Goal: Task Accomplishment & Management: Manage account settings

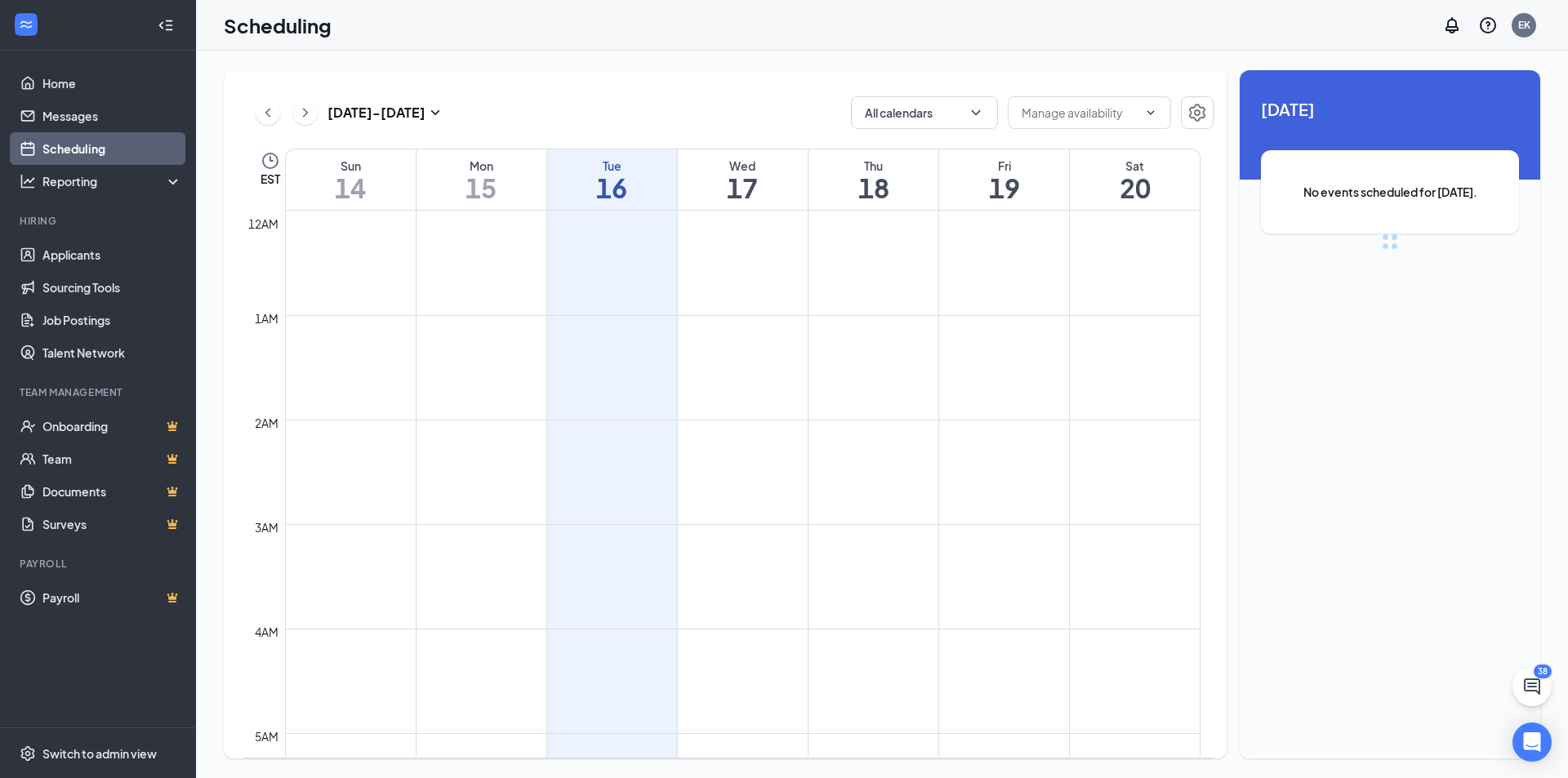
scroll to position [803, 0]
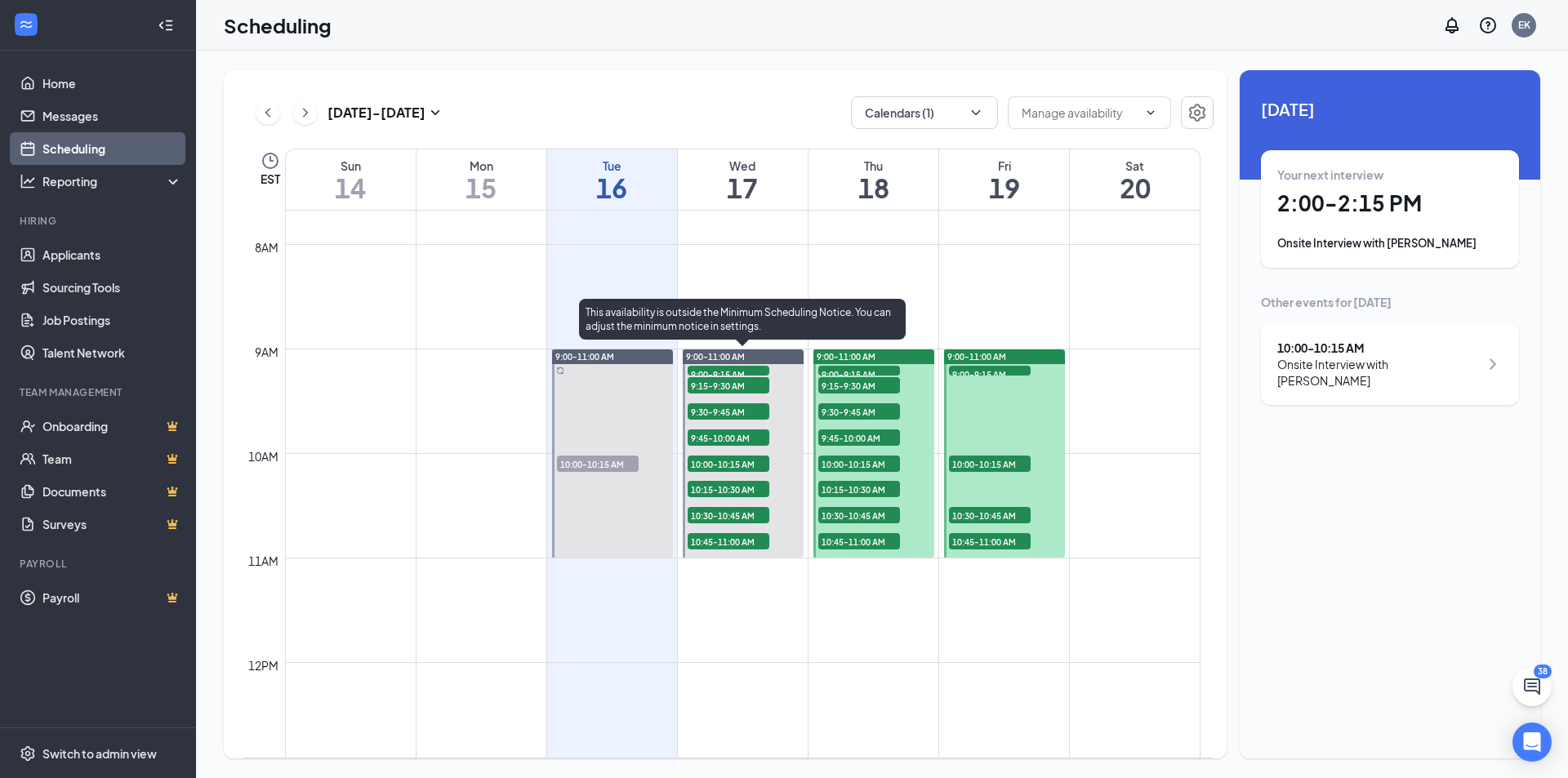
click at [726, 382] on span "9:15-9:30 AM" at bounding box center [729, 386] width 82 height 16
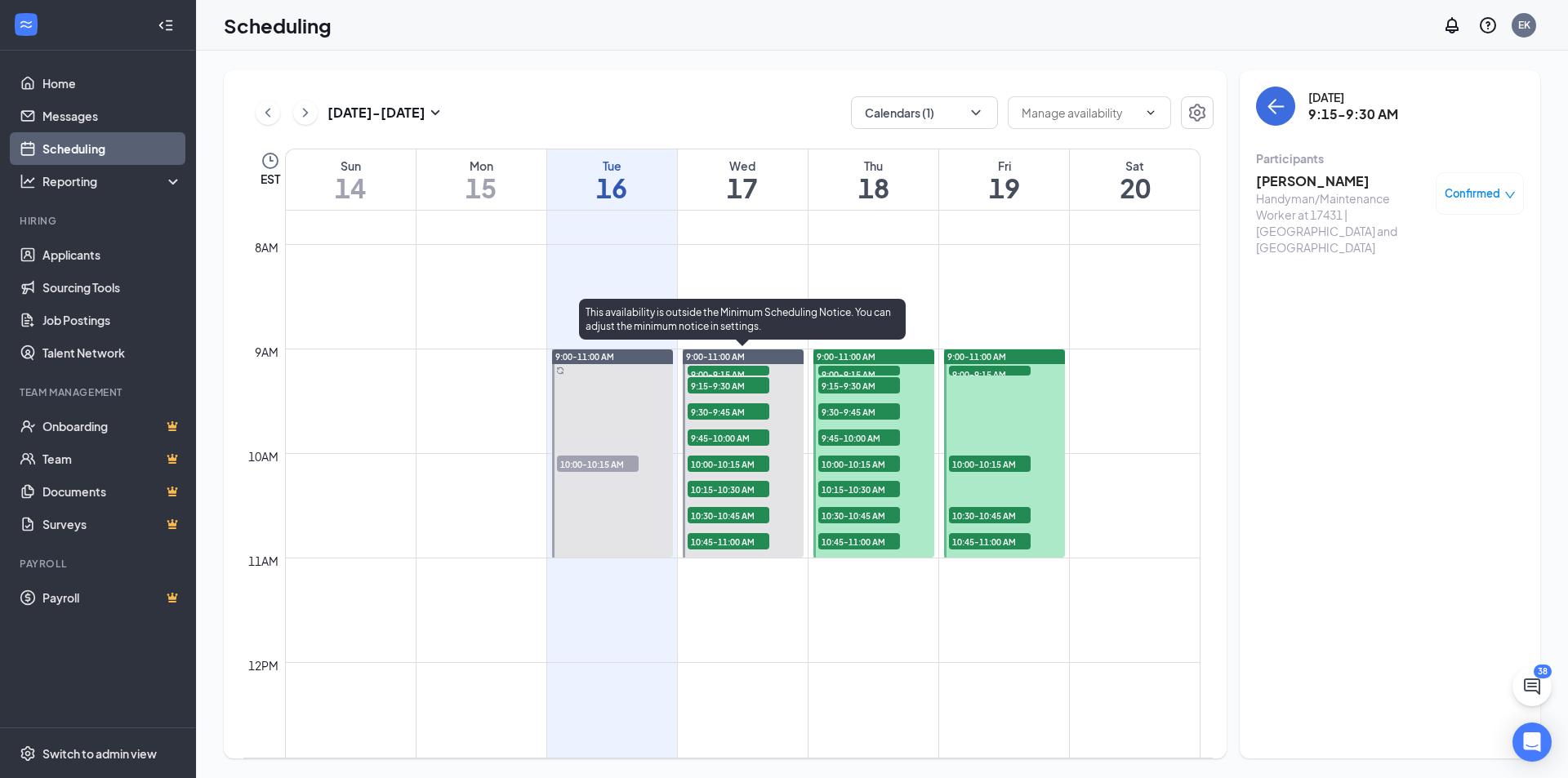
click at [729, 366] on span "9:00-9:15 AM" at bounding box center [729, 374] width 82 height 16
click at [732, 382] on span "9:15-9:30 AM" at bounding box center [729, 386] width 82 height 16
click at [736, 409] on span "9:30-9:45 AM" at bounding box center [729, 412] width 82 height 16
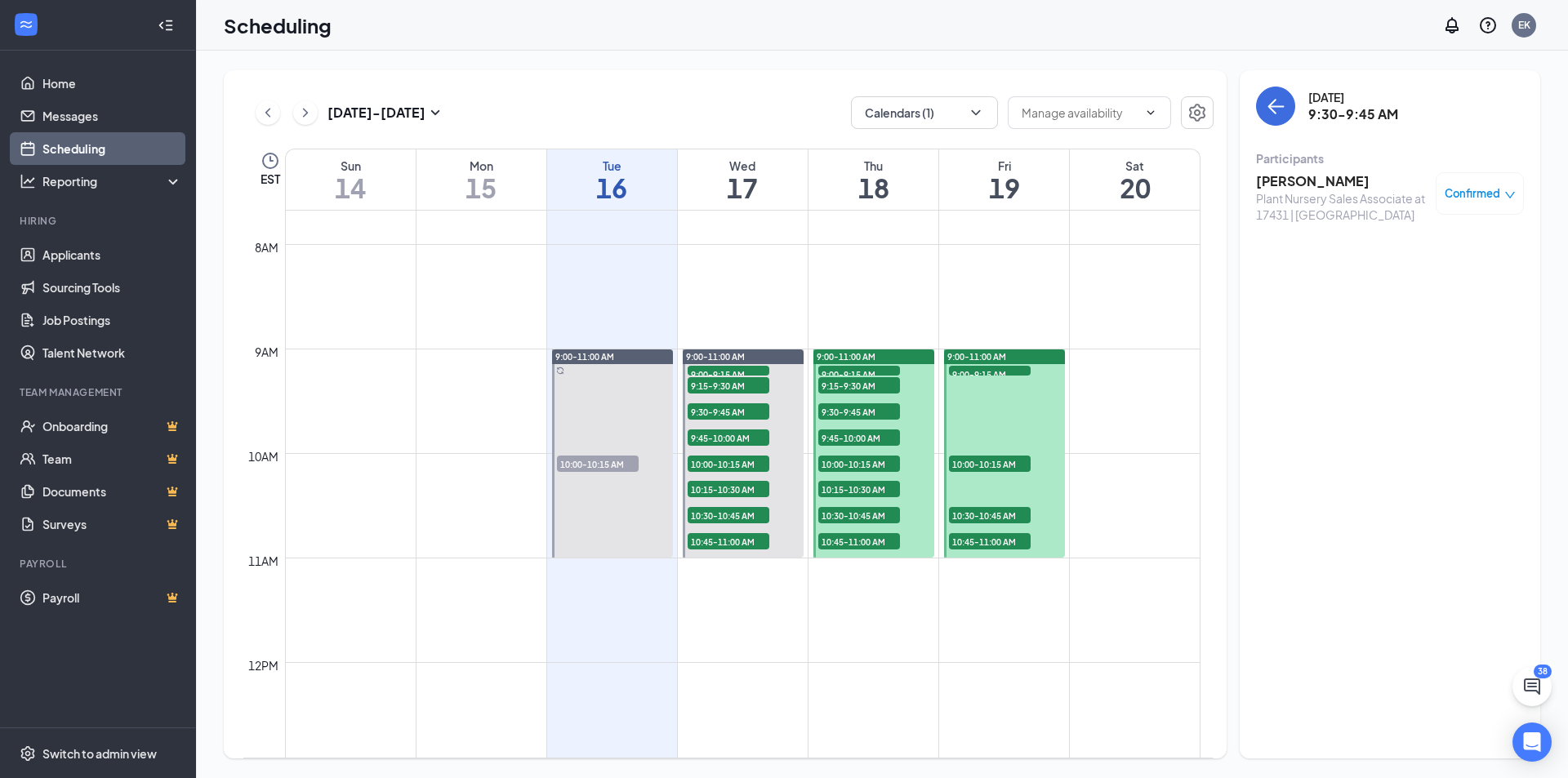
click at [1302, 180] on h3 "[PERSON_NAME]" at bounding box center [1341, 181] width 171 height 18
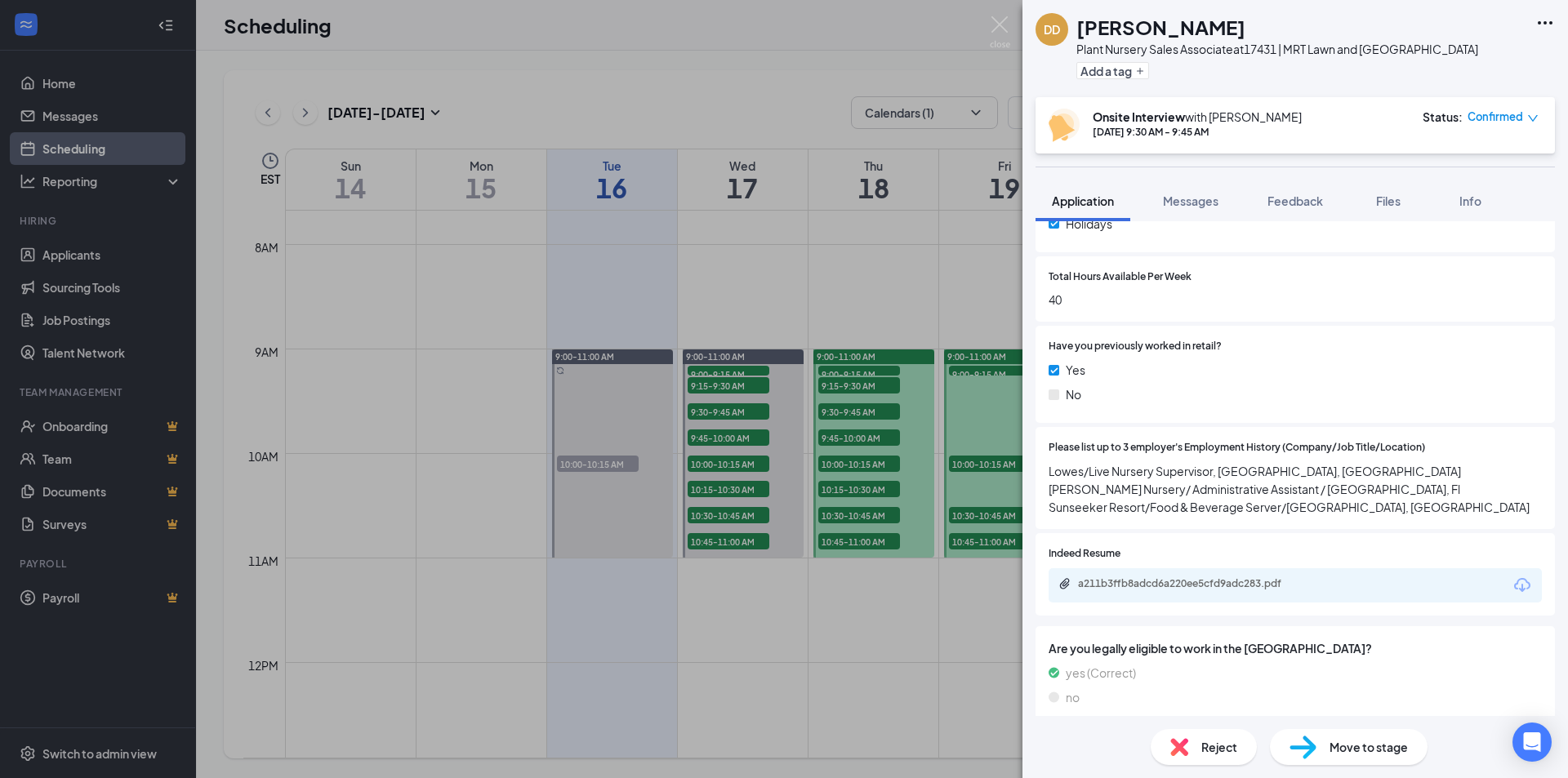
scroll to position [735, 0]
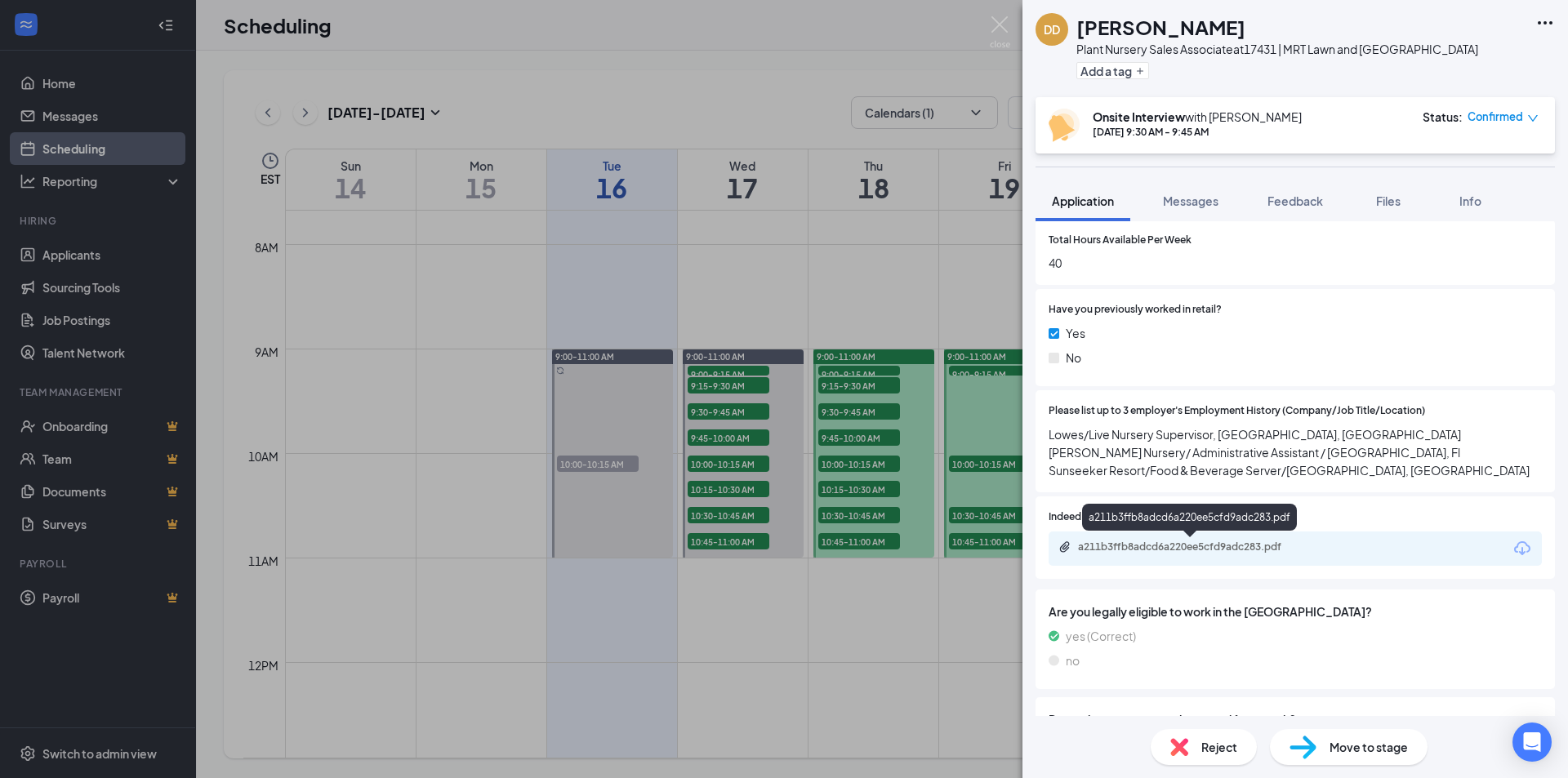
click at [1173, 546] on div "a211b3ffb8adcd6a220ee5cfd9adc283.pdf" at bounding box center [1191, 547] width 229 height 13
click at [738, 442] on div "DD [PERSON_NAME] Plant Nursery Sales Associate at 17431 | MRT Lawn and Garden C…" at bounding box center [784, 389] width 1568 height 778
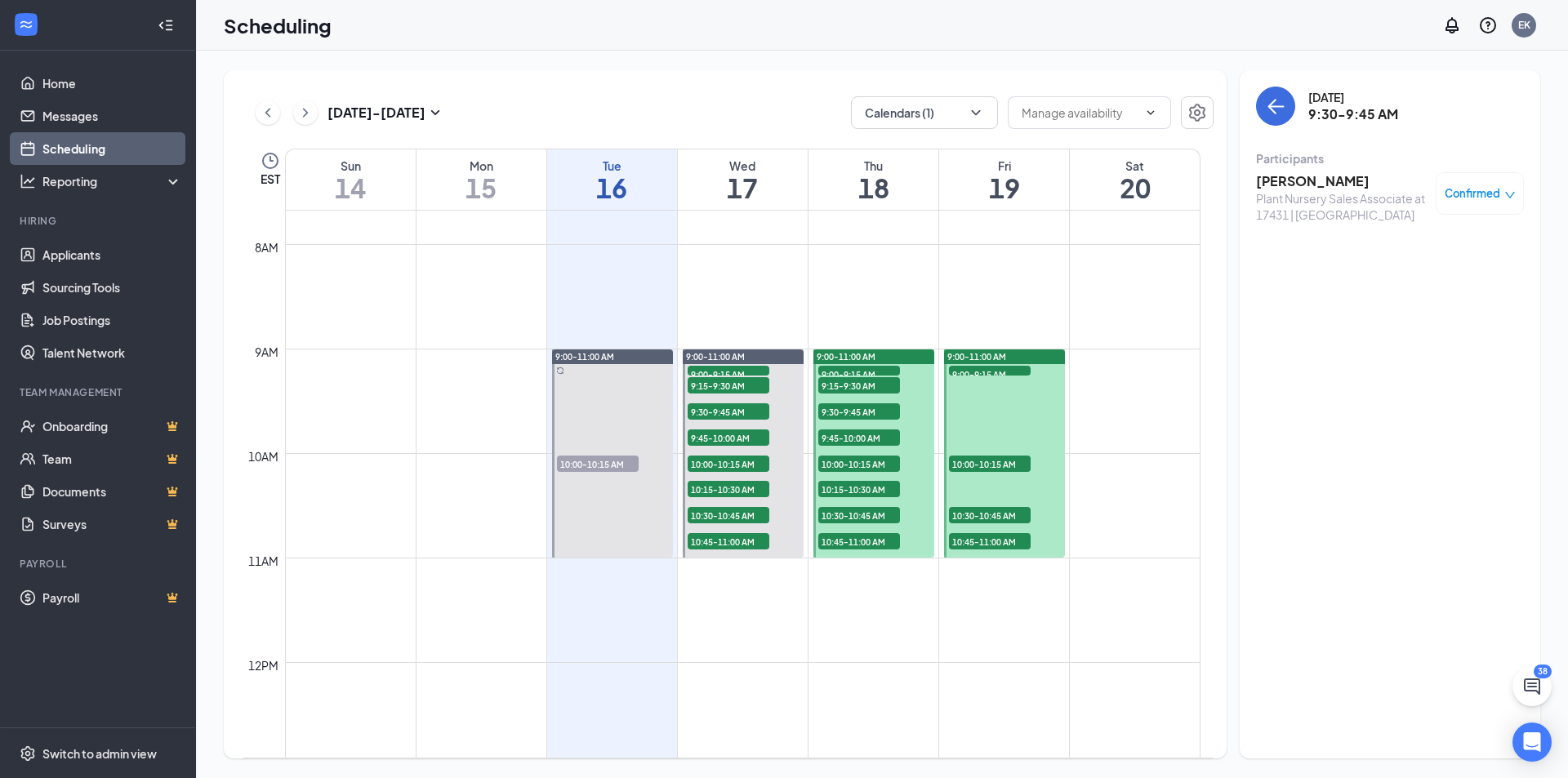
click at [738, 442] on span "9:45-10:00 AM" at bounding box center [729, 437] width 82 height 16
click at [1330, 185] on h3 "[PERSON_NAME]" at bounding box center [1341, 181] width 171 height 18
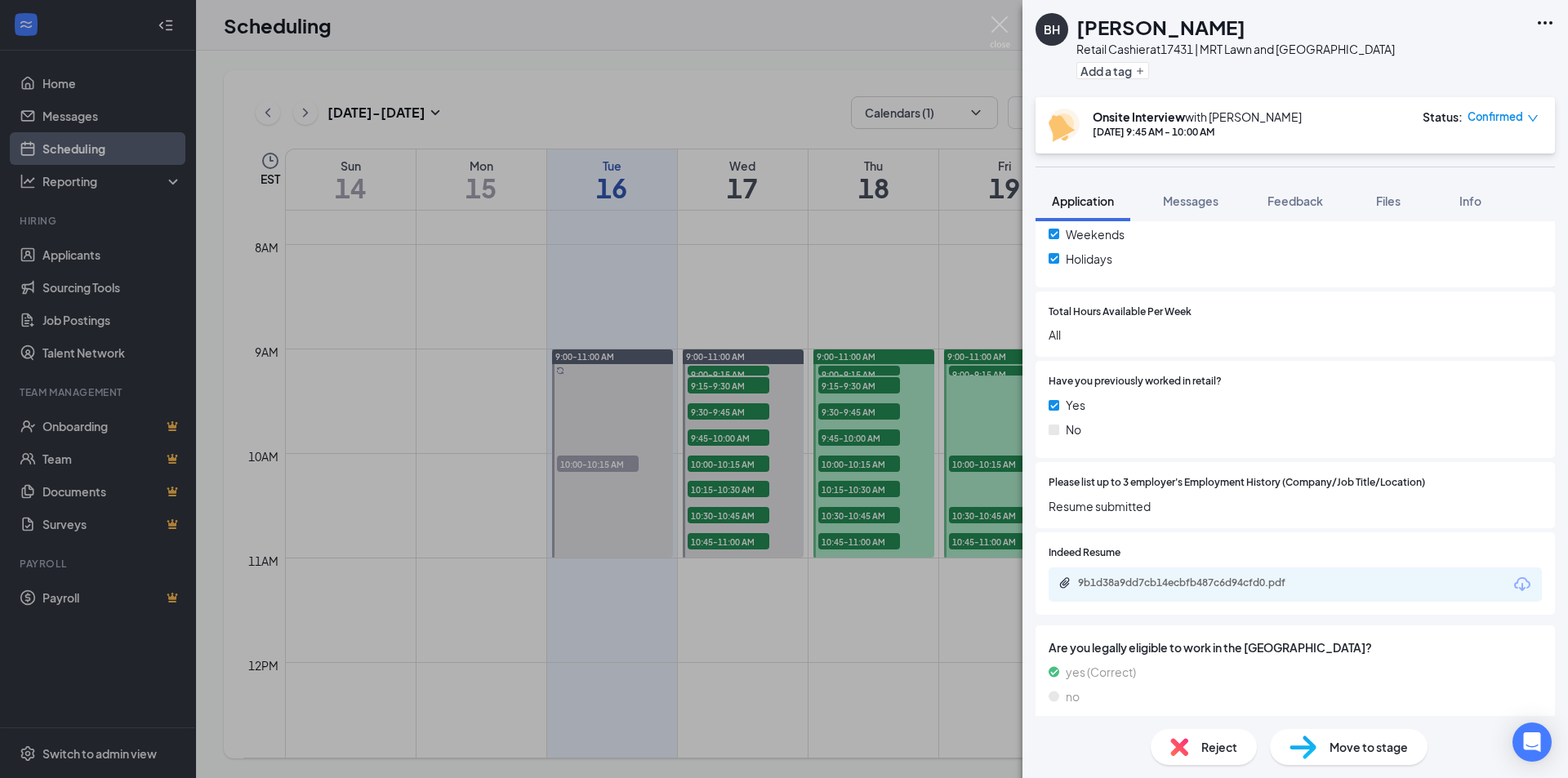
scroll to position [653, 0]
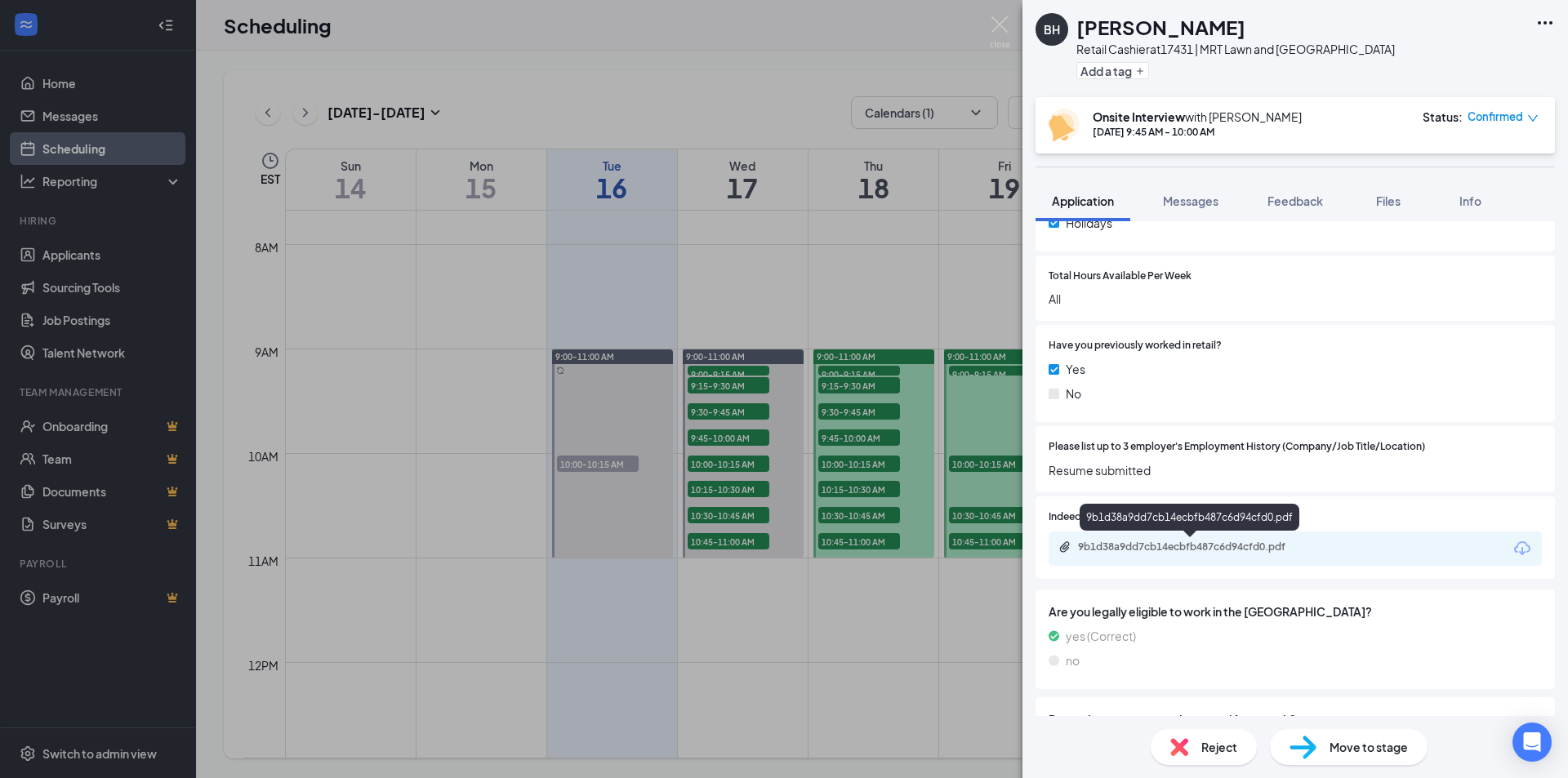
click at [1184, 550] on div "9b1d38a9dd7cb14ecbfb487c6d94cfd0.pdf" at bounding box center [1191, 547] width 229 height 13
click at [741, 465] on div "BH [PERSON_NAME] Retail Cashier at 17431 | MRT Lawn and Garden Center Add a tag…" at bounding box center [784, 389] width 1568 height 778
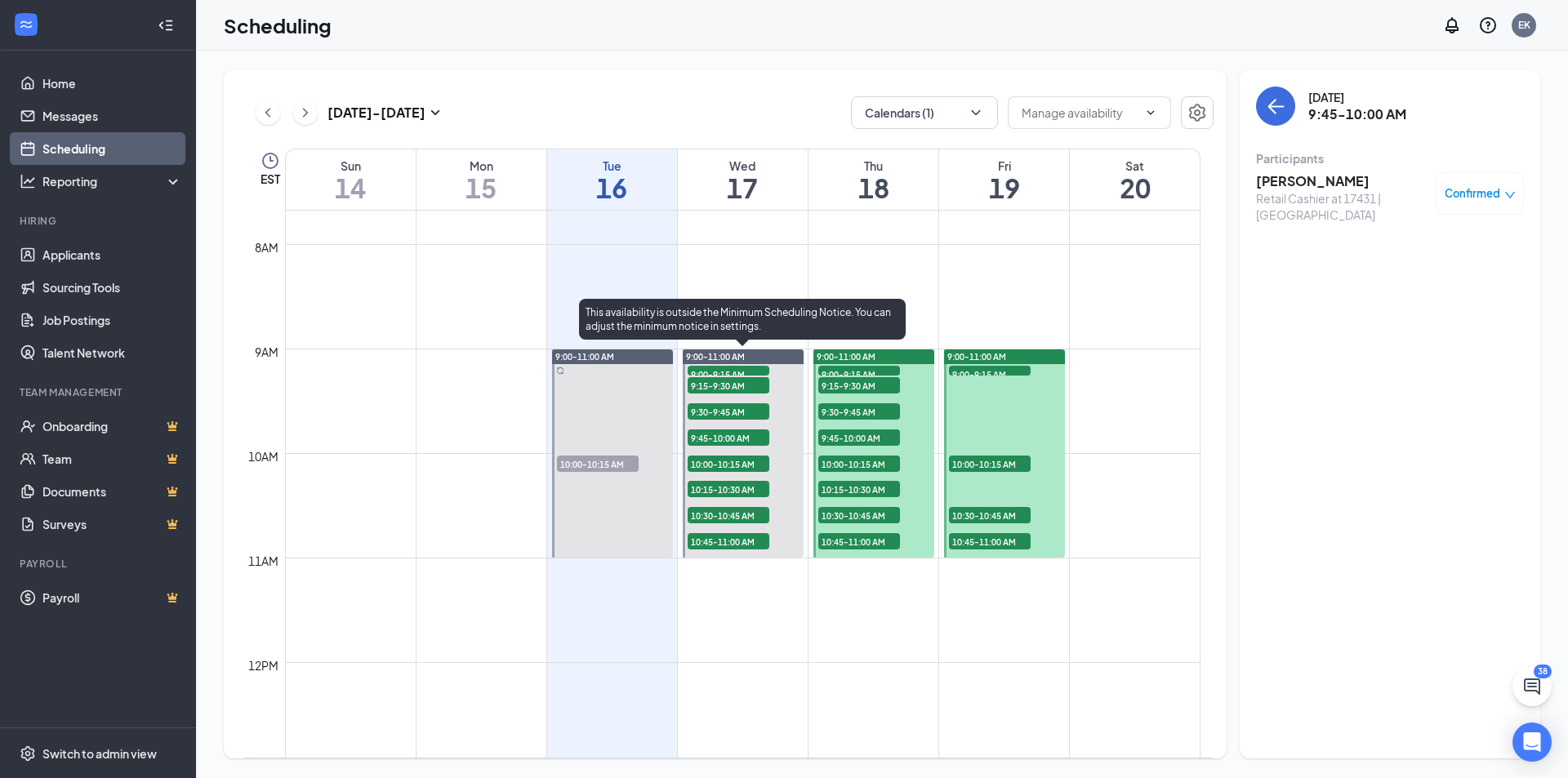
click at [743, 465] on span "10:00-10:15 AM" at bounding box center [729, 464] width 82 height 16
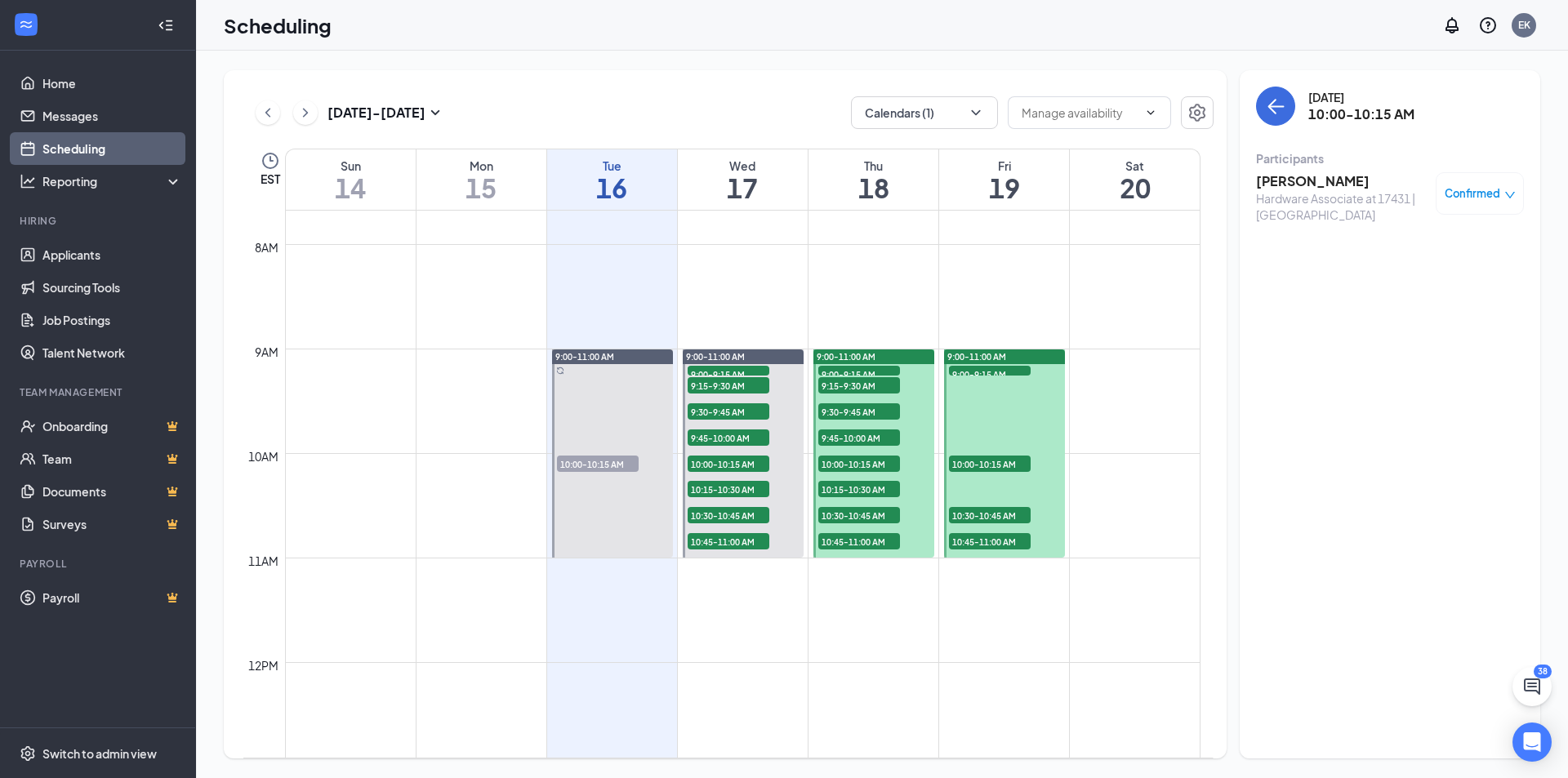
click at [1318, 181] on h3 "[PERSON_NAME]" at bounding box center [1341, 181] width 171 height 18
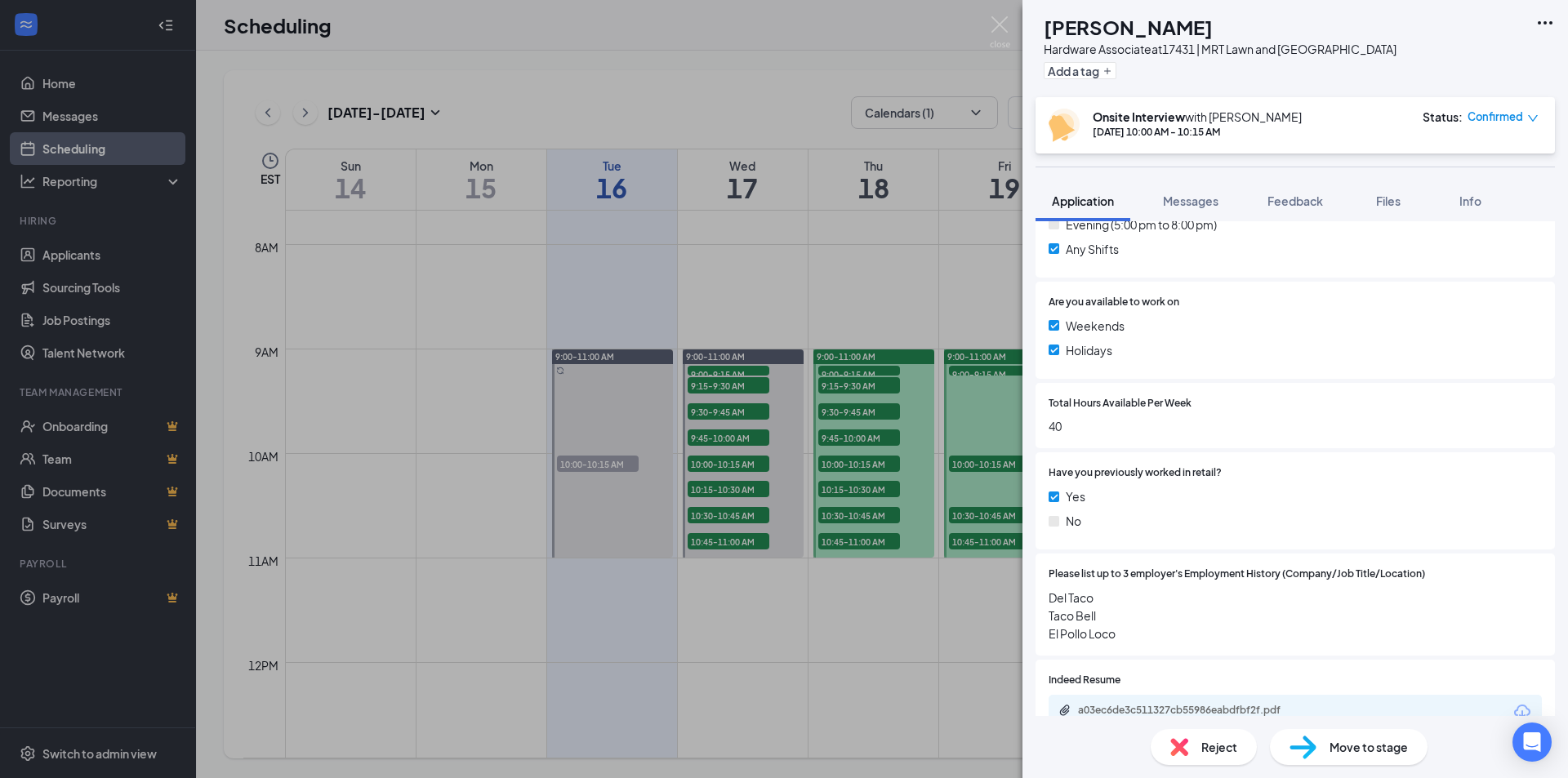
scroll to position [653, 0]
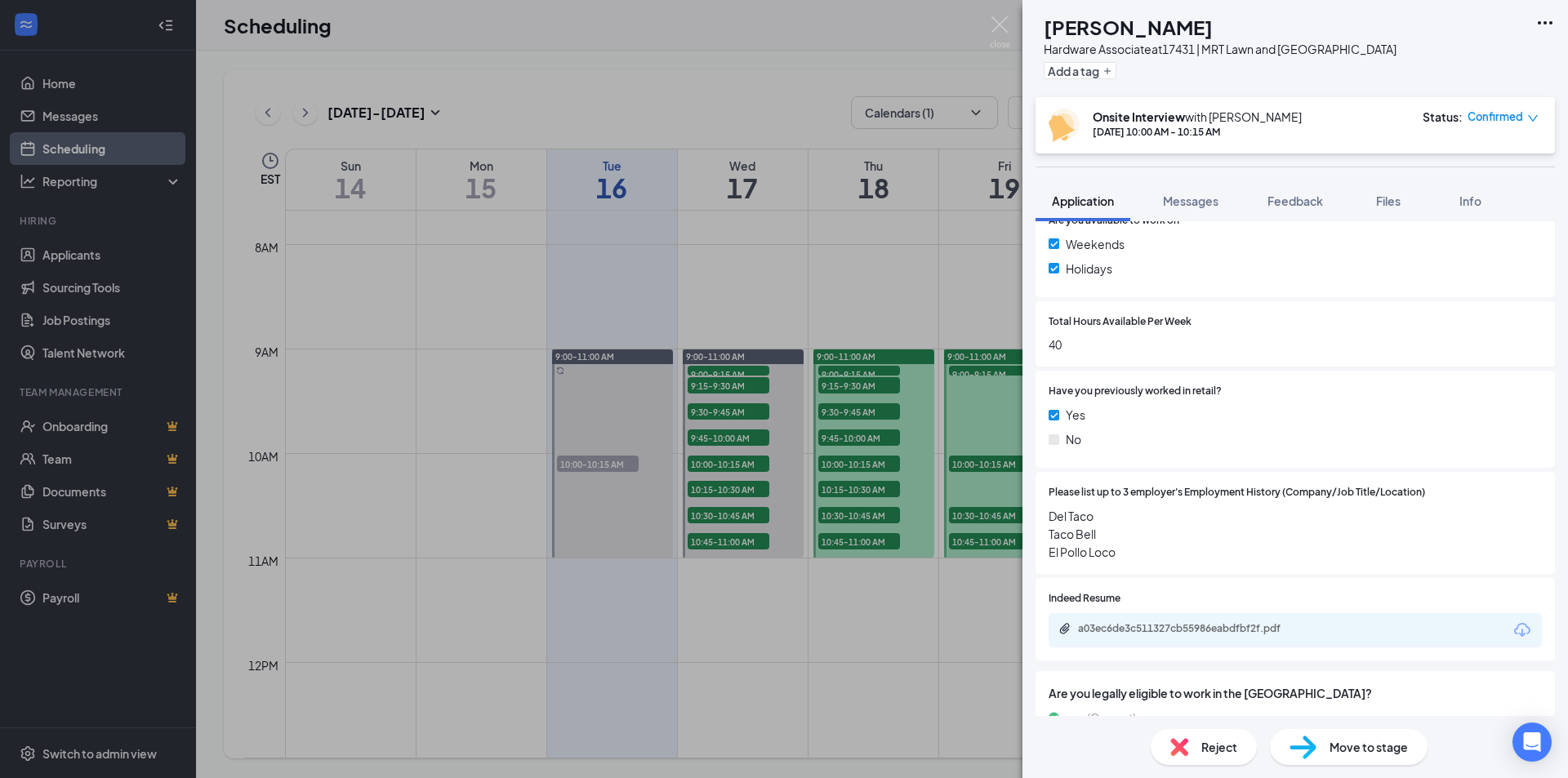
click at [1551, 20] on icon "Ellipses" at bounding box center [1545, 23] width 20 height 20
click at [1429, 305] on div "Total Hours Available Per Week 40" at bounding box center [1295, 334] width 519 height 66
click at [1529, 114] on icon "down" at bounding box center [1533, 118] width 11 height 11
click at [1429, 284] on span "Cancel" at bounding box center [1441, 293] width 112 height 18
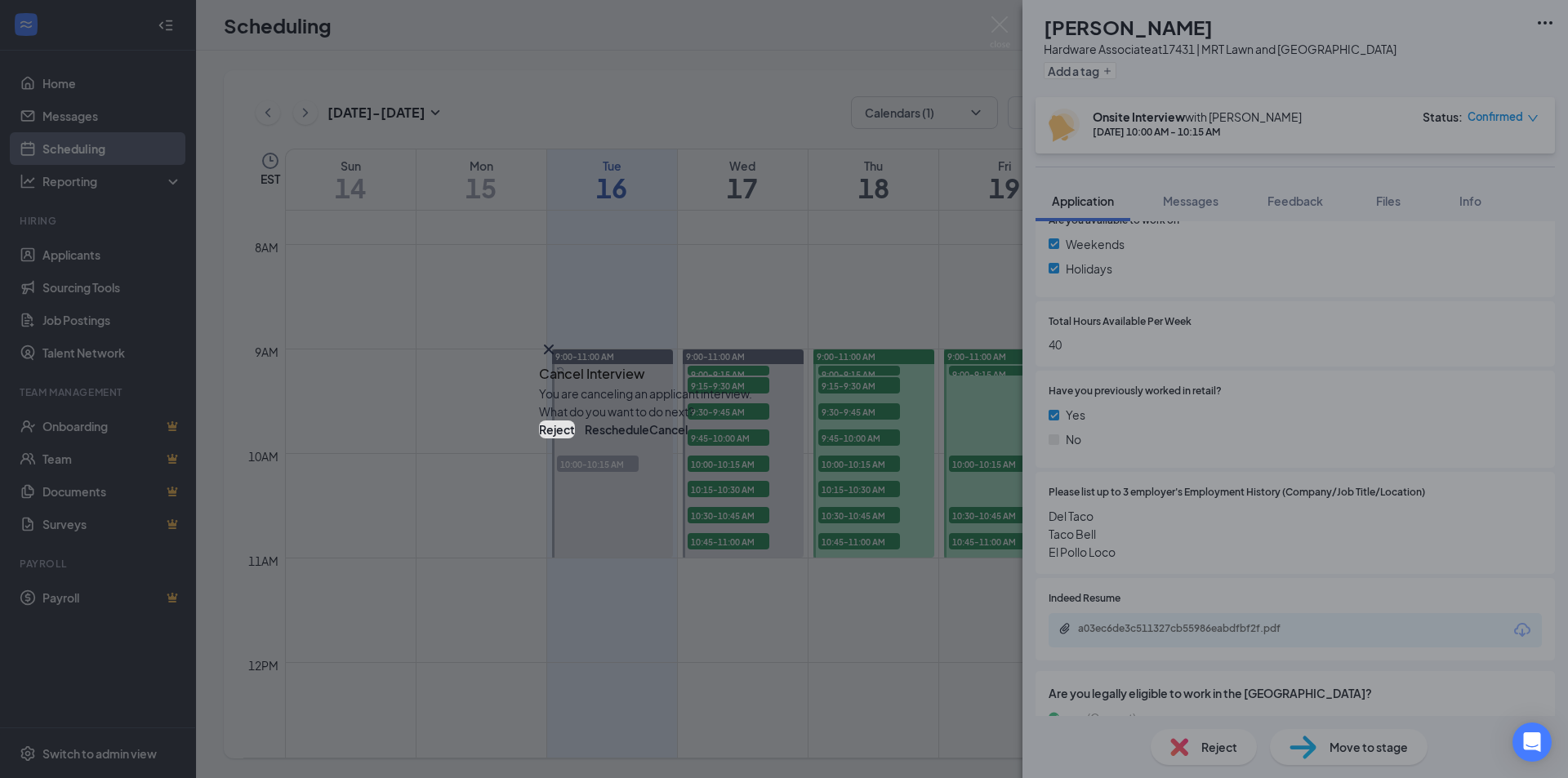
click at [575, 438] on button "Reject" at bounding box center [557, 429] width 36 height 18
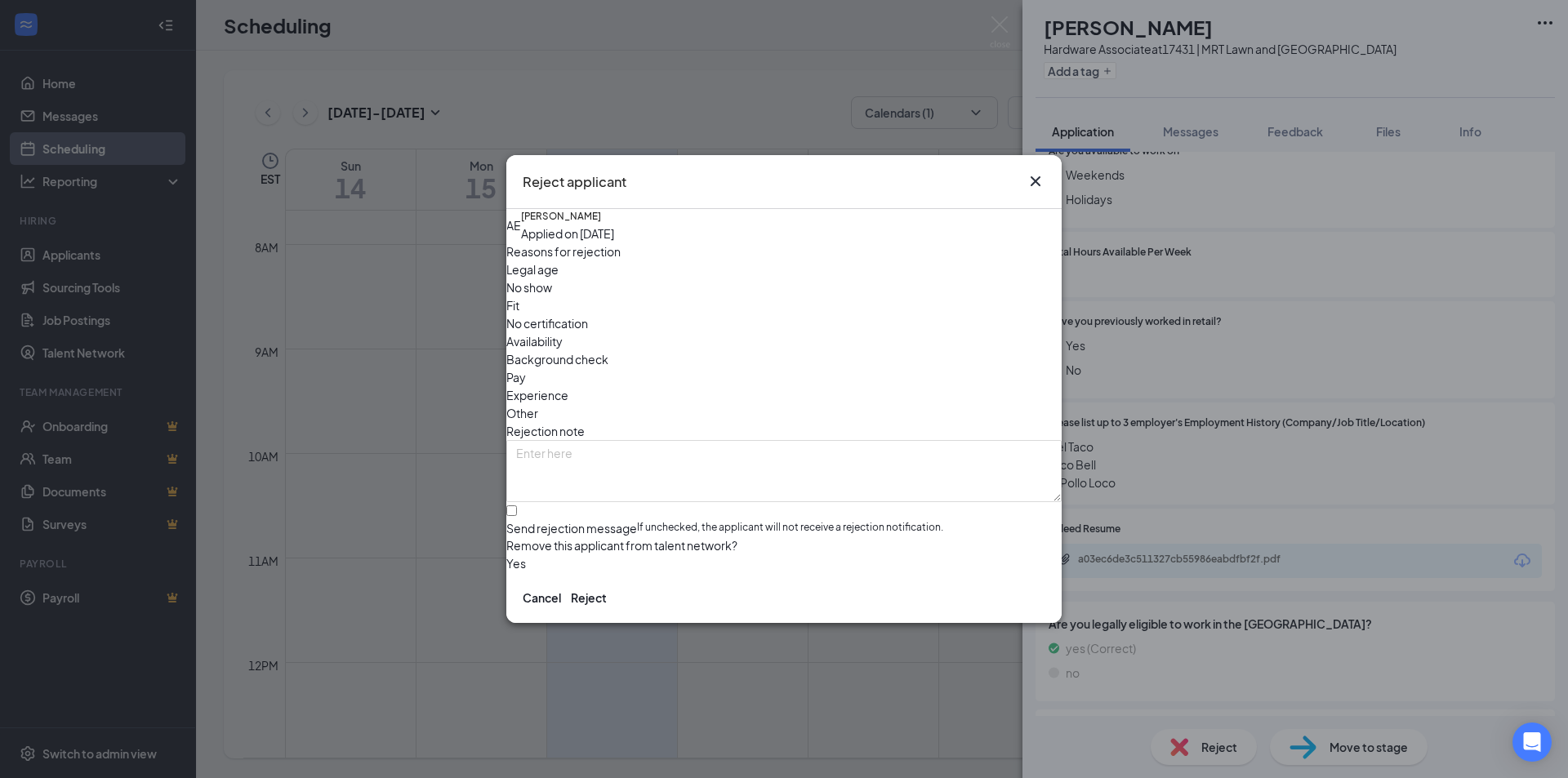
click at [569, 387] on span "Experience" at bounding box center [537, 396] width 62 height 18
paste textarea "Dear , Thank you for your interest in the position at [GEOGRAPHIC_DATA]. After …"
drag, startPoint x: 560, startPoint y: 397, endPoint x: 637, endPoint y: 418, distance: 79.8
click at [561, 440] on textarea "Dear , Thank you for your interest in the position at [GEOGRAPHIC_DATA]. After …" at bounding box center [784, 471] width 555 height 62
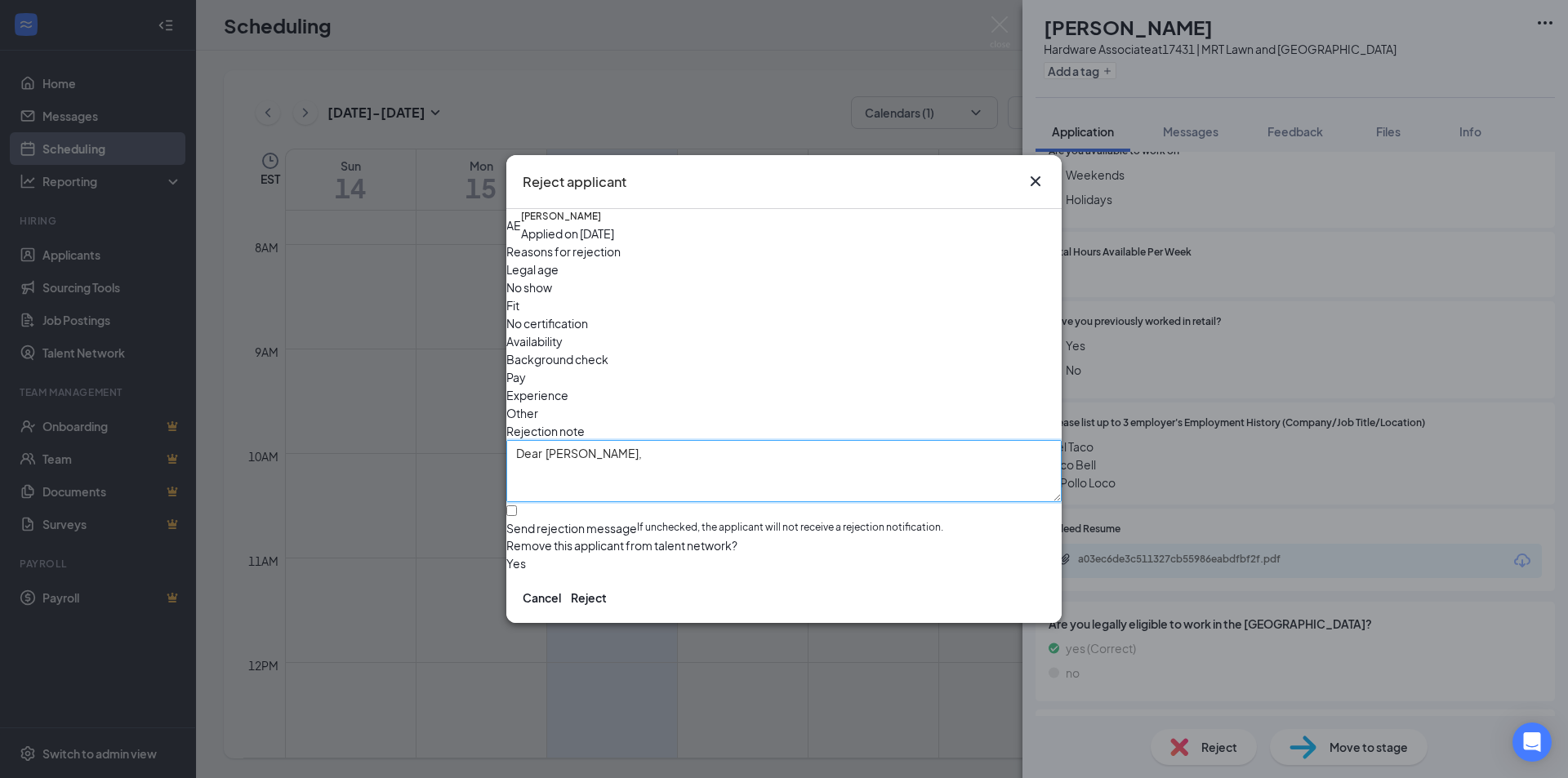
type textarea "Dear [PERSON_NAME], Thank you for your interest in the position at [GEOGRAPHIC_…"
click at [517, 506] on input "Send rejection message If unchecked, the applicant will not receive a rejection…" at bounding box center [511, 510] width 11 height 11
checkbox input "true"
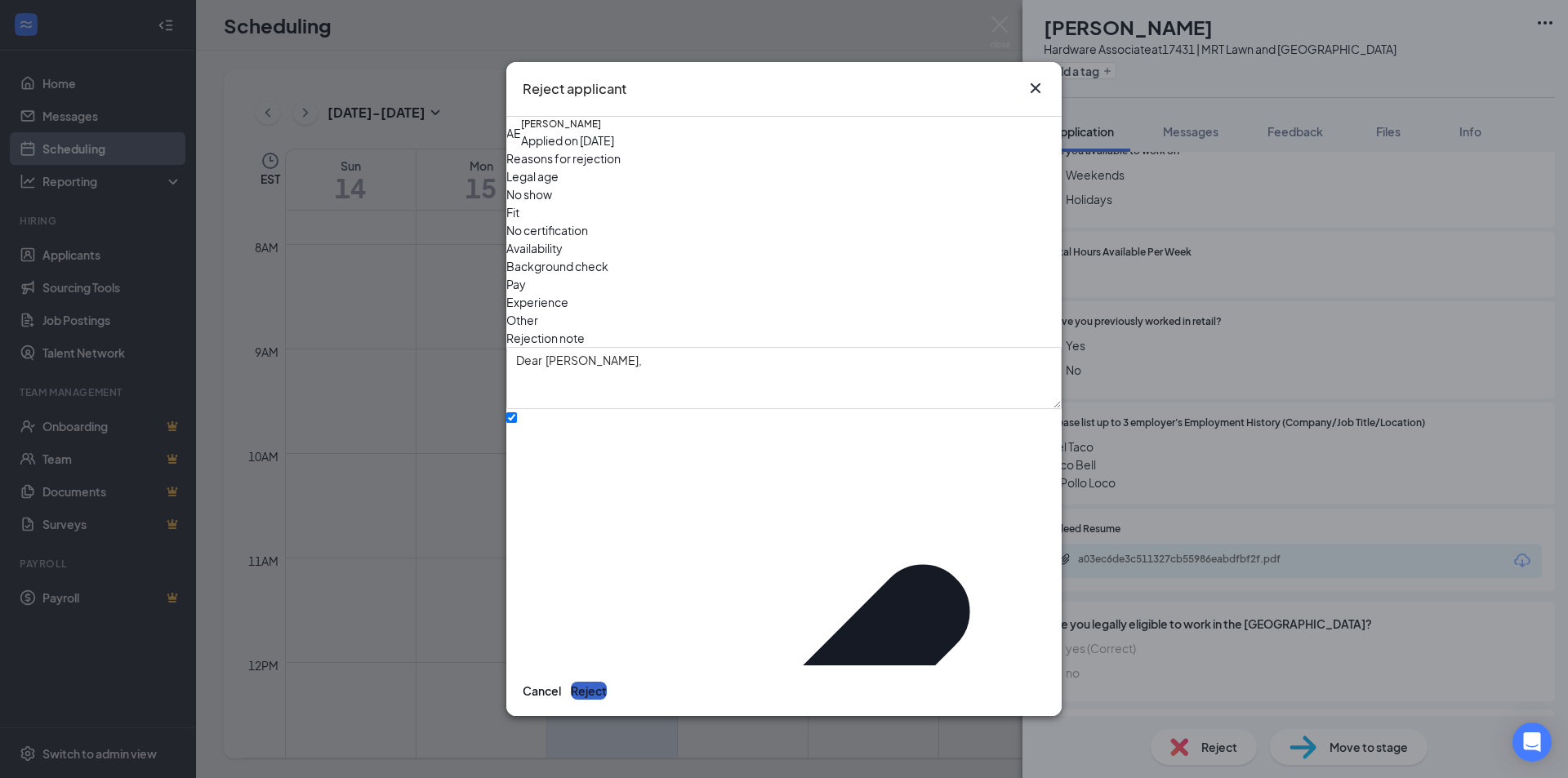
click at [606, 682] on button "Reject" at bounding box center [589, 691] width 36 height 18
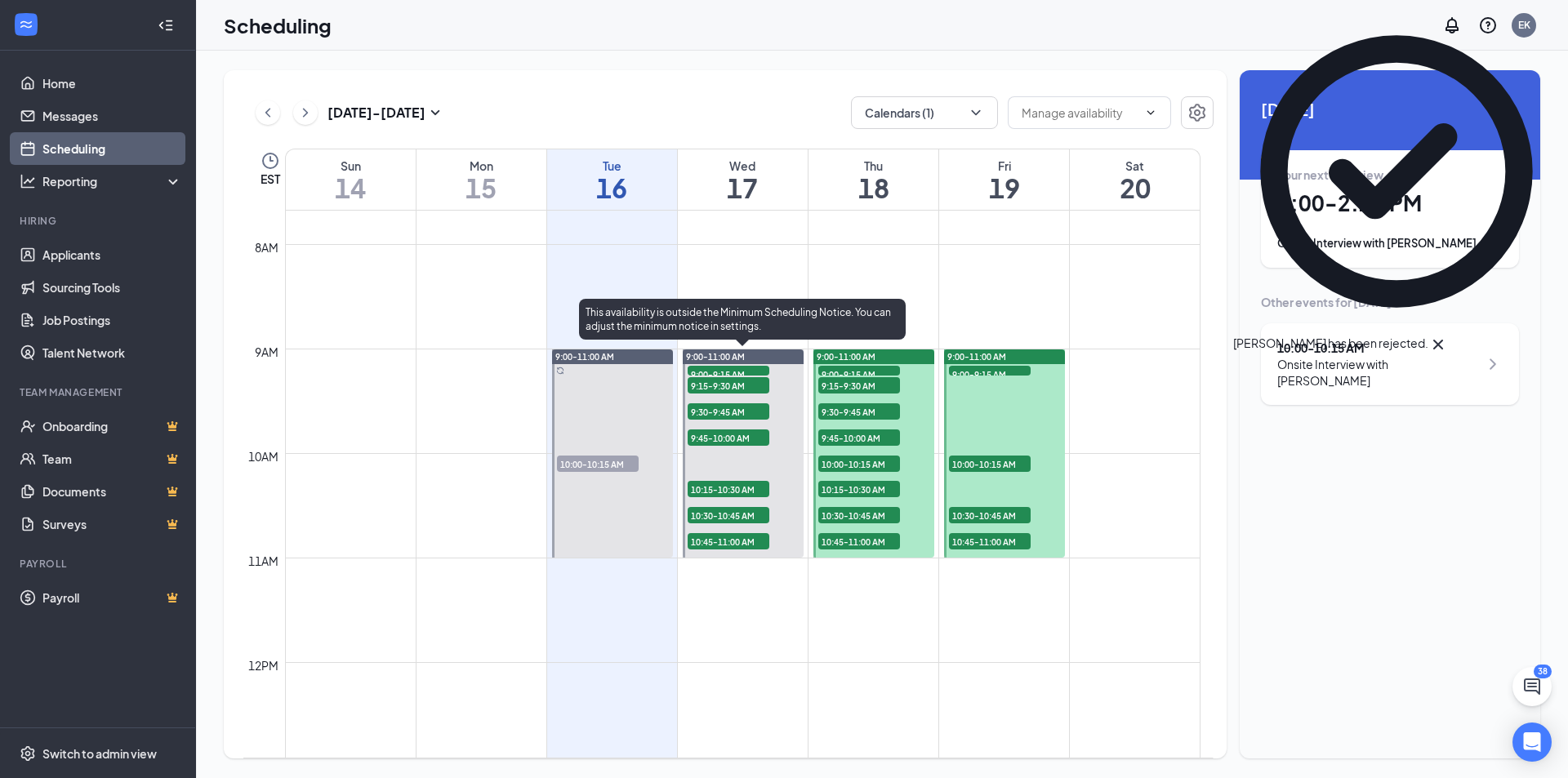
click at [738, 487] on span "10:15-10:30 AM" at bounding box center [729, 489] width 82 height 16
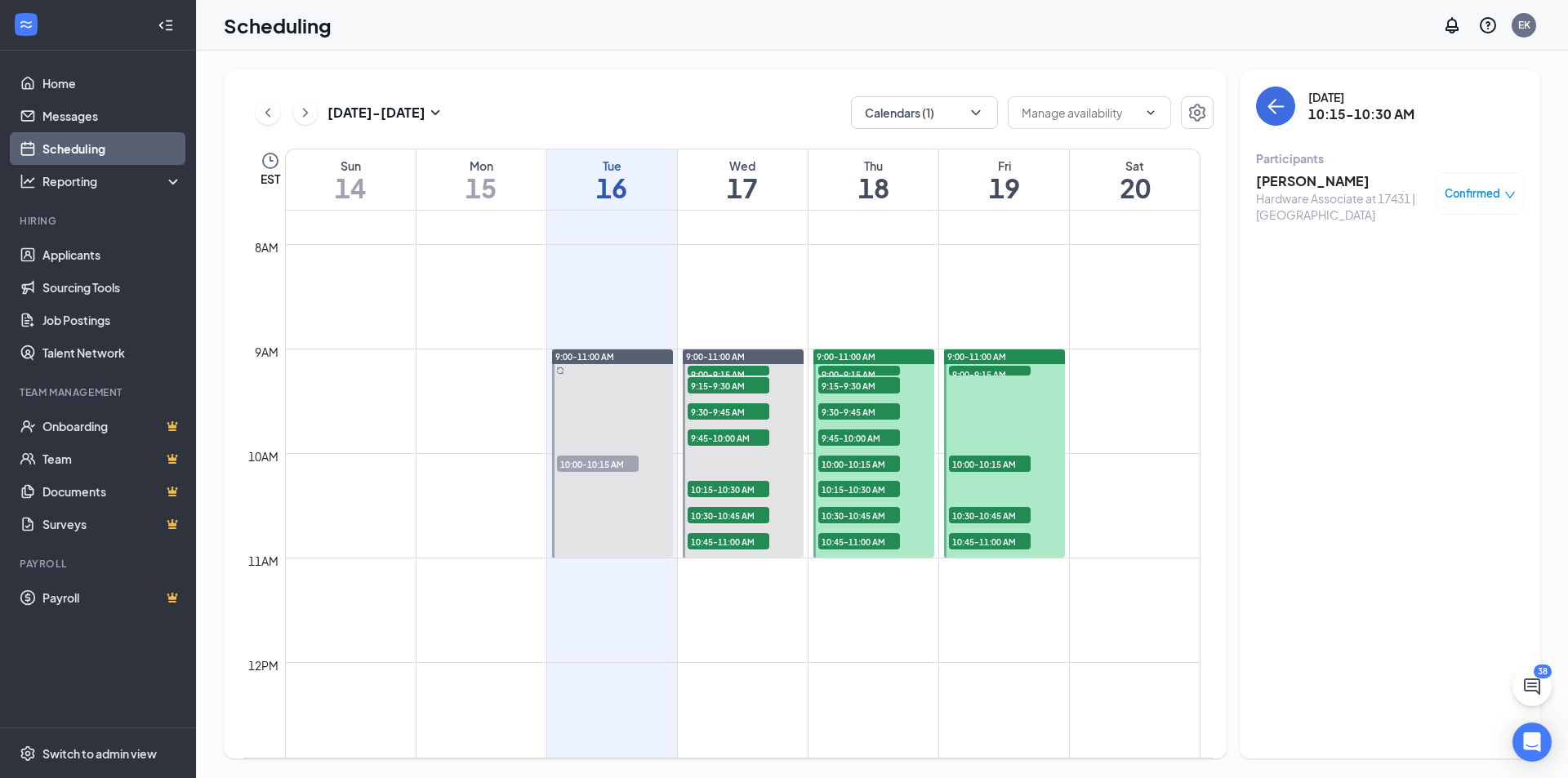
click at [1291, 185] on h3 "[PERSON_NAME]" at bounding box center [1341, 181] width 171 height 18
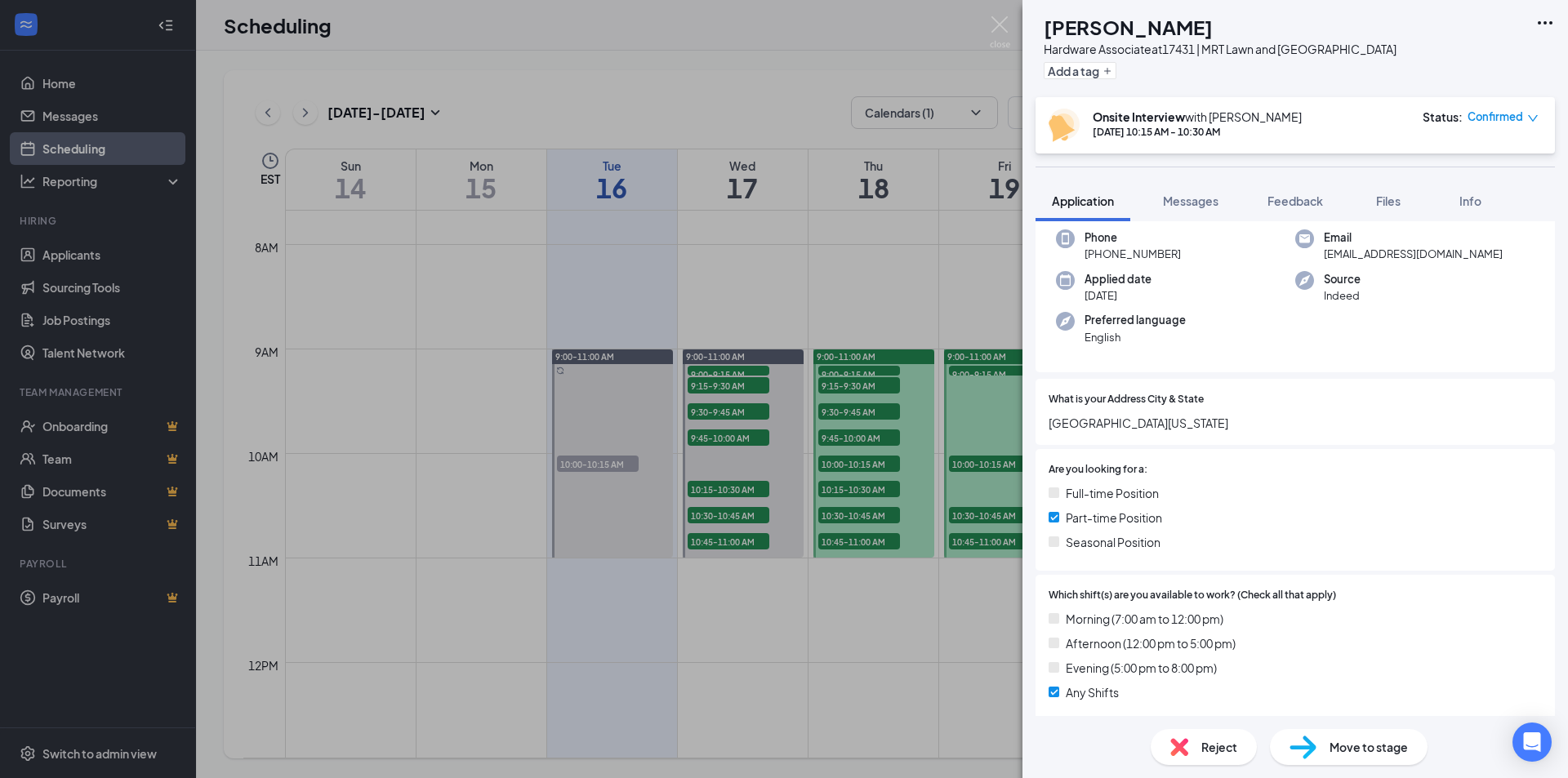
scroll to position [82, 0]
click at [1525, 114] on div "Confirmed" at bounding box center [1502, 117] width 71 height 16
click at [1433, 284] on span "Cancel" at bounding box center [1441, 293] width 112 height 18
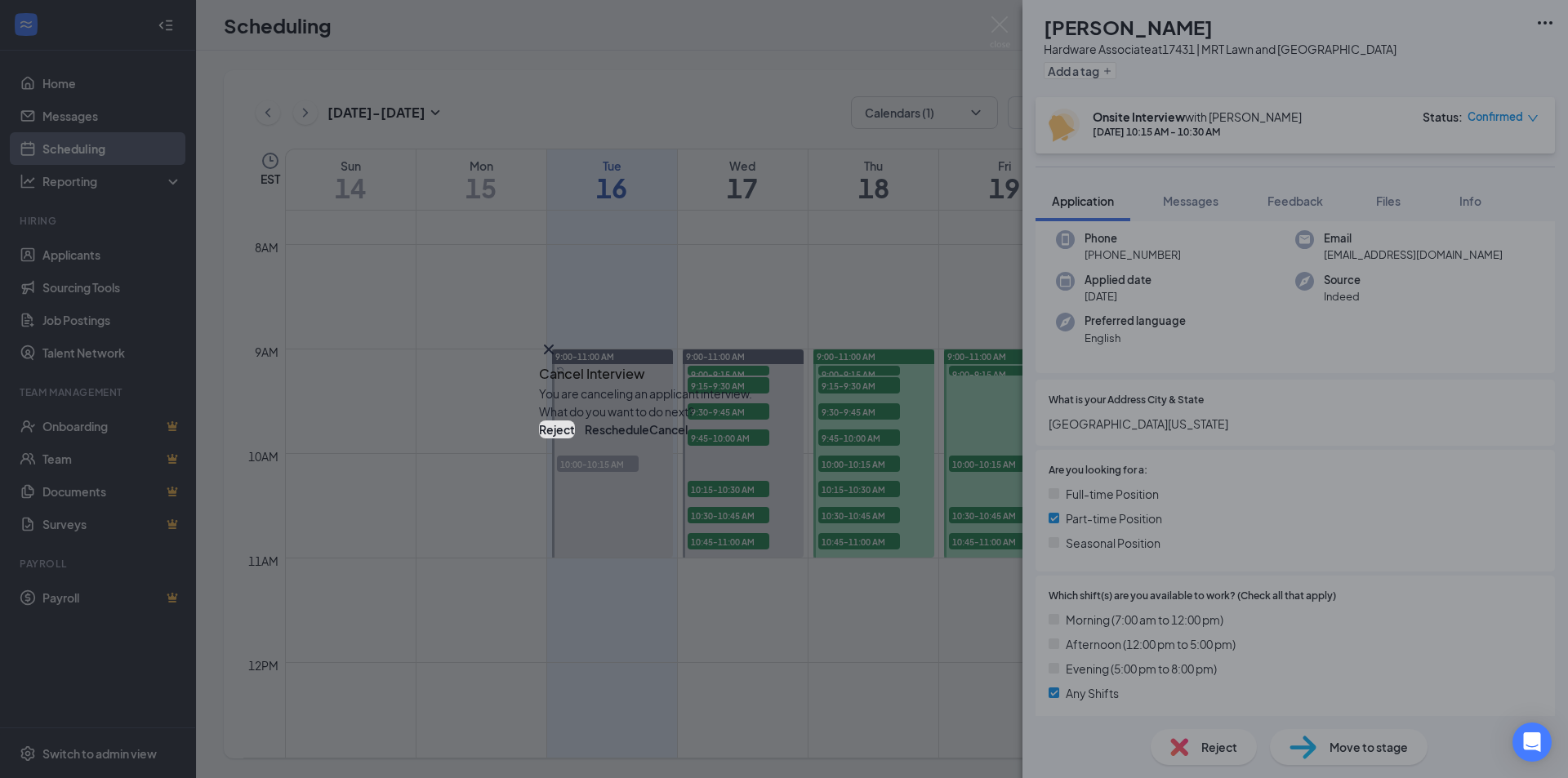
click at [575, 438] on button "Reject" at bounding box center [557, 429] width 36 height 18
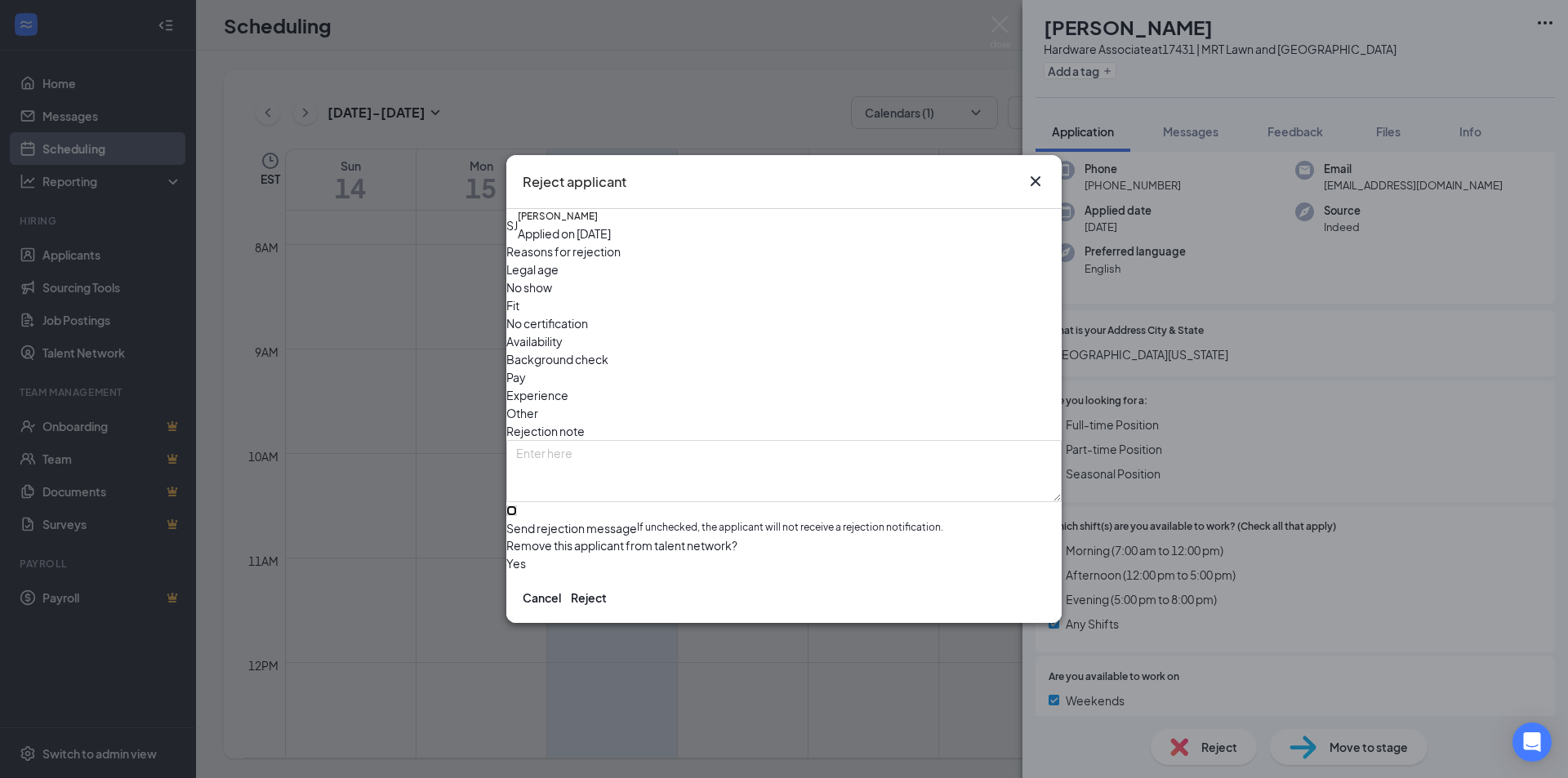
click at [517, 506] on input "Send rejection message If unchecked, the applicant will not receive a rejection…" at bounding box center [511, 510] width 11 height 11
checkbox input "true"
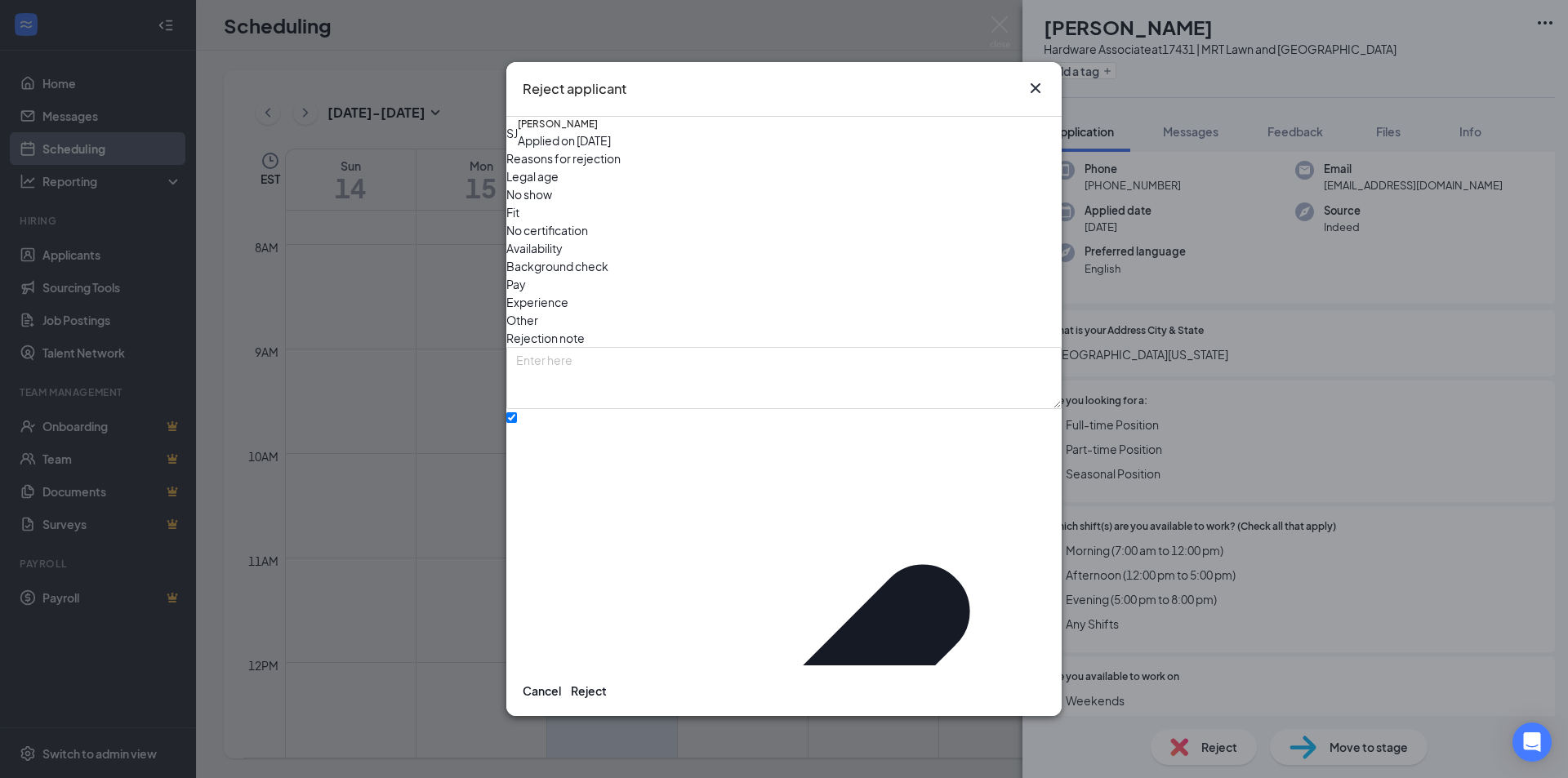
click at [569, 293] on span "Experience" at bounding box center [537, 302] width 62 height 18
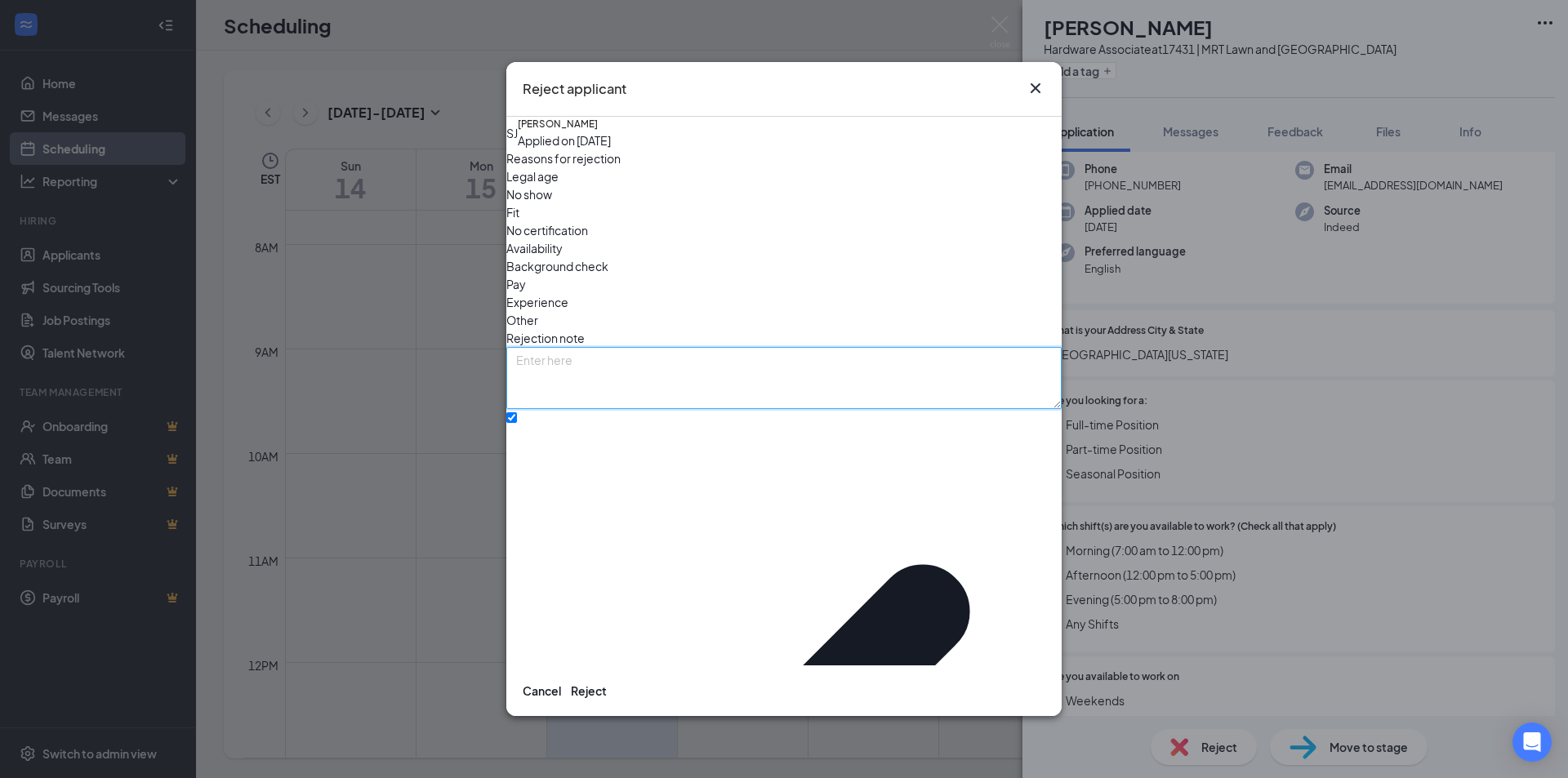
paste textarea "Dear , Thank you for your interest in the position at [GEOGRAPHIC_DATA]. After …"
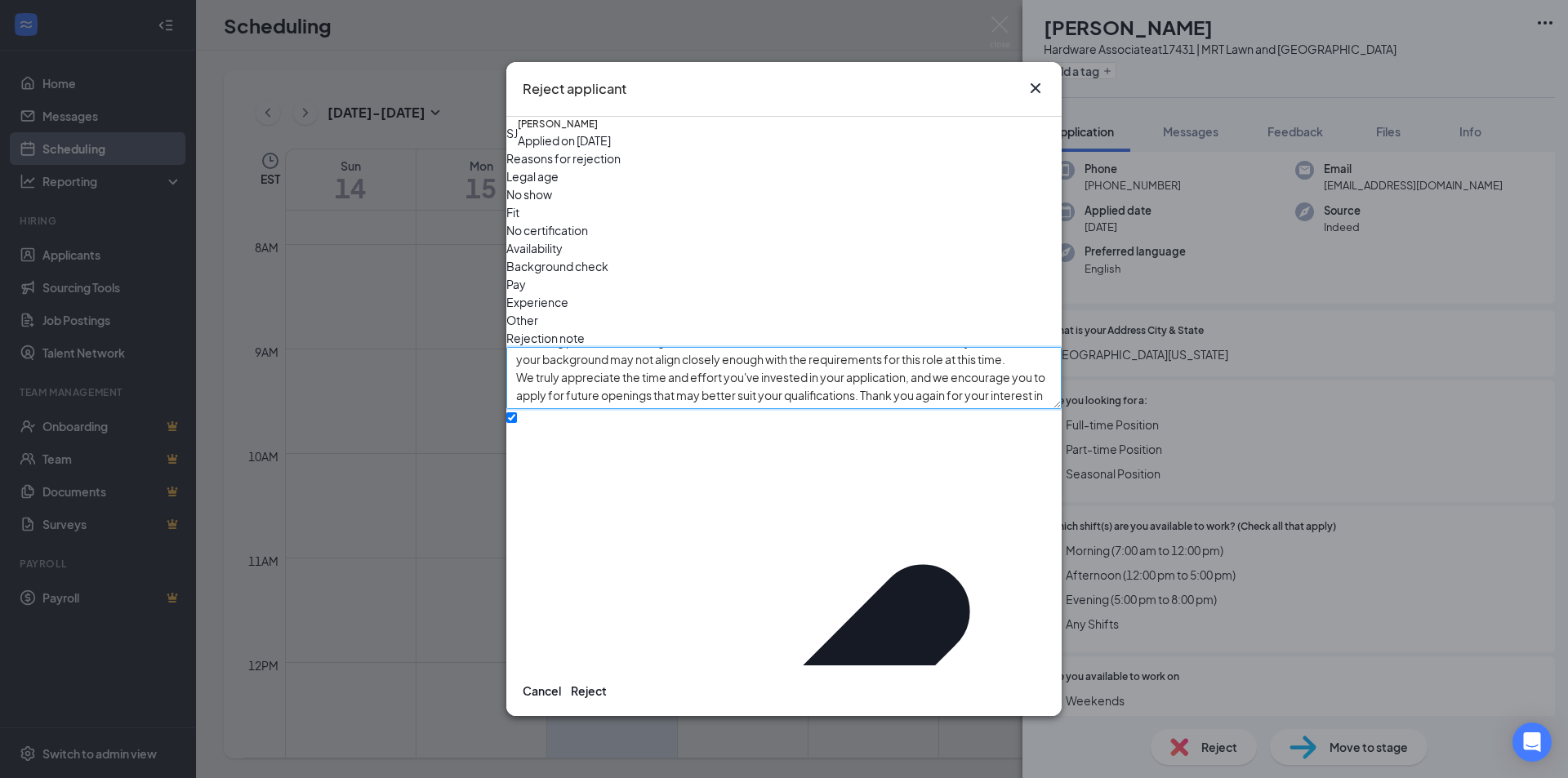
scroll to position [0, 0]
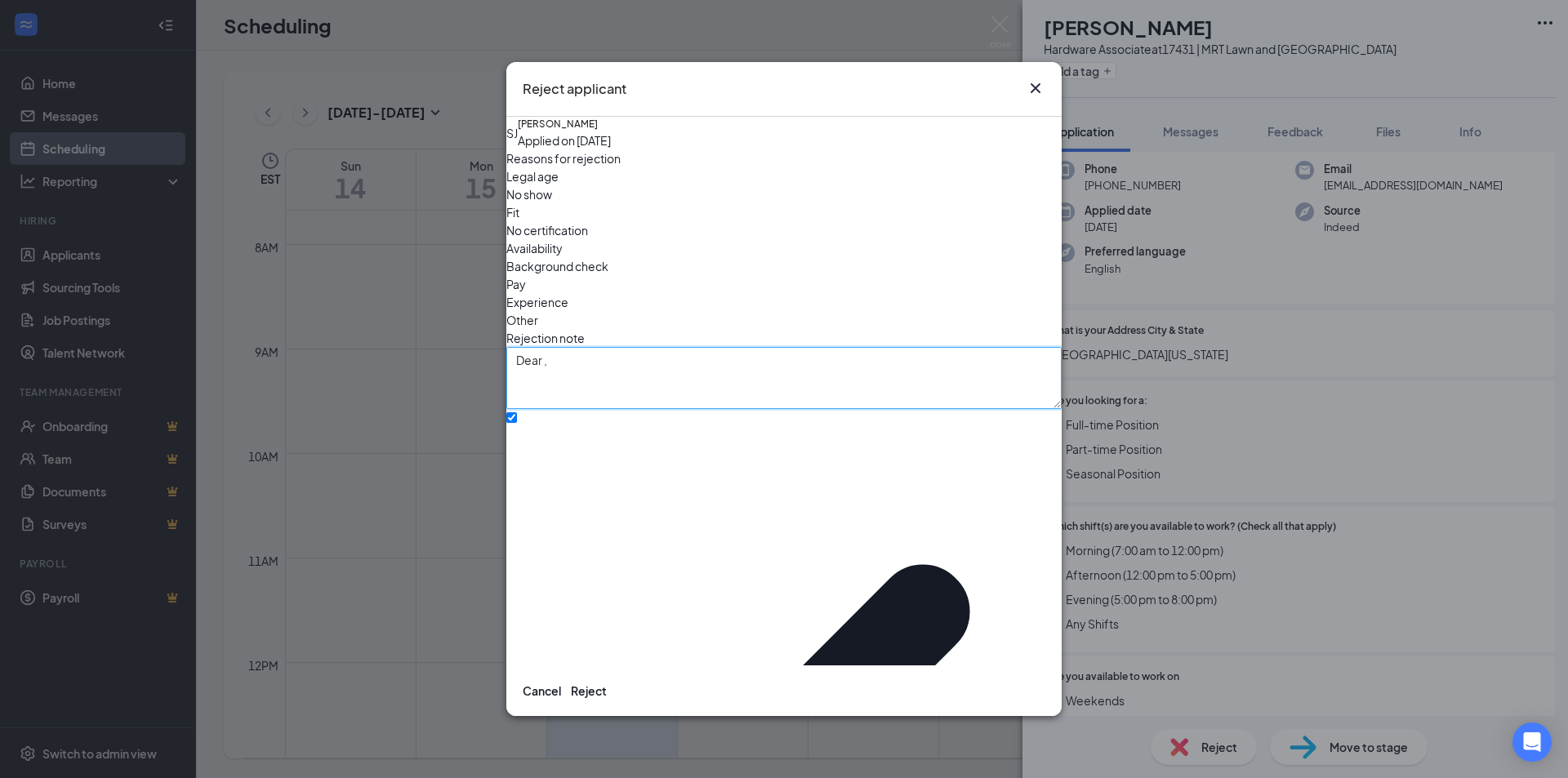
click at [559, 351] on textarea "Dear , Thank you for your interest in the position at [GEOGRAPHIC_DATA]. After …" at bounding box center [784, 378] width 555 height 62
type textarea "Dear [PERSON_NAME] , Thank you for your interest in the position at [GEOGRAPHIC…"
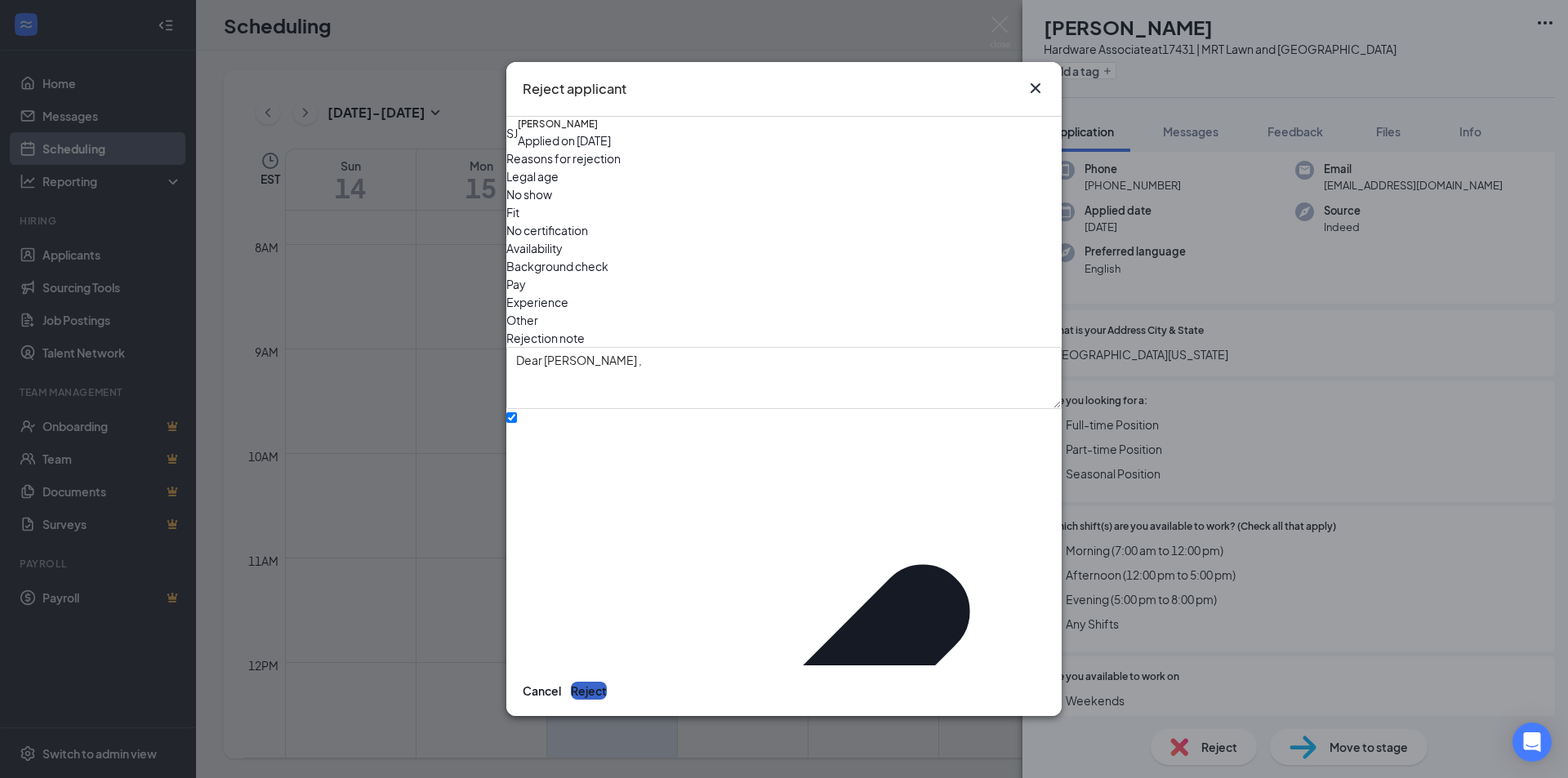
click at [606, 682] on button "Reject" at bounding box center [589, 691] width 36 height 18
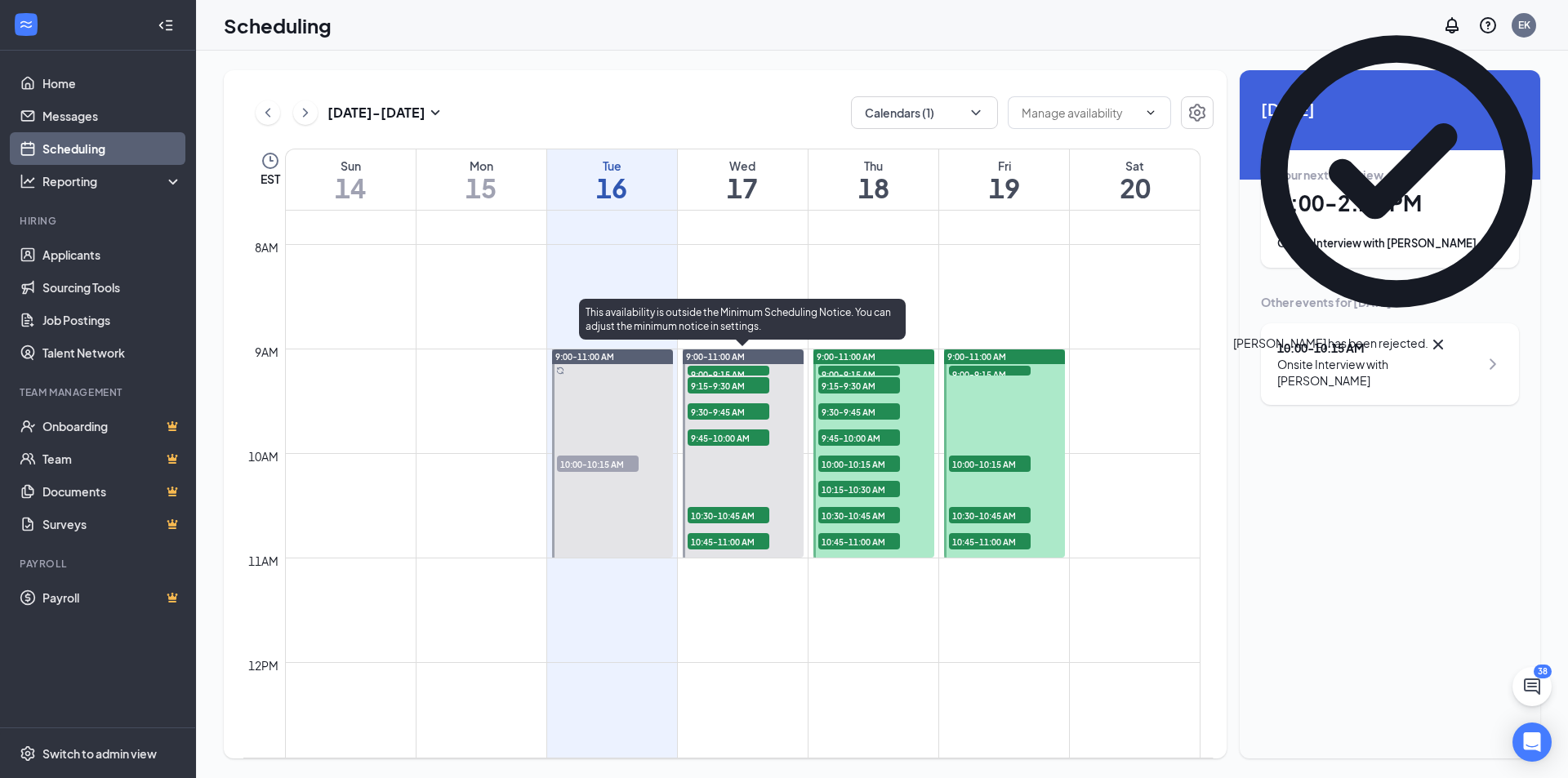
click at [731, 511] on span "10:30-10:45 AM" at bounding box center [729, 515] width 82 height 16
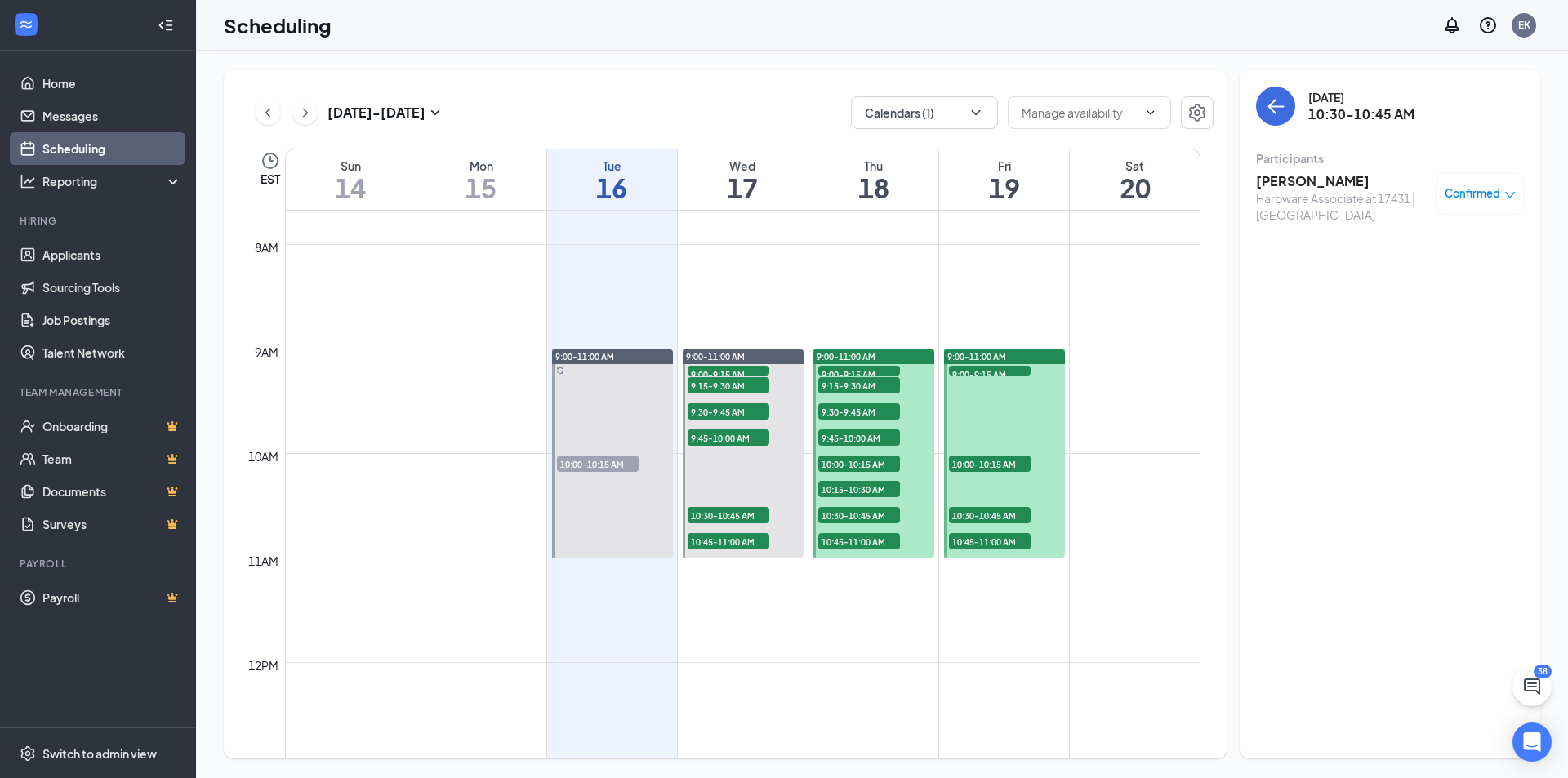
click at [1316, 177] on h3 "[PERSON_NAME]" at bounding box center [1341, 181] width 171 height 18
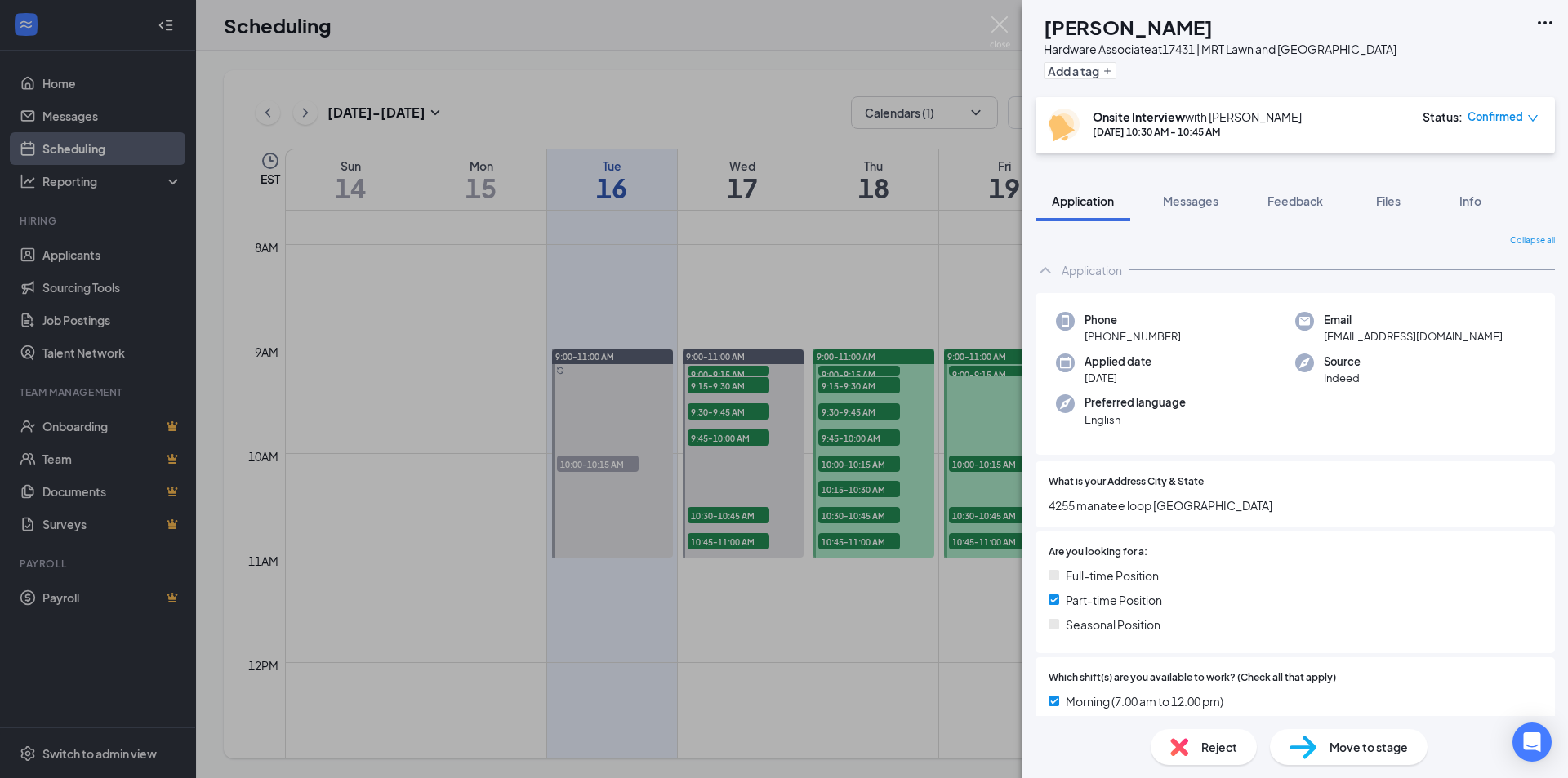
click at [1531, 118] on icon "down" at bounding box center [1533, 118] width 10 height 7
click at [1444, 284] on span "Cancel" at bounding box center [1441, 293] width 112 height 18
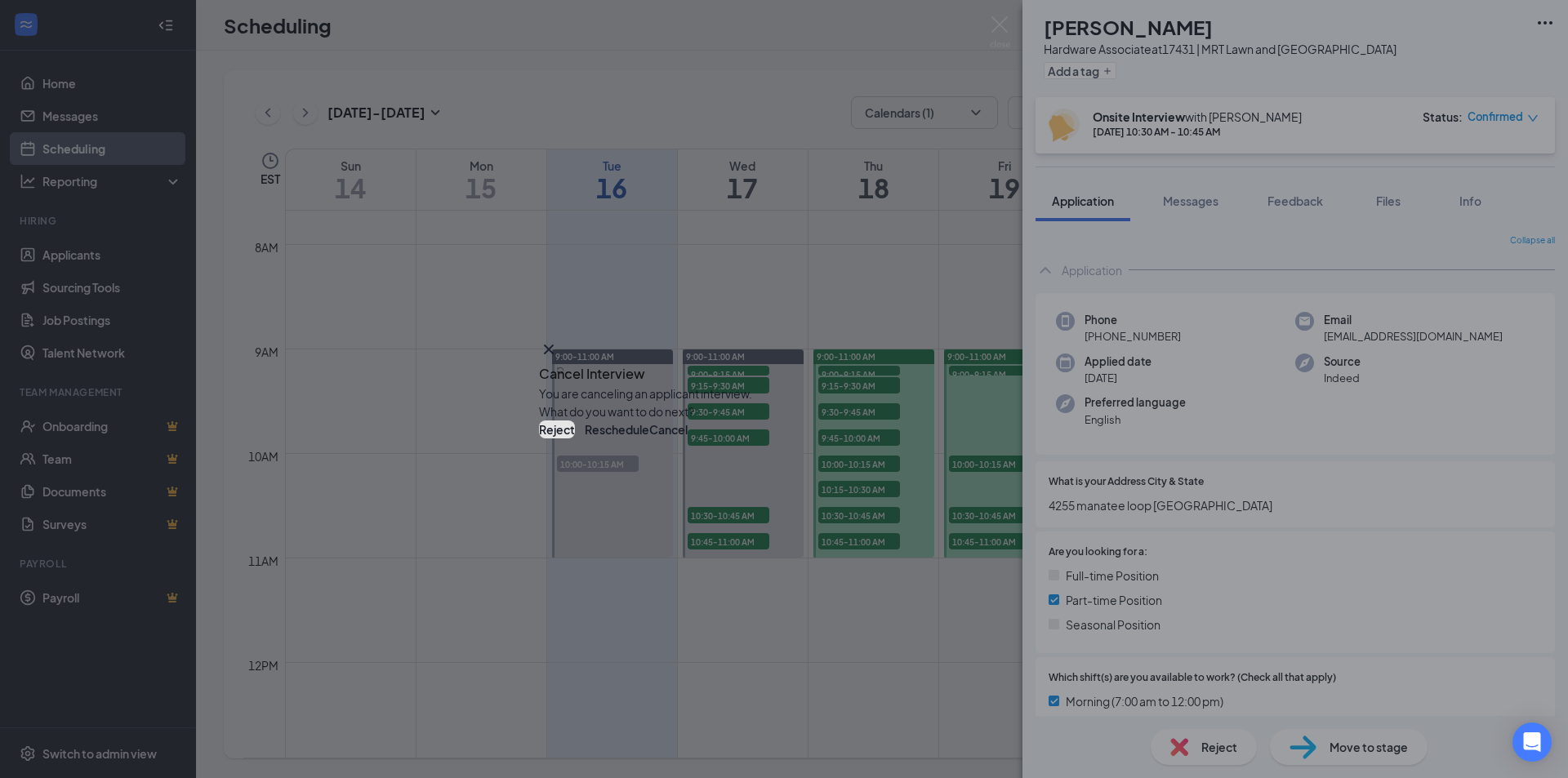
click at [575, 438] on button "Reject" at bounding box center [557, 429] width 36 height 18
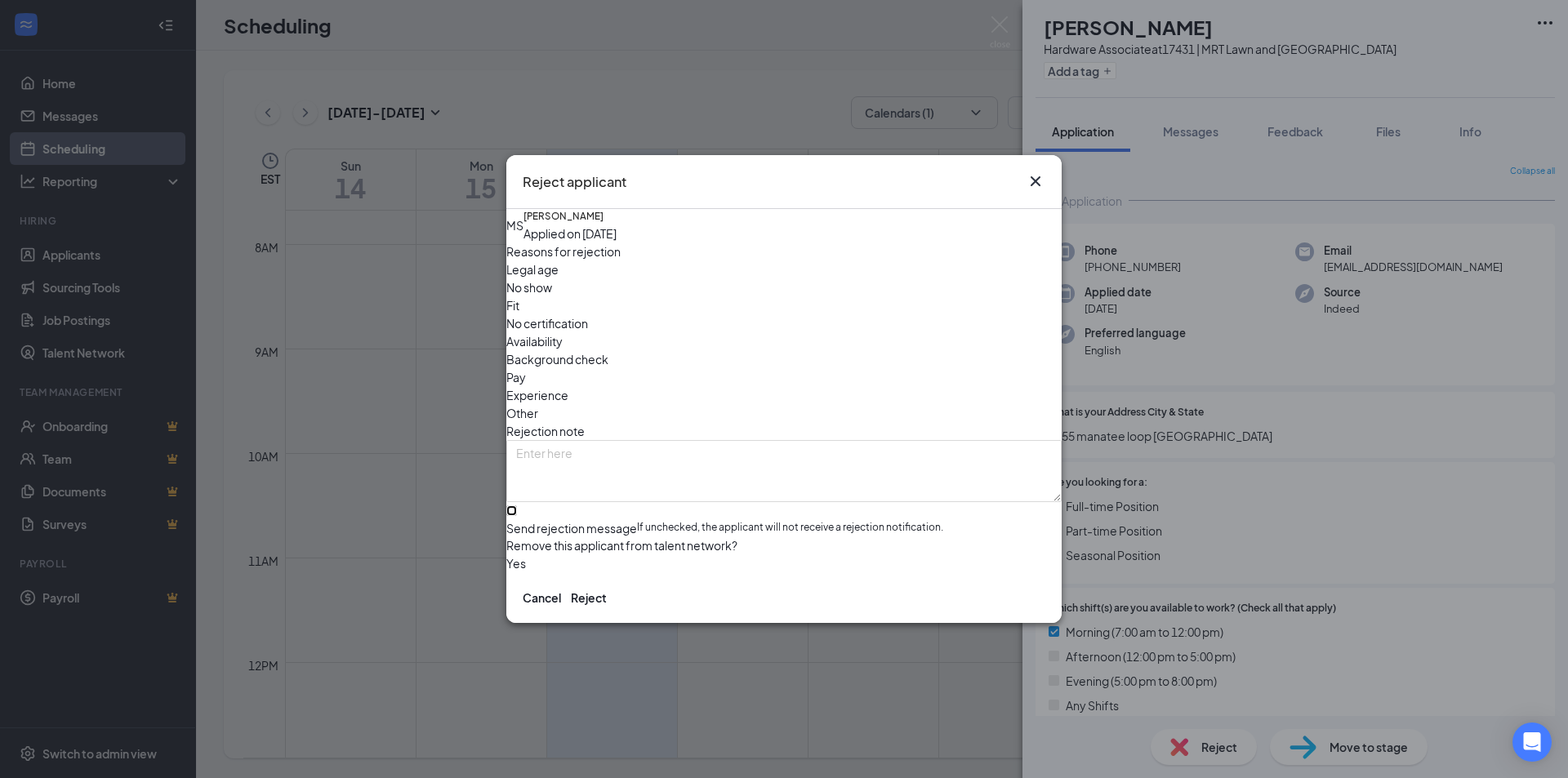
click at [517, 506] on input "Send rejection message If unchecked, the applicant will not receive a rejection…" at bounding box center [511, 510] width 11 height 11
checkbox input "true"
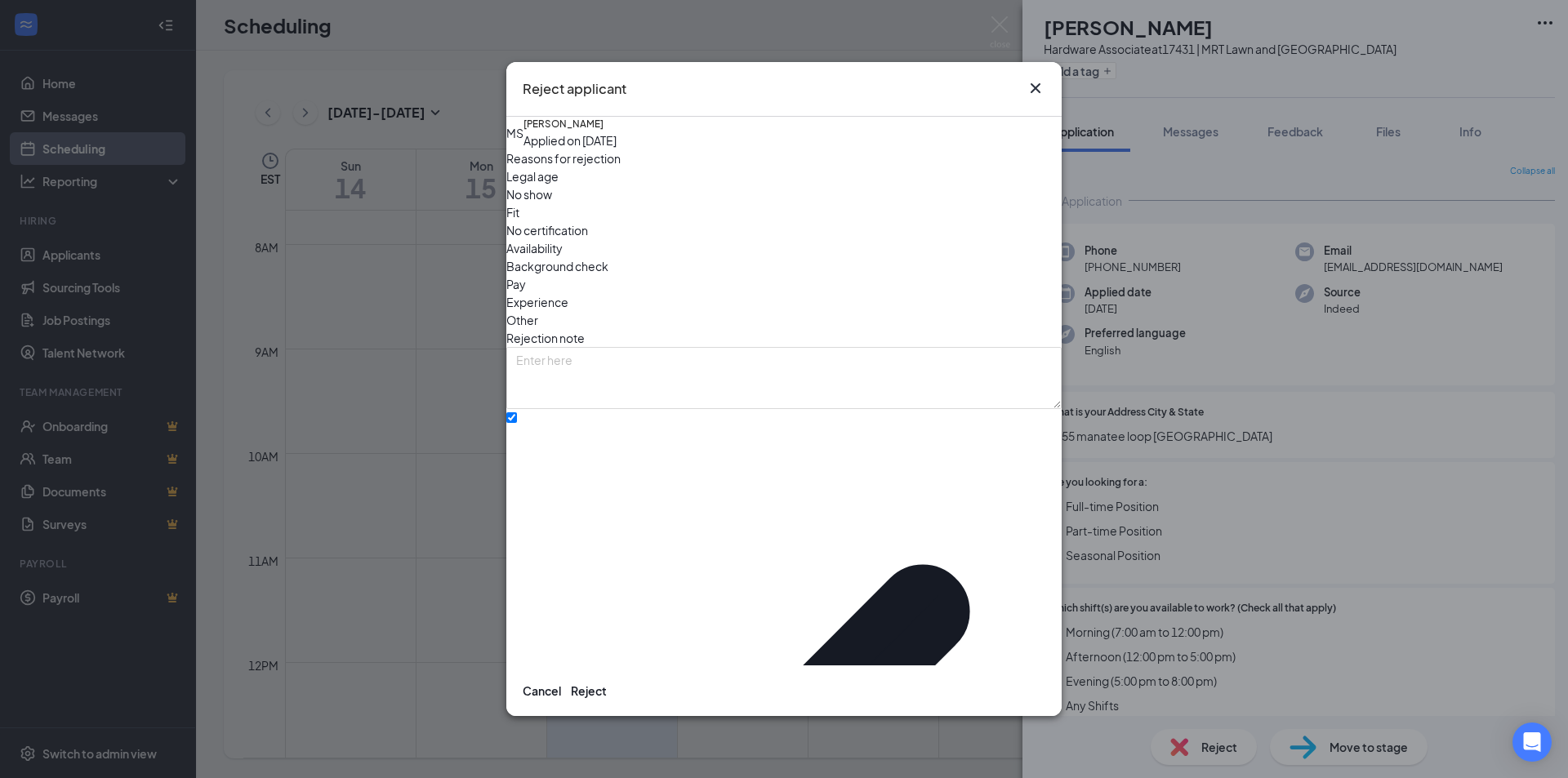
click at [569, 293] on span "Experience" at bounding box center [537, 302] width 62 height 18
paste textarea "Dear , Thank you for your interest in the position at [GEOGRAPHIC_DATA]. After …"
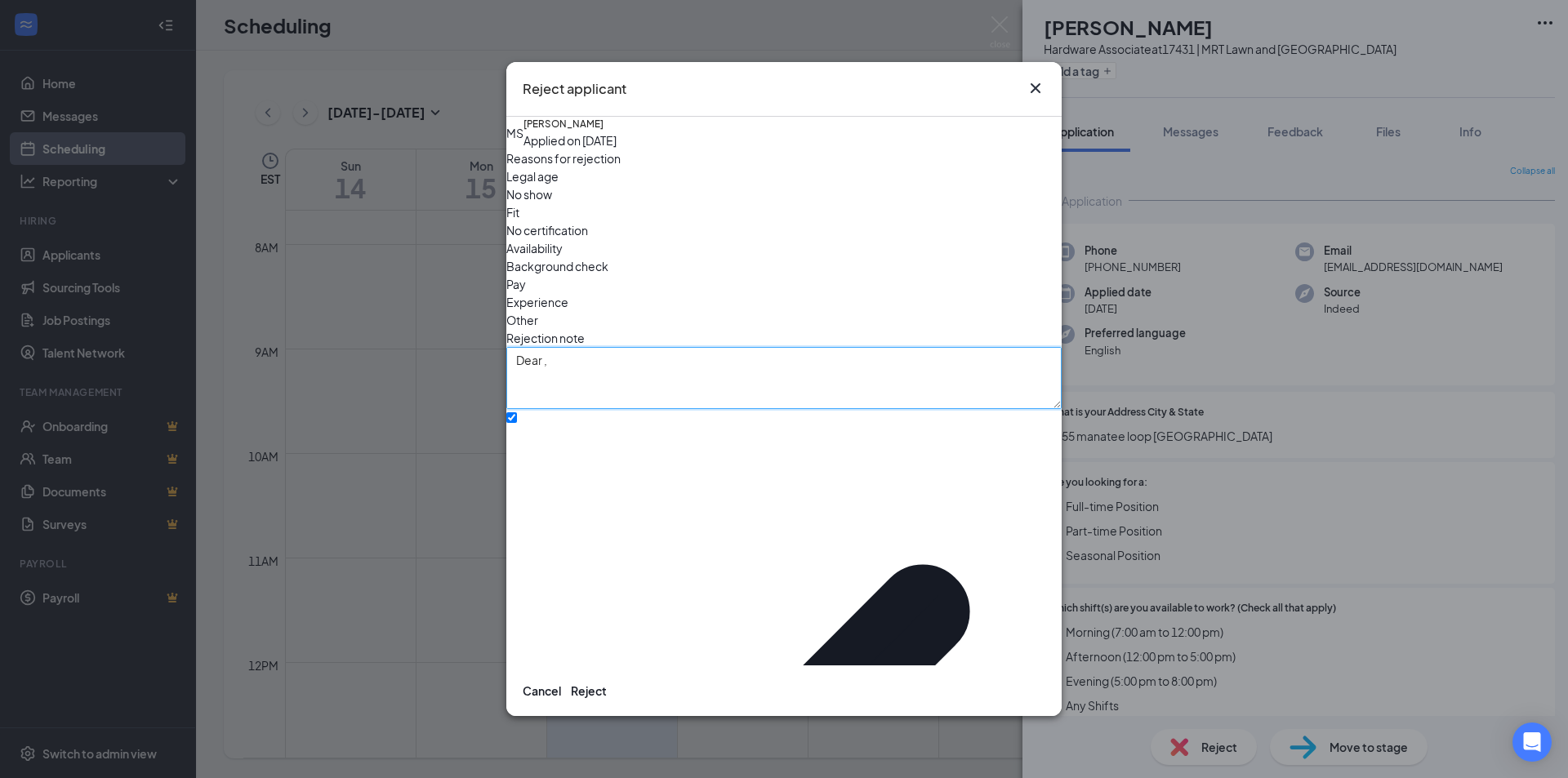
click at [560, 351] on textarea "Dear , Thank you for your interest in the position at [GEOGRAPHIC_DATA]. After …" at bounding box center [784, 378] width 555 height 62
type textarea "Dear [PERSON_NAME], Thank you for your interest in the position at [GEOGRAPHIC_…"
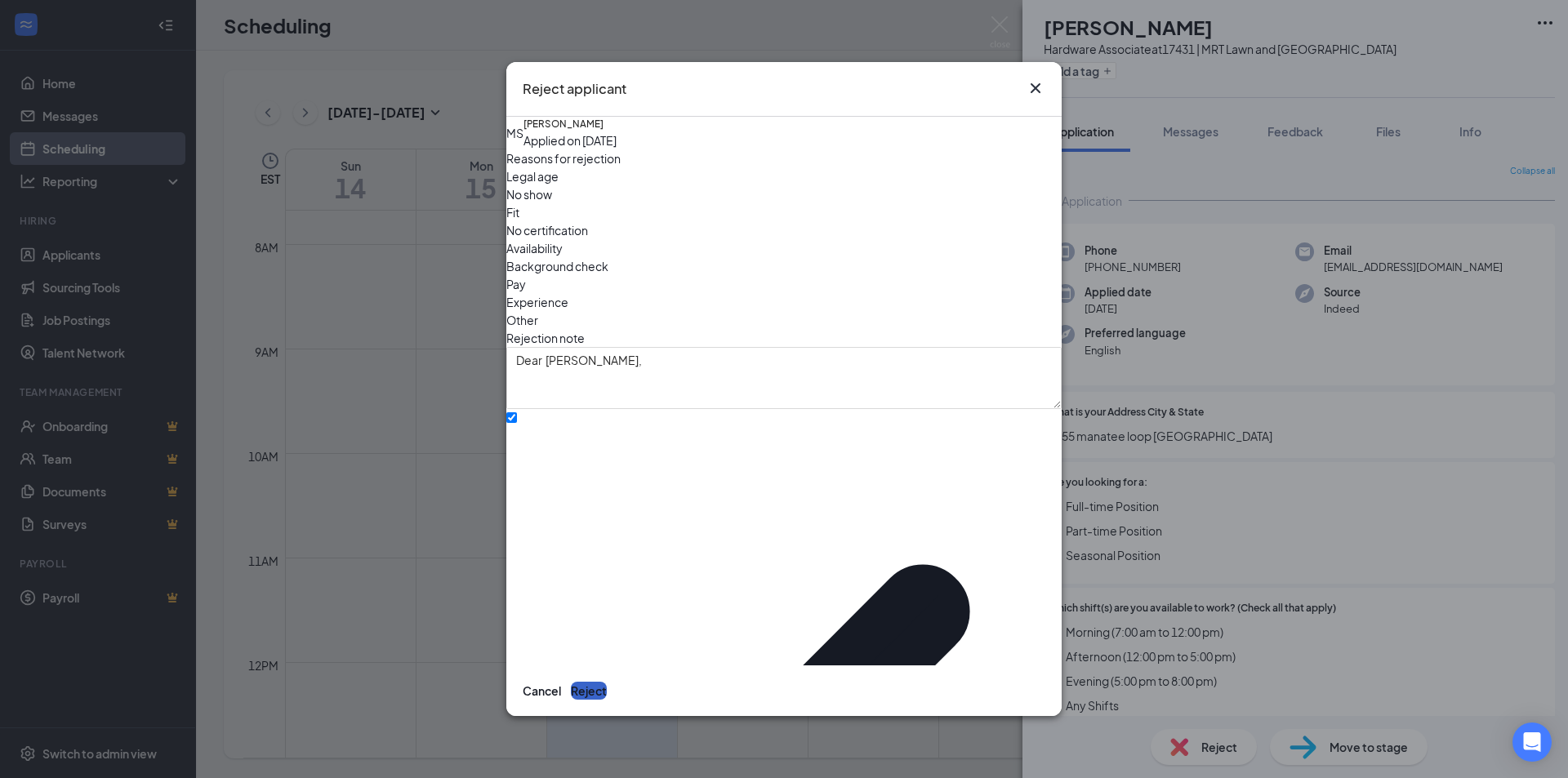
click at [606, 682] on button "Reject" at bounding box center [589, 691] width 36 height 18
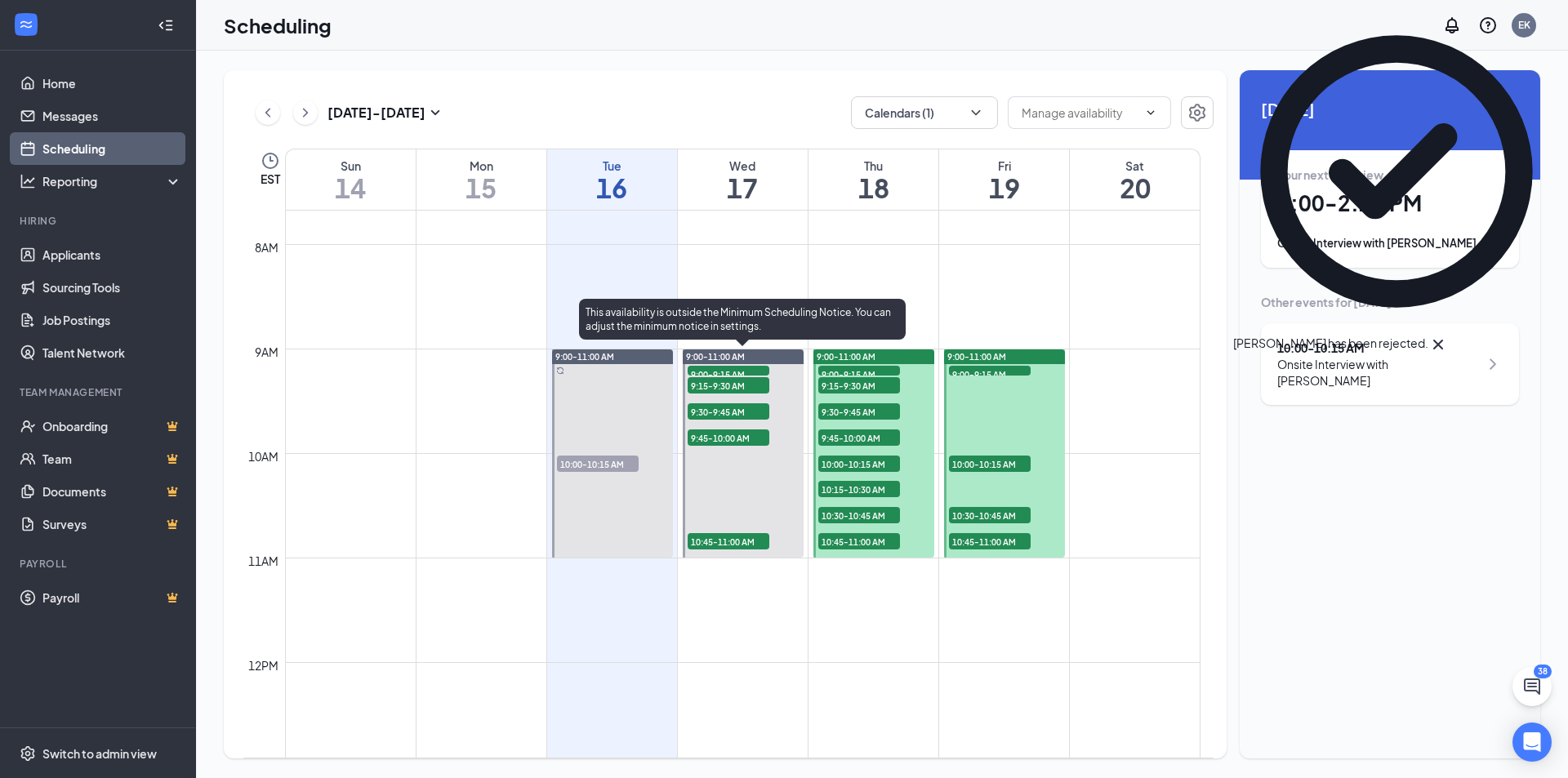
click at [738, 539] on span "10:45-11:00 AM" at bounding box center [729, 542] width 82 height 16
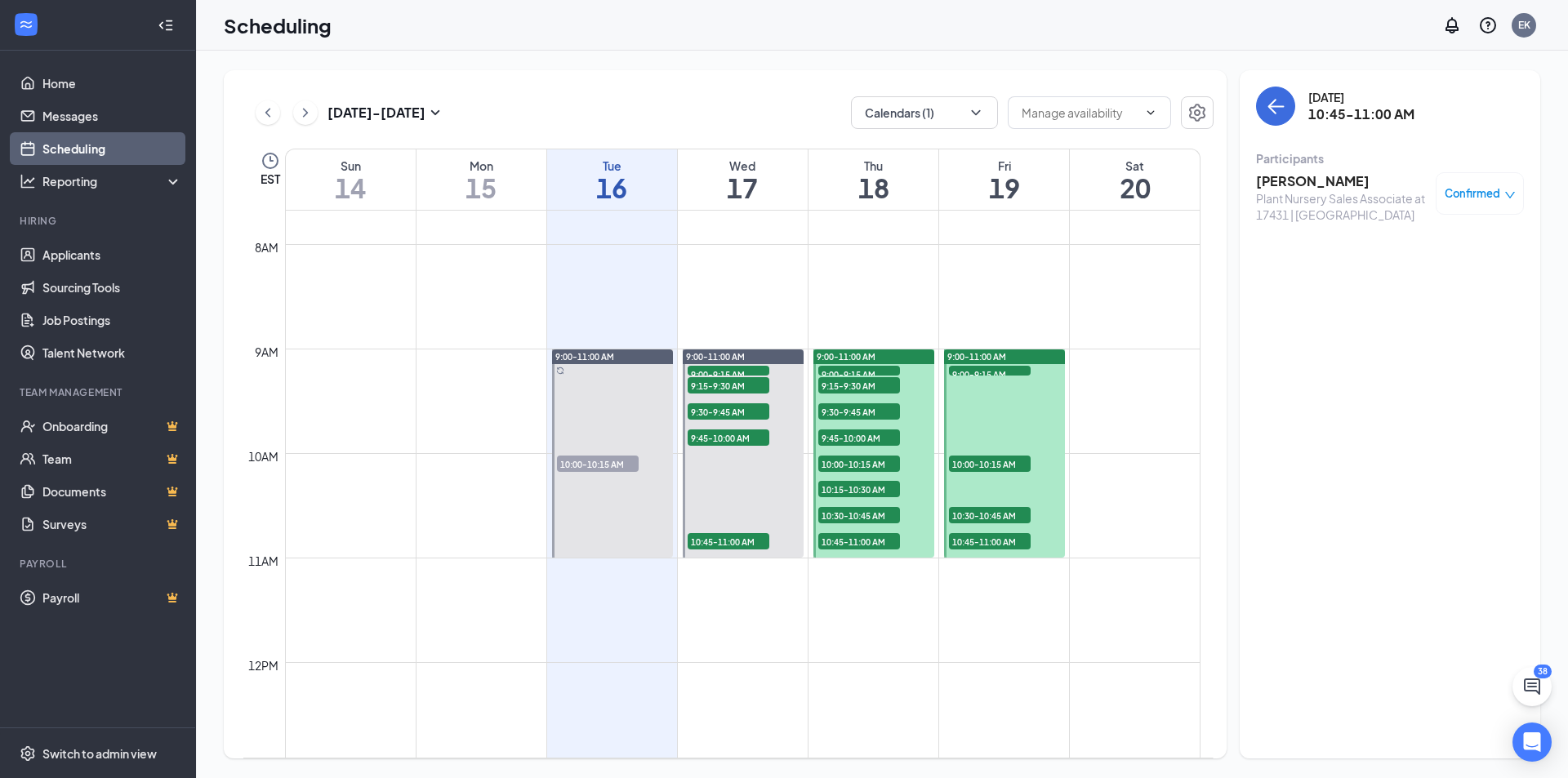
click at [1360, 177] on h3 "[PERSON_NAME]" at bounding box center [1341, 181] width 171 height 18
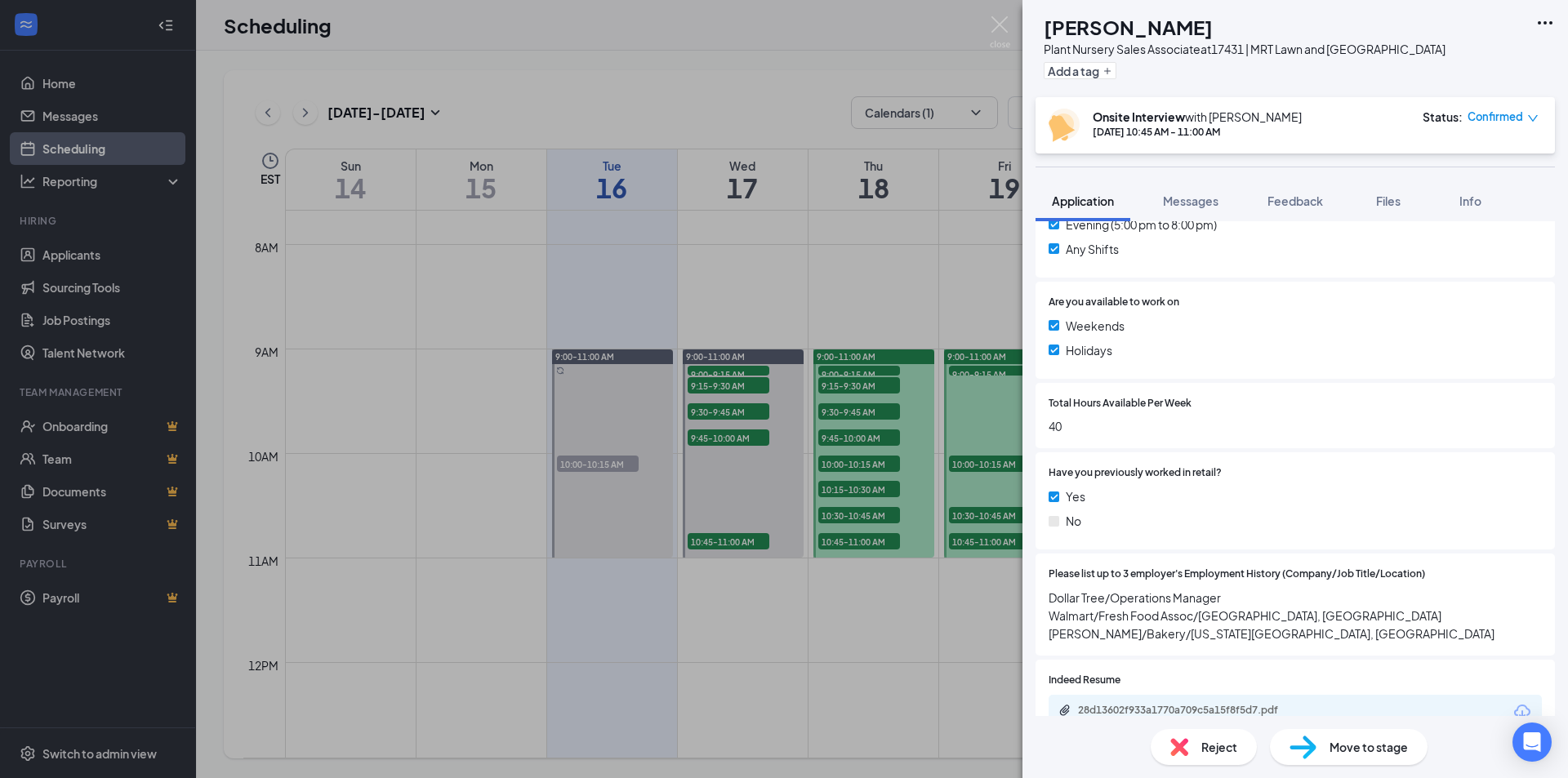
scroll to position [653, 0]
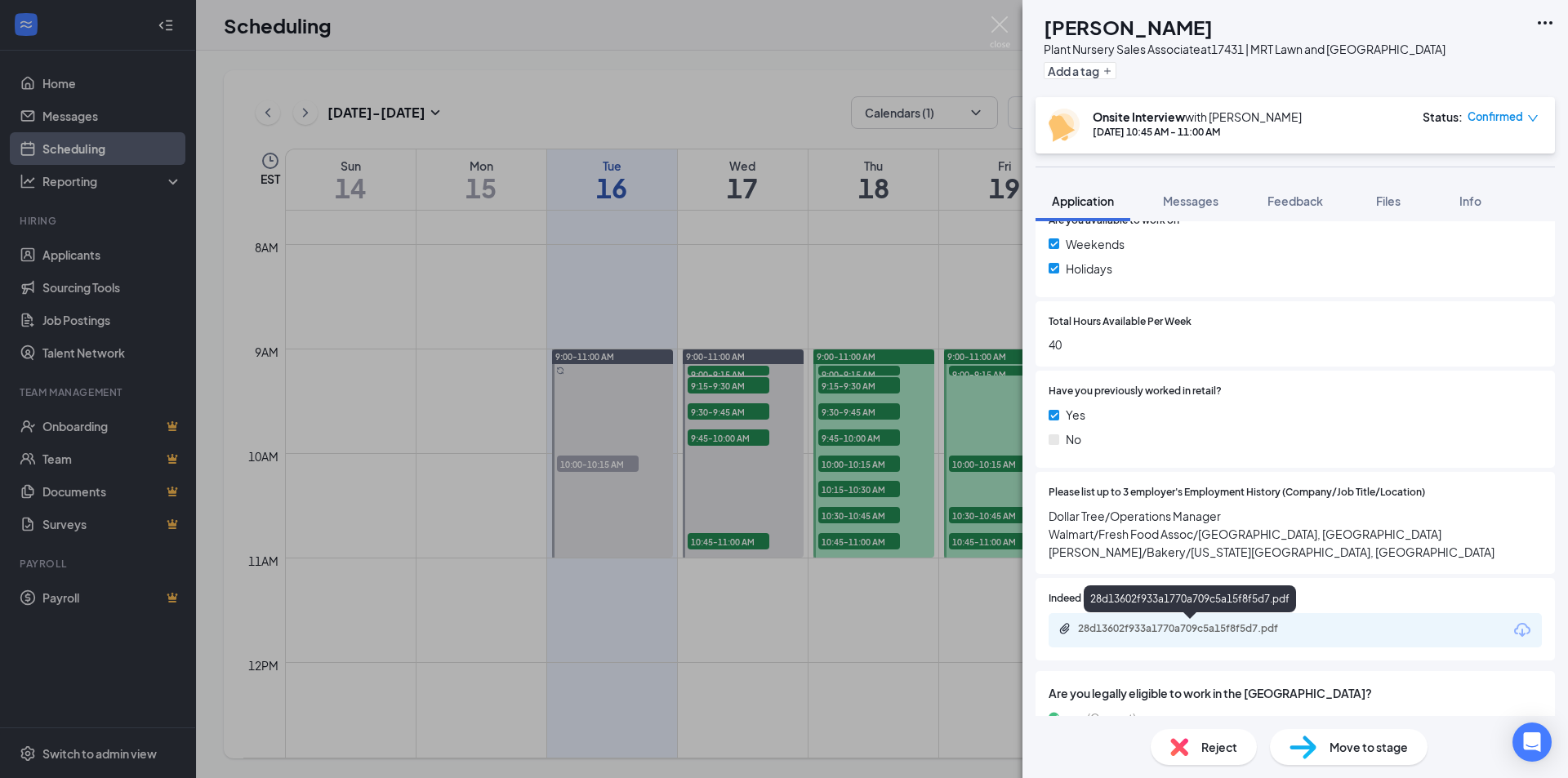
click at [1188, 625] on div "28d13602f933a1770a709c5a15f8f5d7.pdf" at bounding box center [1191, 629] width 229 height 13
click at [775, 625] on div "KB [PERSON_NAME] Plant Nursery Sales Associate at 17431 | MRT Lawn and [GEOGRAP…" at bounding box center [784, 389] width 1568 height 778
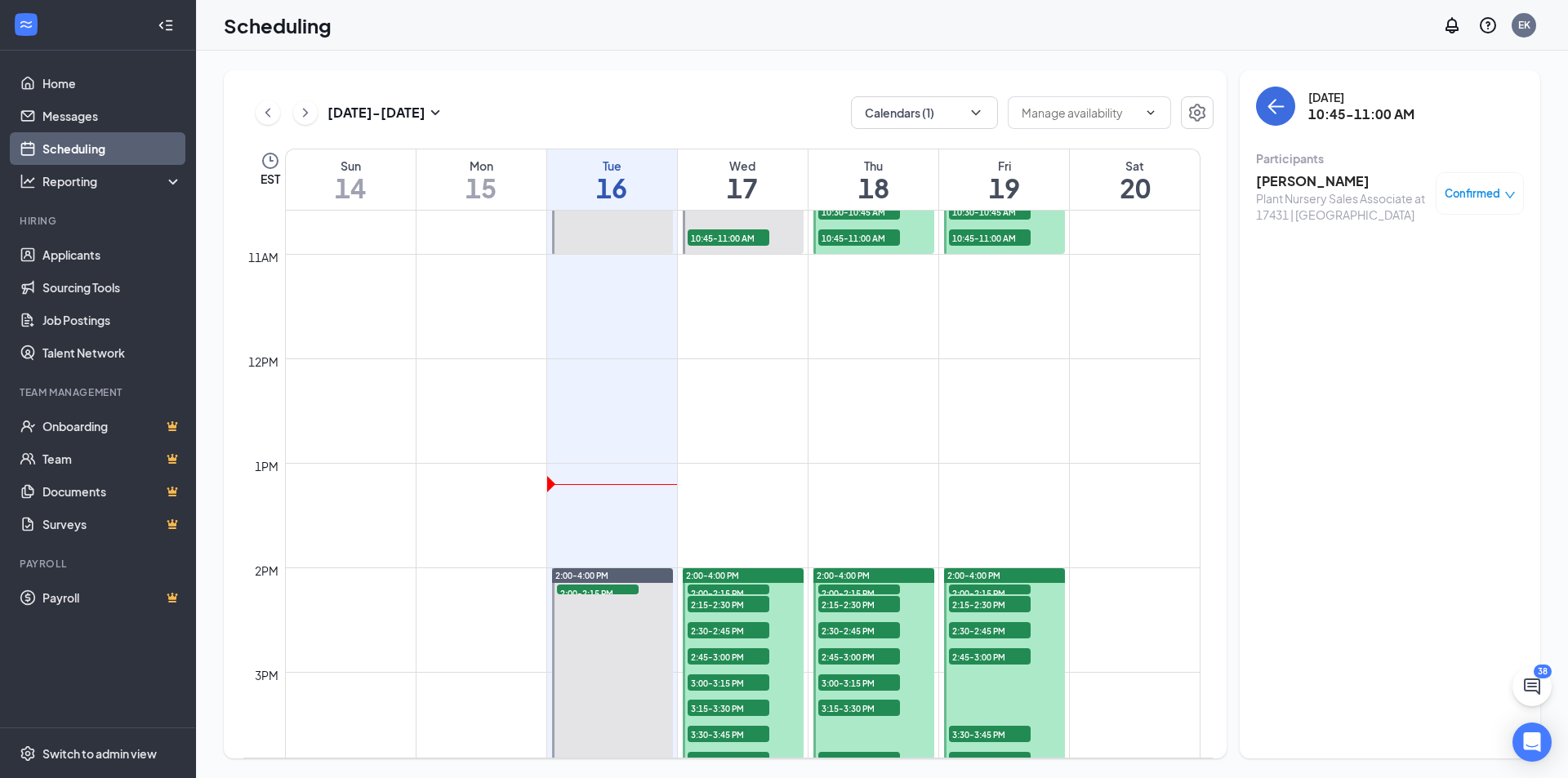
scroll to position [1129, 0]
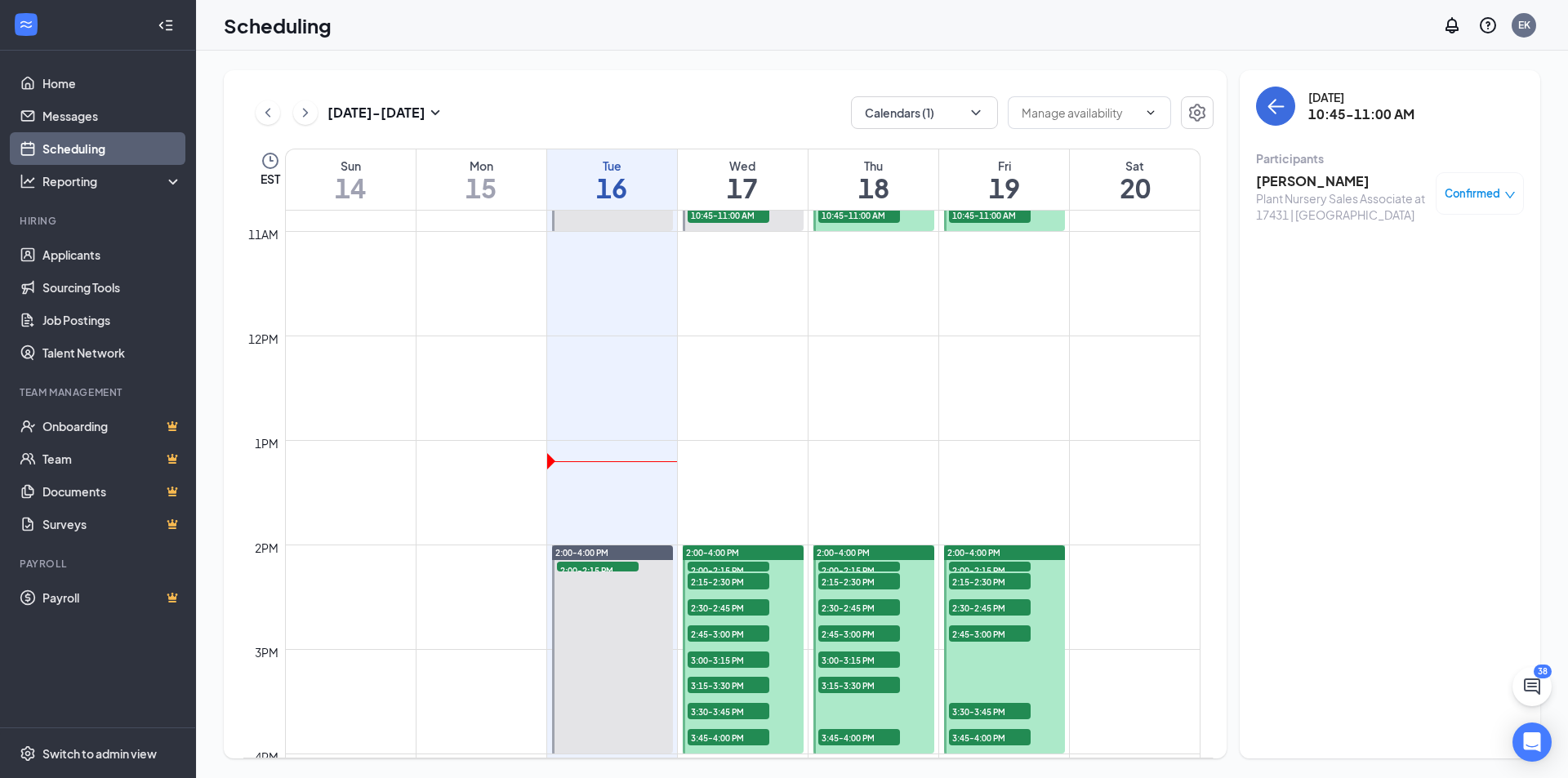
click at [752, 565] on span "2:00-2:15 PM" at bounding box center [729, 570] width 82 height 16
click at [1297, 184] on h3 "[PERSON_NAME]" at bounding box center [1341, 181] width 171 height 18
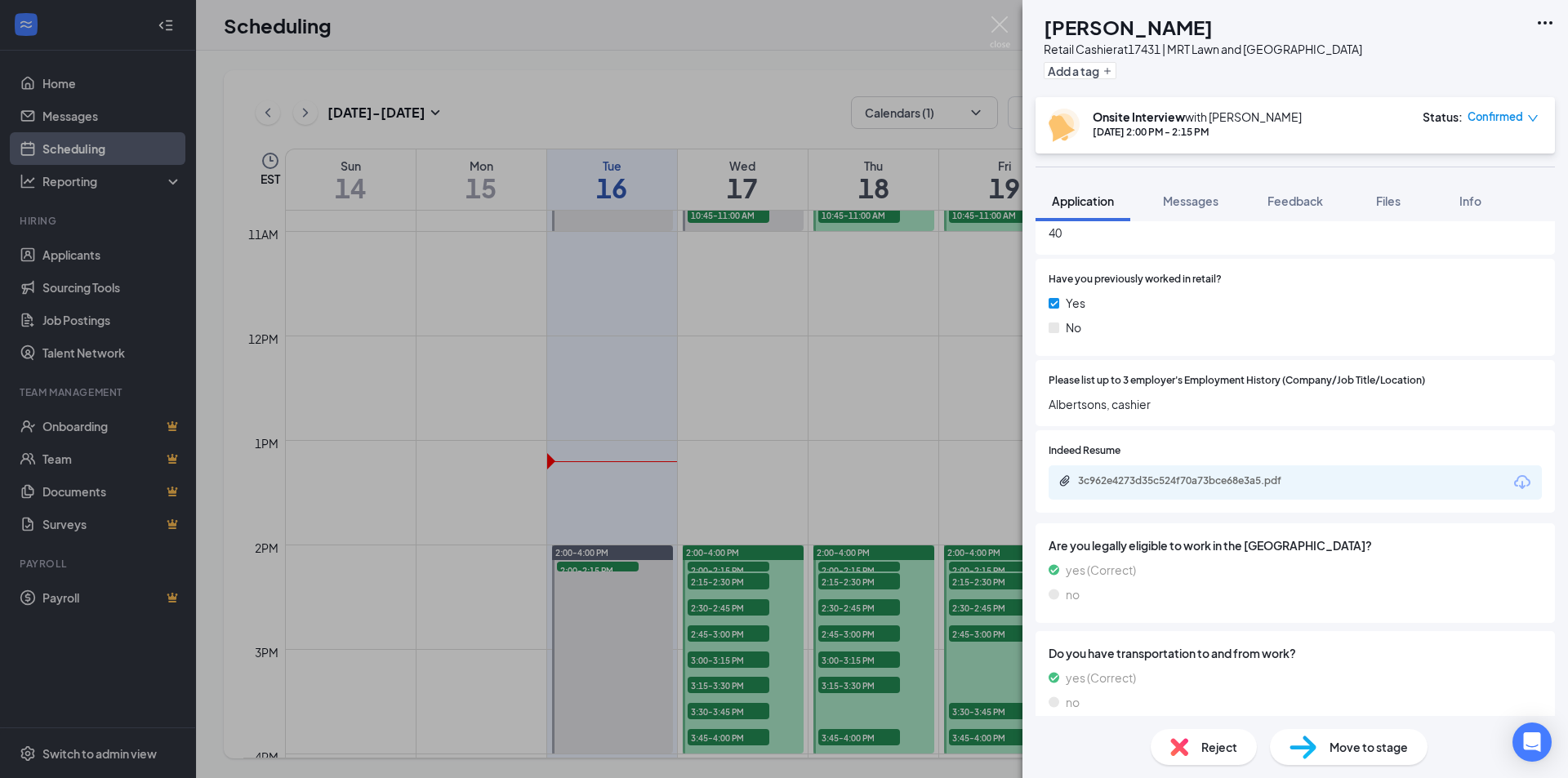
scroll to position [735, 0]
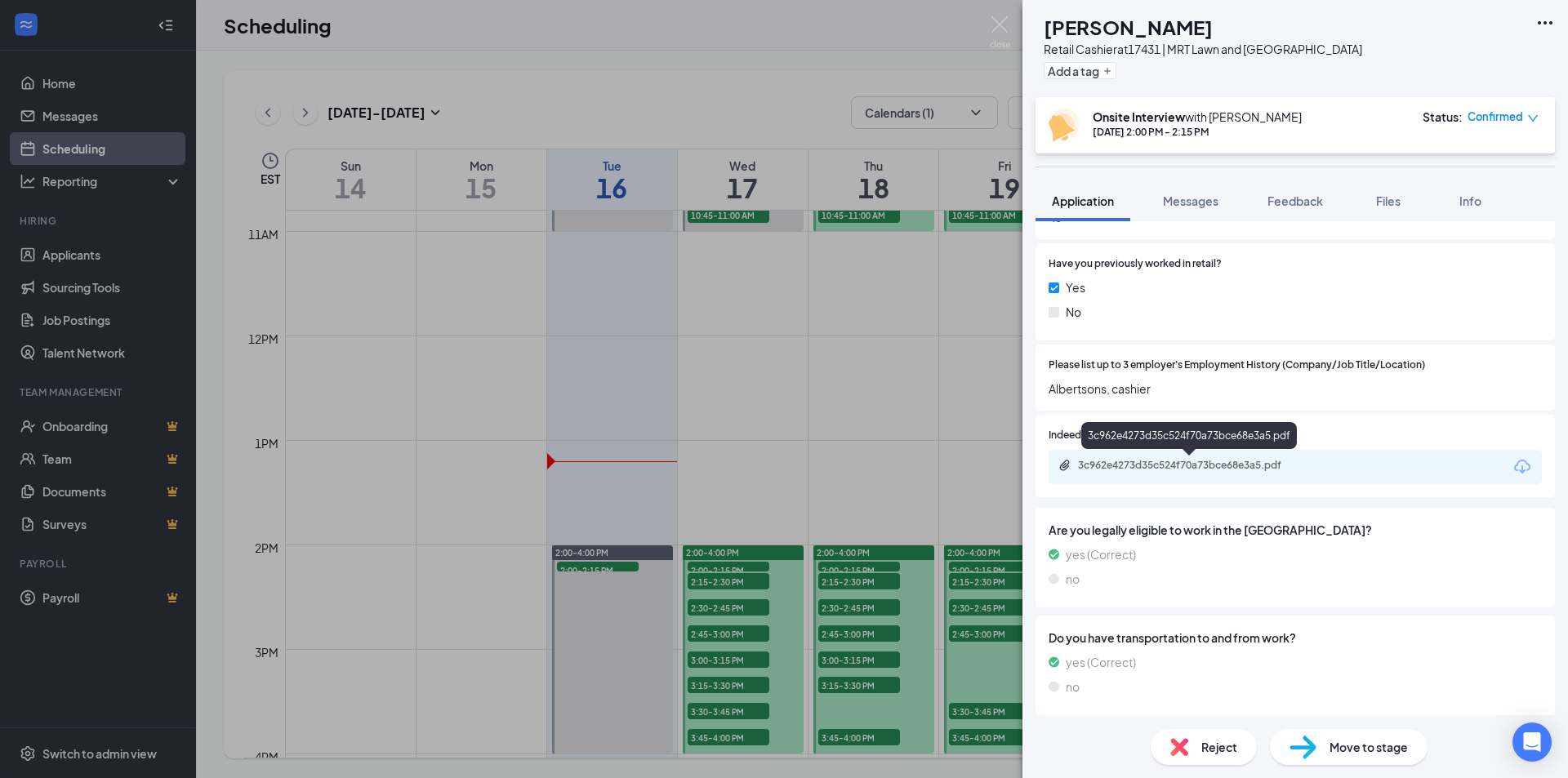
click at [1163, 469] on div "3c962e4273d35c524f70a73bce68e3a5.pdf" at bounding box center [1191, 465] width 229 height 13
click at [725, 584] on div "MP [PERSON_NAME] Retail Cashier at 17431 | MRT Lawn and Garden Center Add a tag…" at bounding box center [784, 389] width 1568 height 778
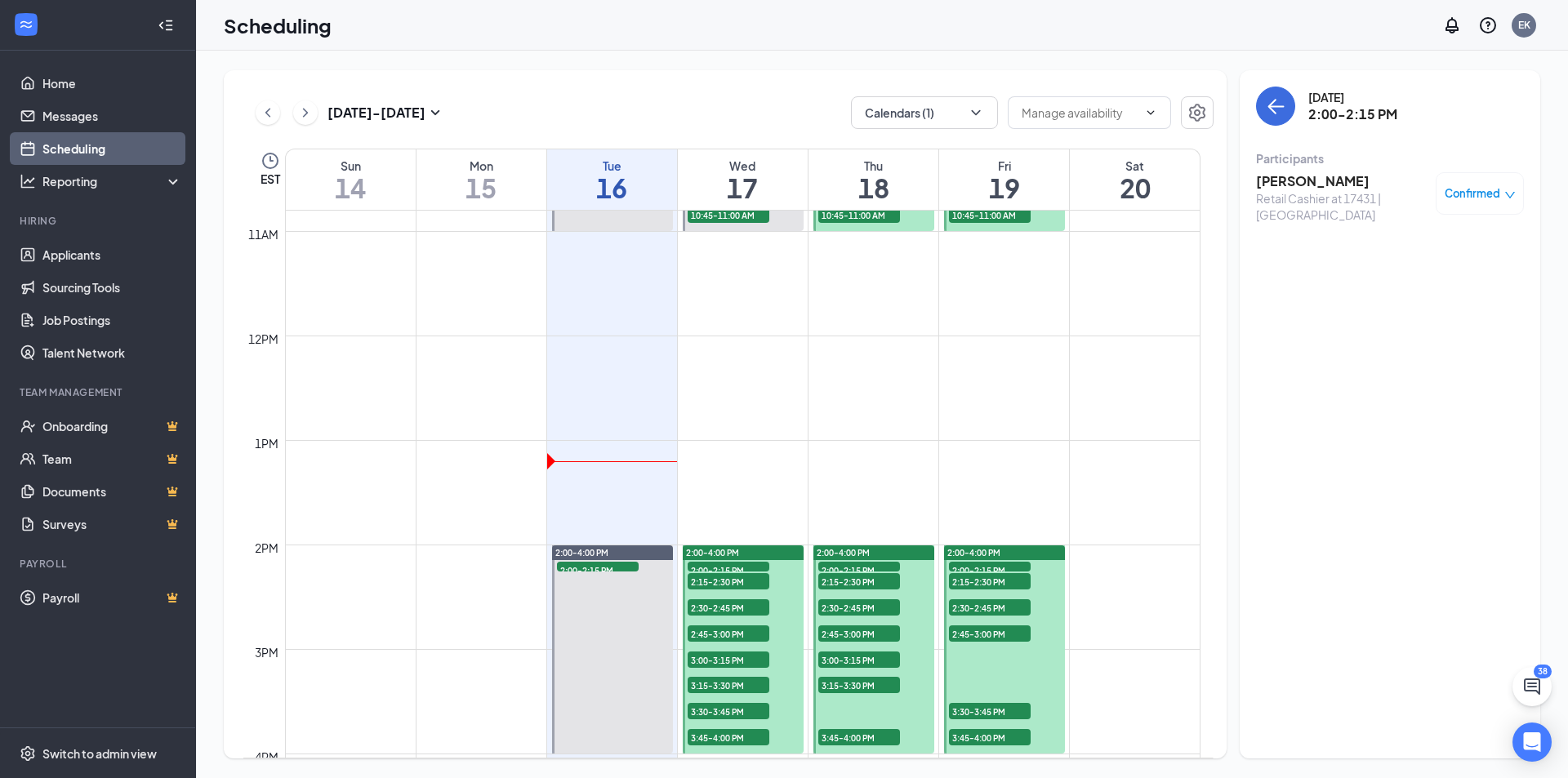
click at [725, 584] on span "2:15-2:30 PM" at bounding box center [729, 582] width 82 height 16
click at [1322, 177] on h3 "[PERSON_NAME]" at bounding box center [1341, 181] width 171 height 18
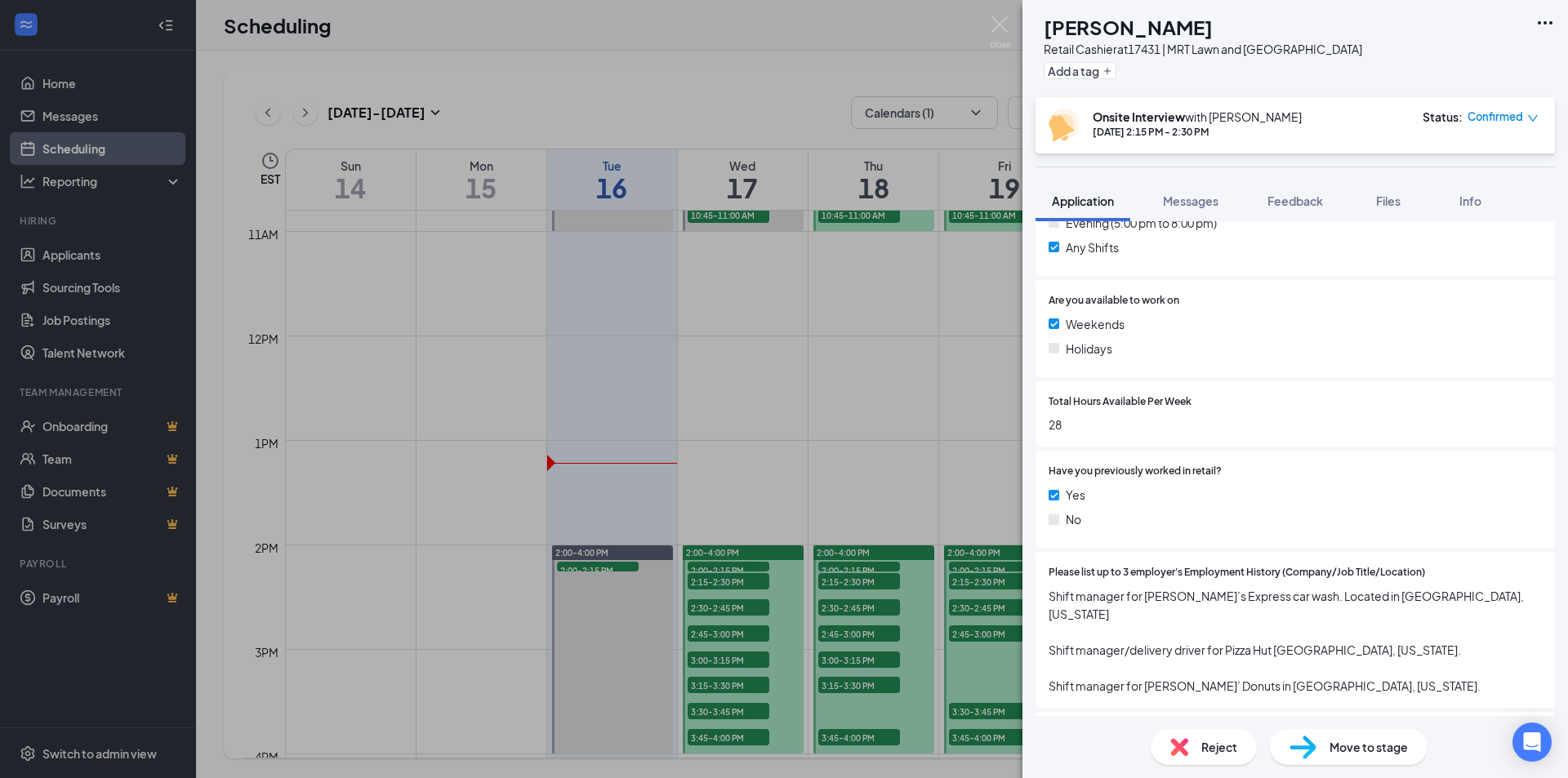
scroll to position [572, 0]
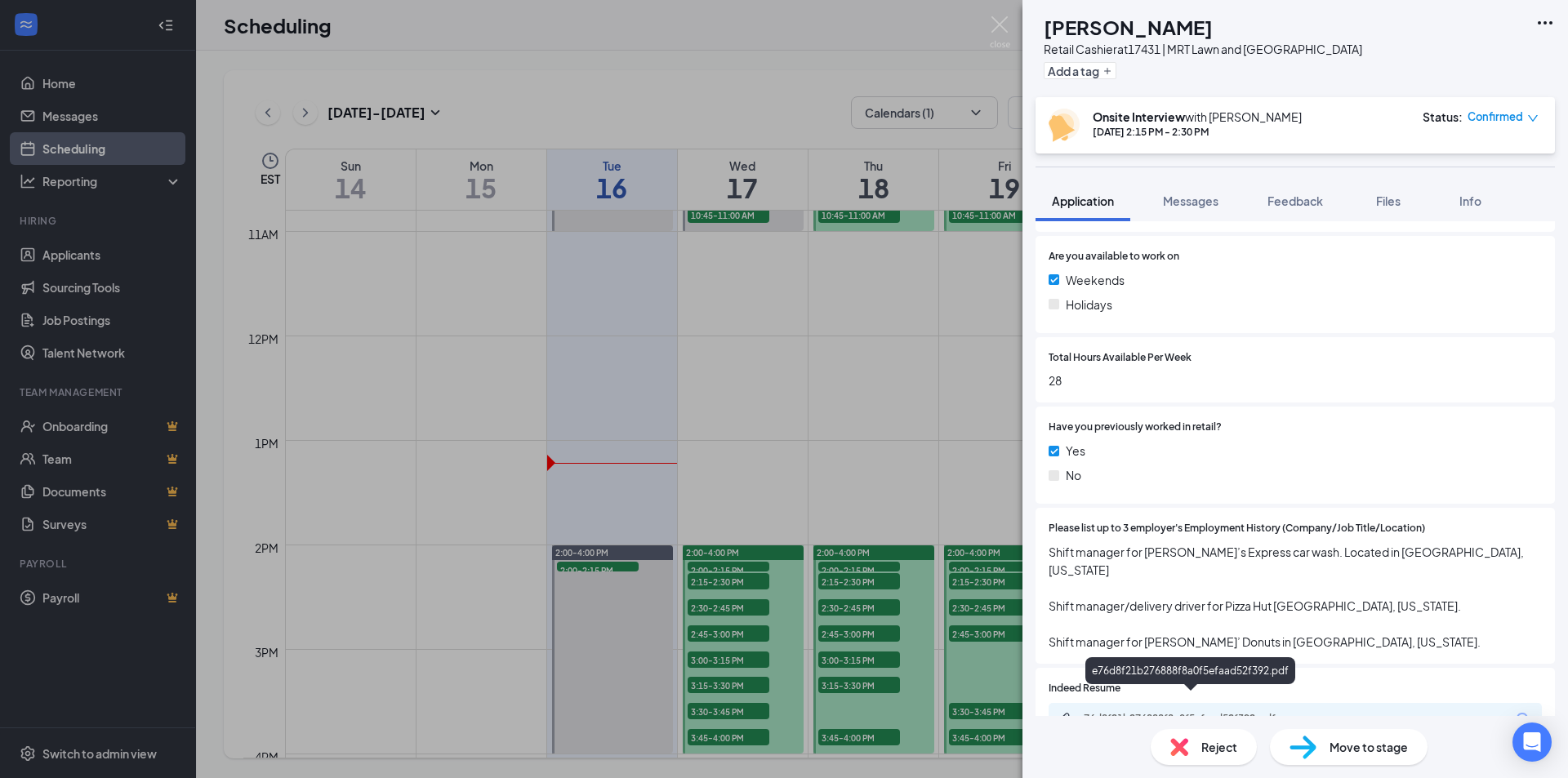
click at [1219, 712] on div "e76d8f21b276888f8a0f5efaad52f392.pdf" at bounding box center [1191, 719] width 229 height 13
click at [1532, 115] on icon "down" at bounding box center [1533, 118] width 11 height 11
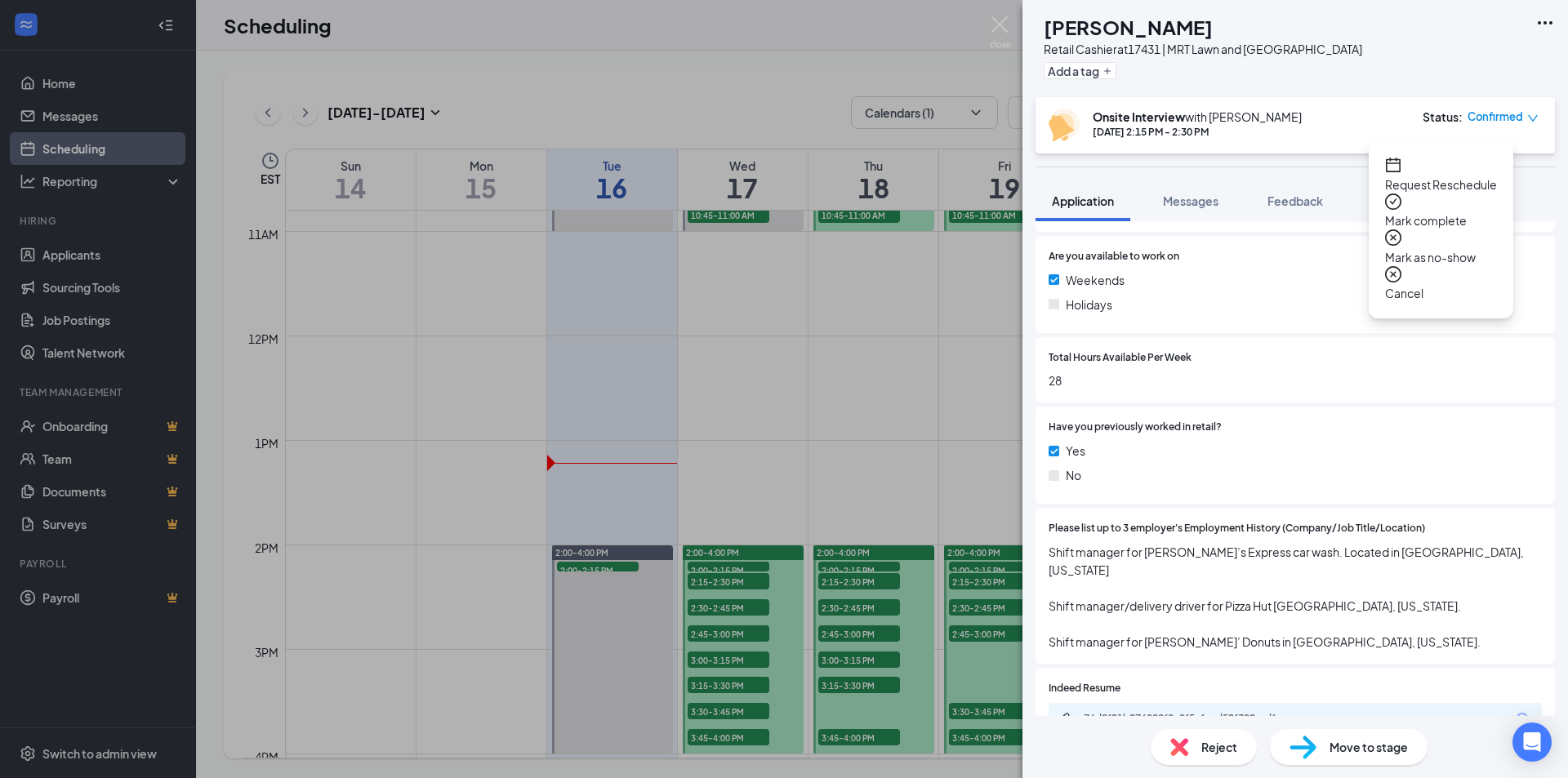
click at [1416, 284] on span "Cancel" at bounding box center [1441, 293] width 112 height 18
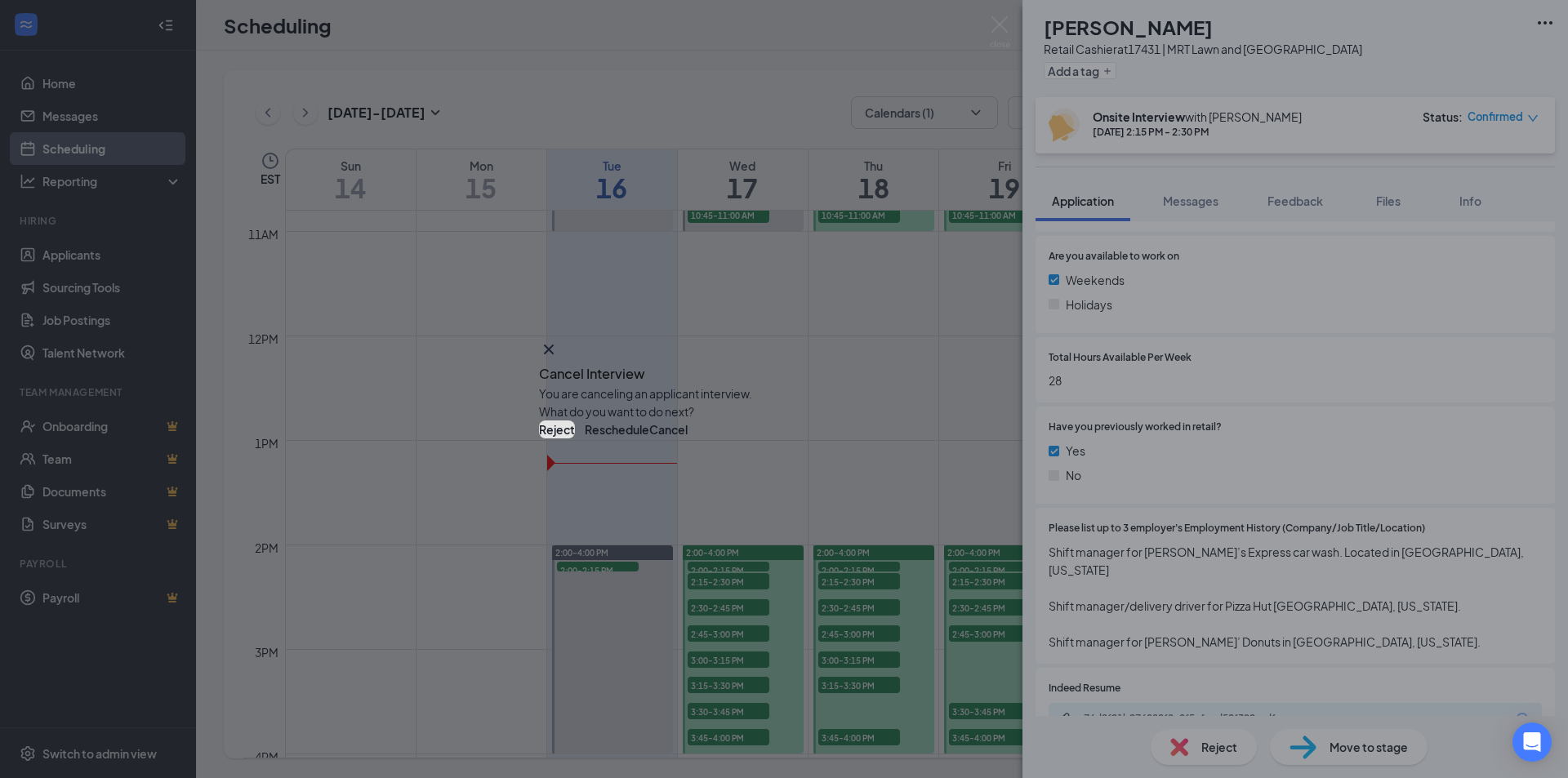
click at [575, 438] on button "Reject" at bounding box center [557, 429] width 36 height 18
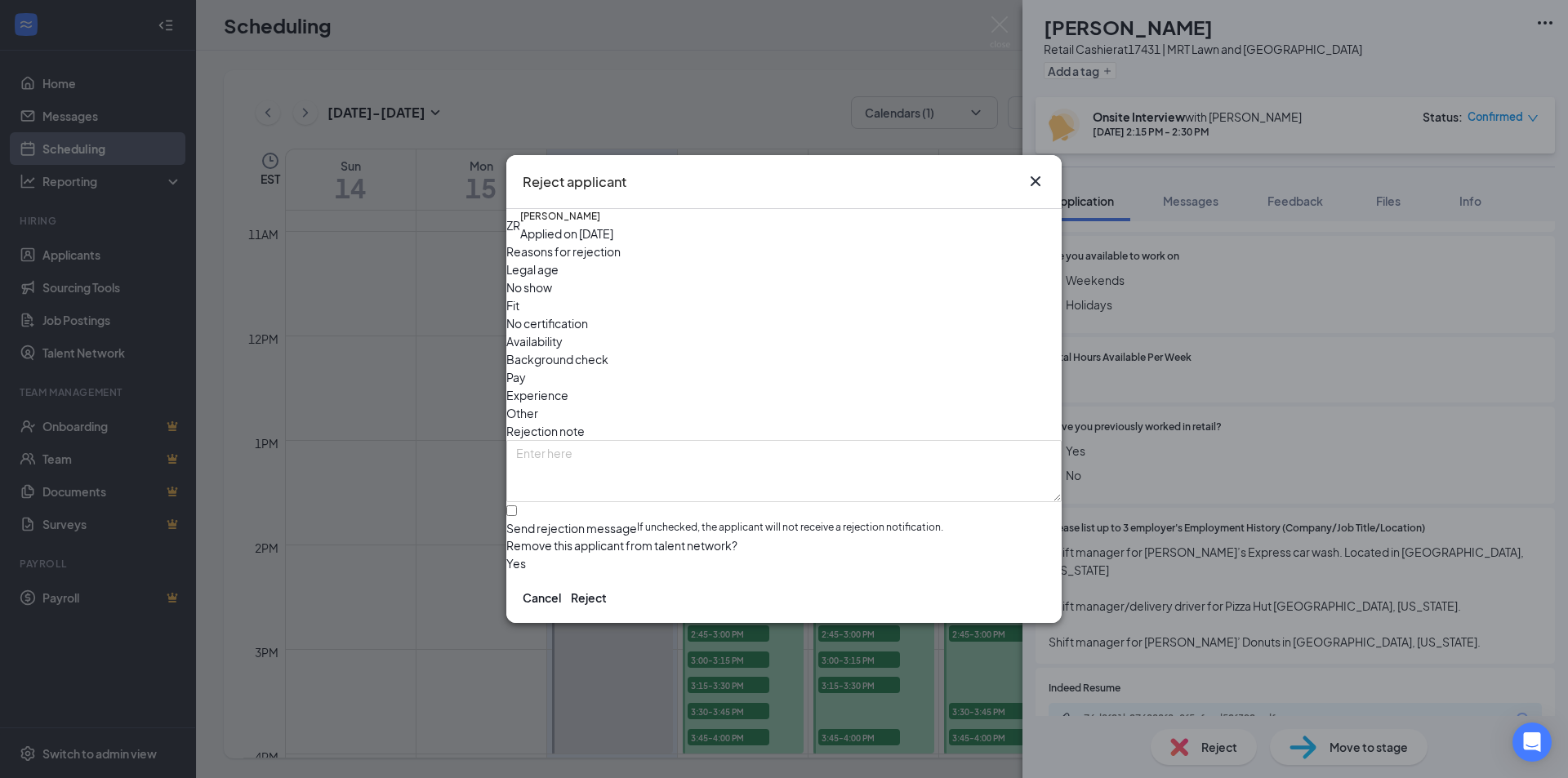
click at [569, 387] on span "Experience" at bounding box center [537, 396] width 62 height 18
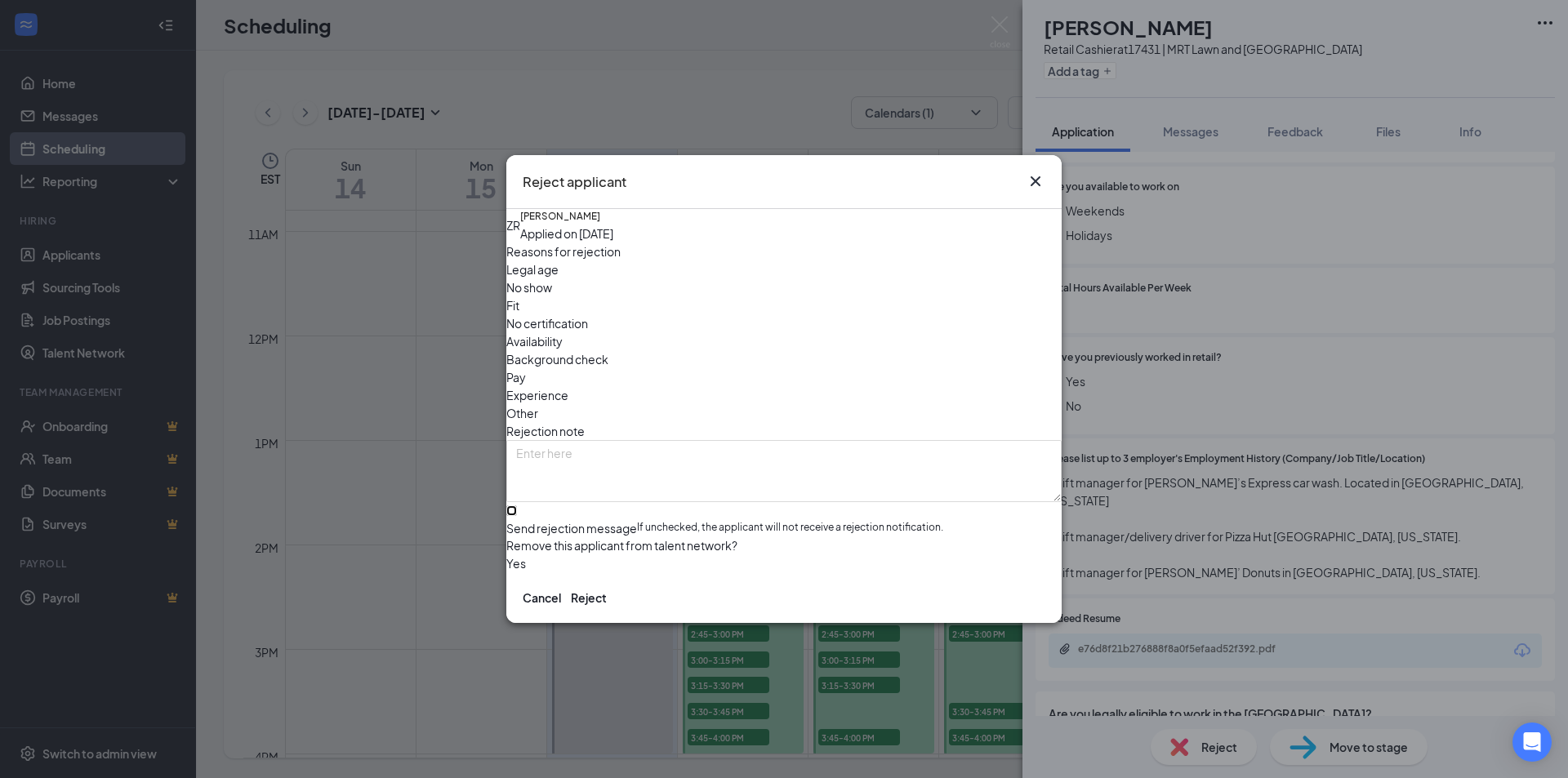
click at [517, 506] on input "Send rejection message If unchecked, the applicant will not receive a rejection…" at bounding box center [511, 510] width 11 height 11
checkbox input "true"
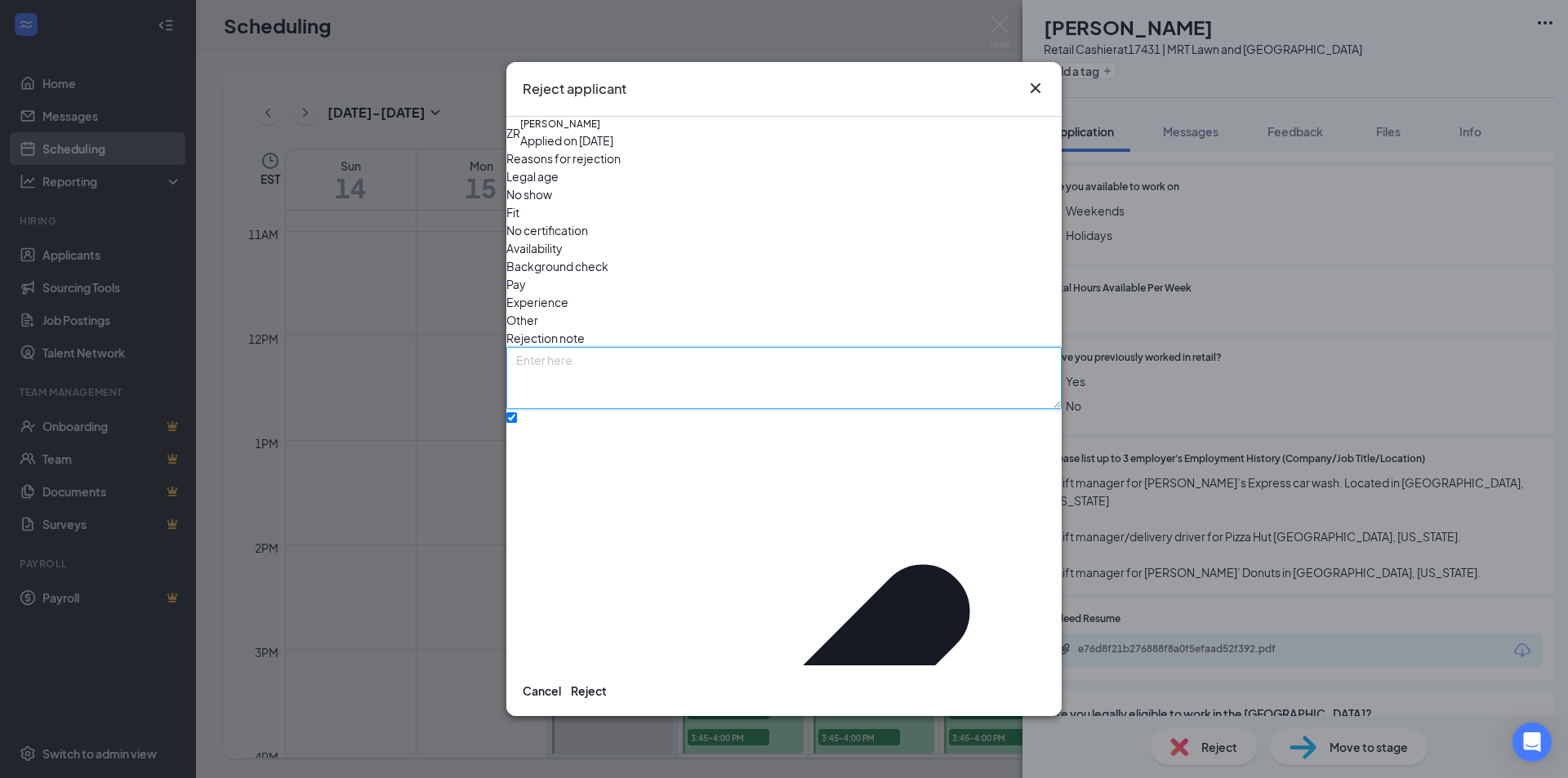
paste textarea "Dear , Thank you for your interest in the position at [GEOGRAPHIC_DATA]. After …"
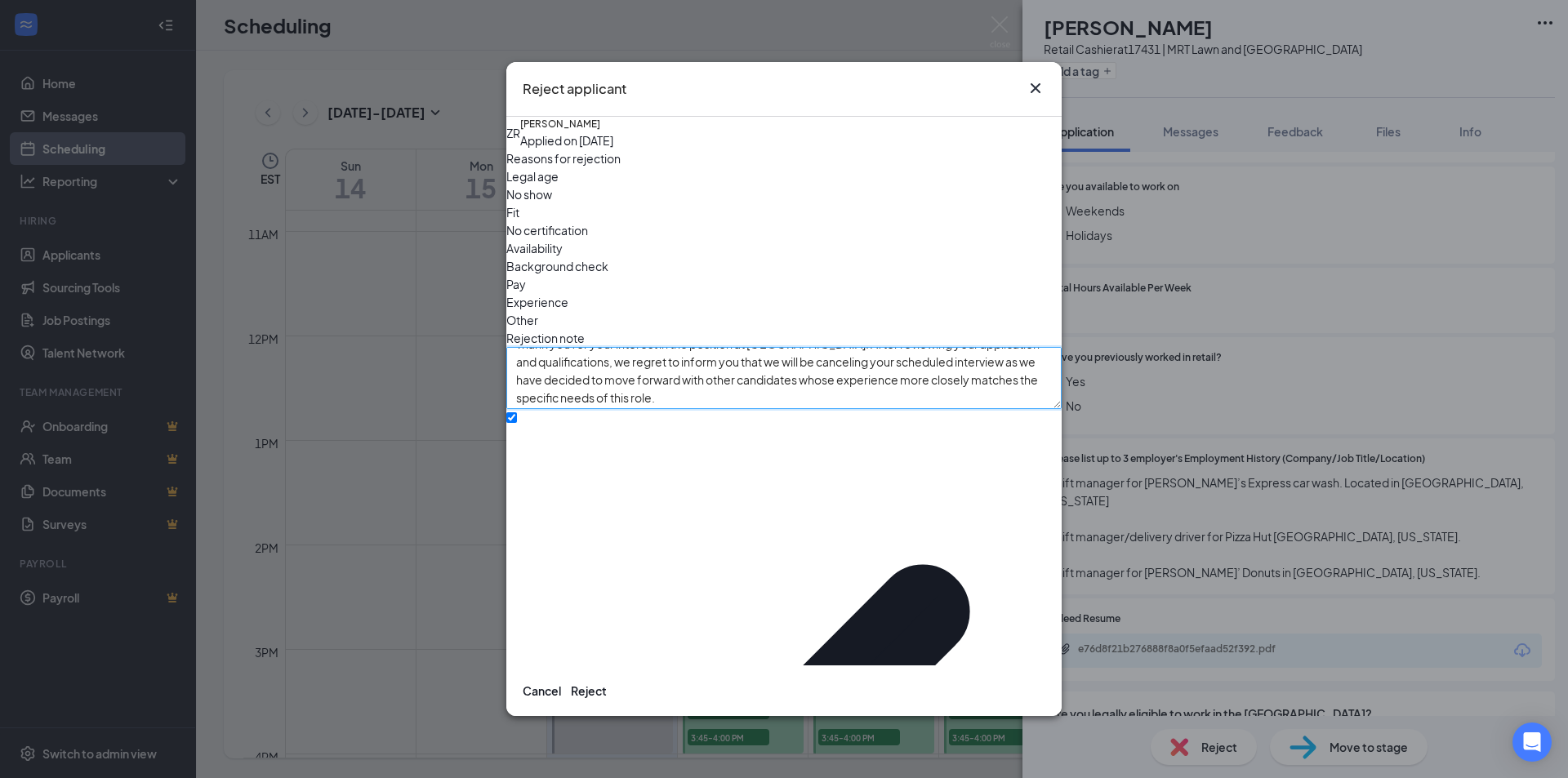
scroll to position [0, 0]
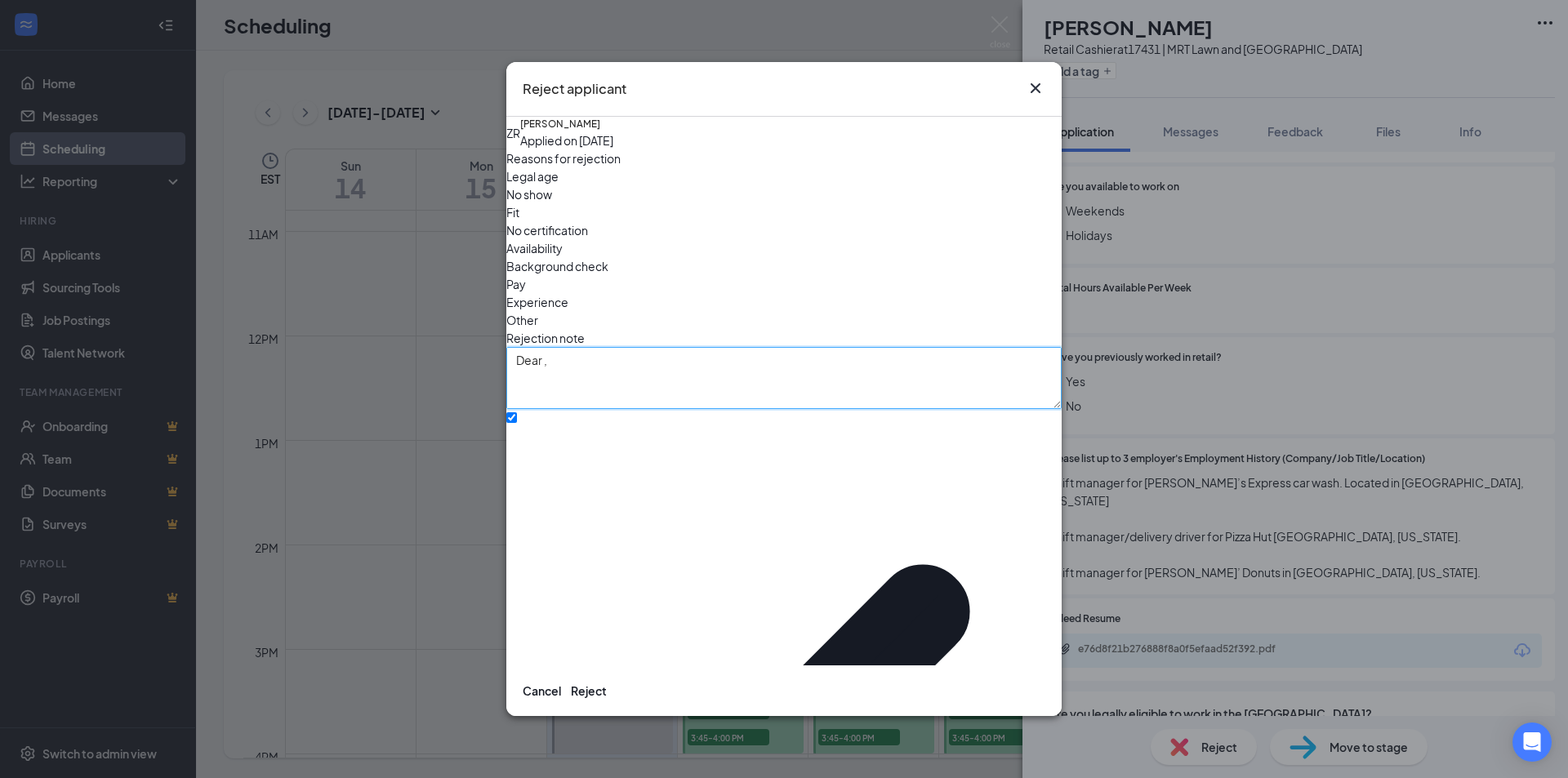
click at [558, 347] on textarea "Dear , Thank you for your interest in the position at [GEOGRAPHIC_DATA]. After …" at bounding box center [784, 378] width 555 height 62
type textarea "Dear [PERSON_NAME] , Thank you for your interest in the position at [GEOGRAPHIC…"
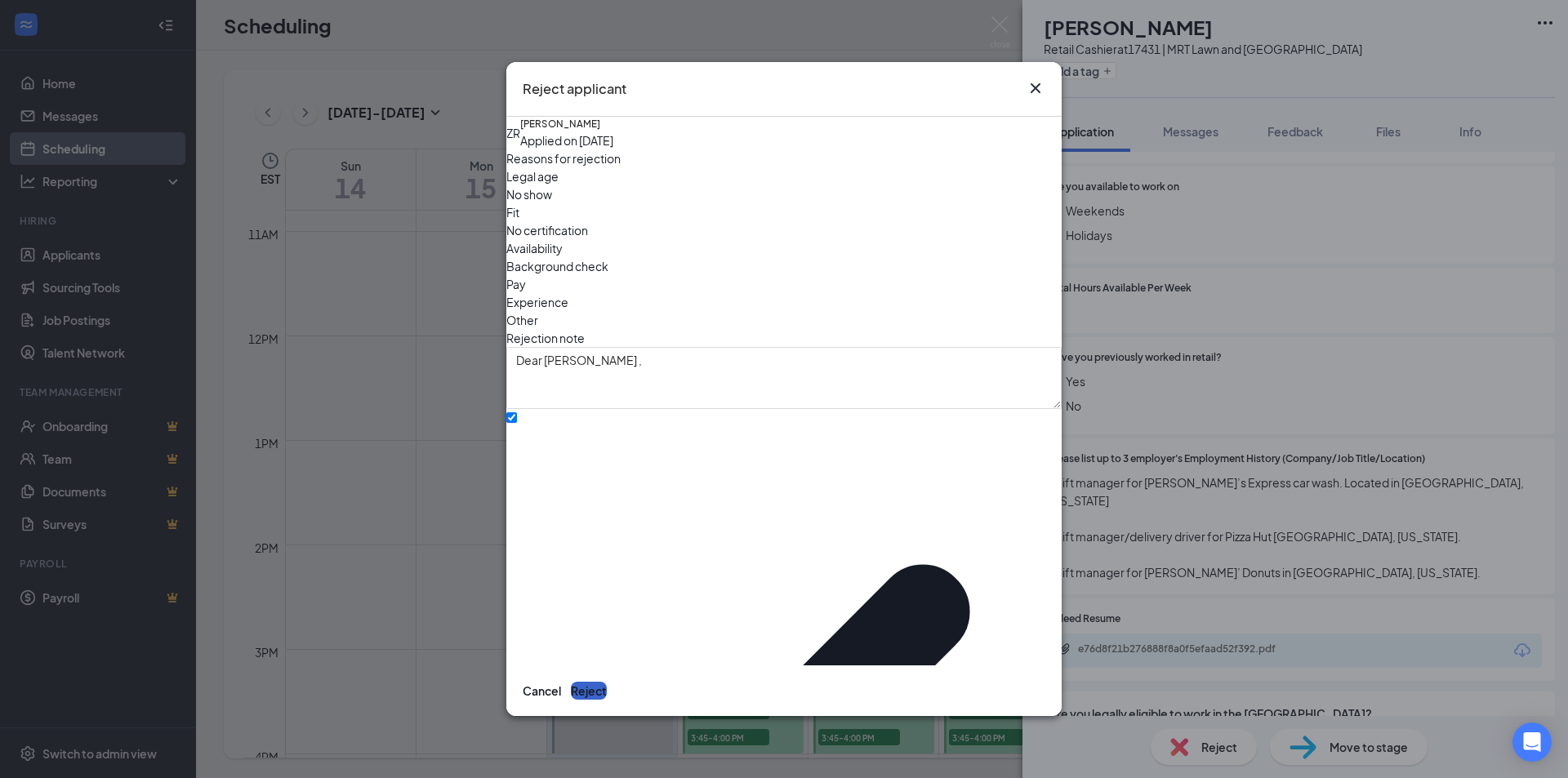
click at [606, 682] on button "Reject" at bounding box center [589, 691] width 36 height 18
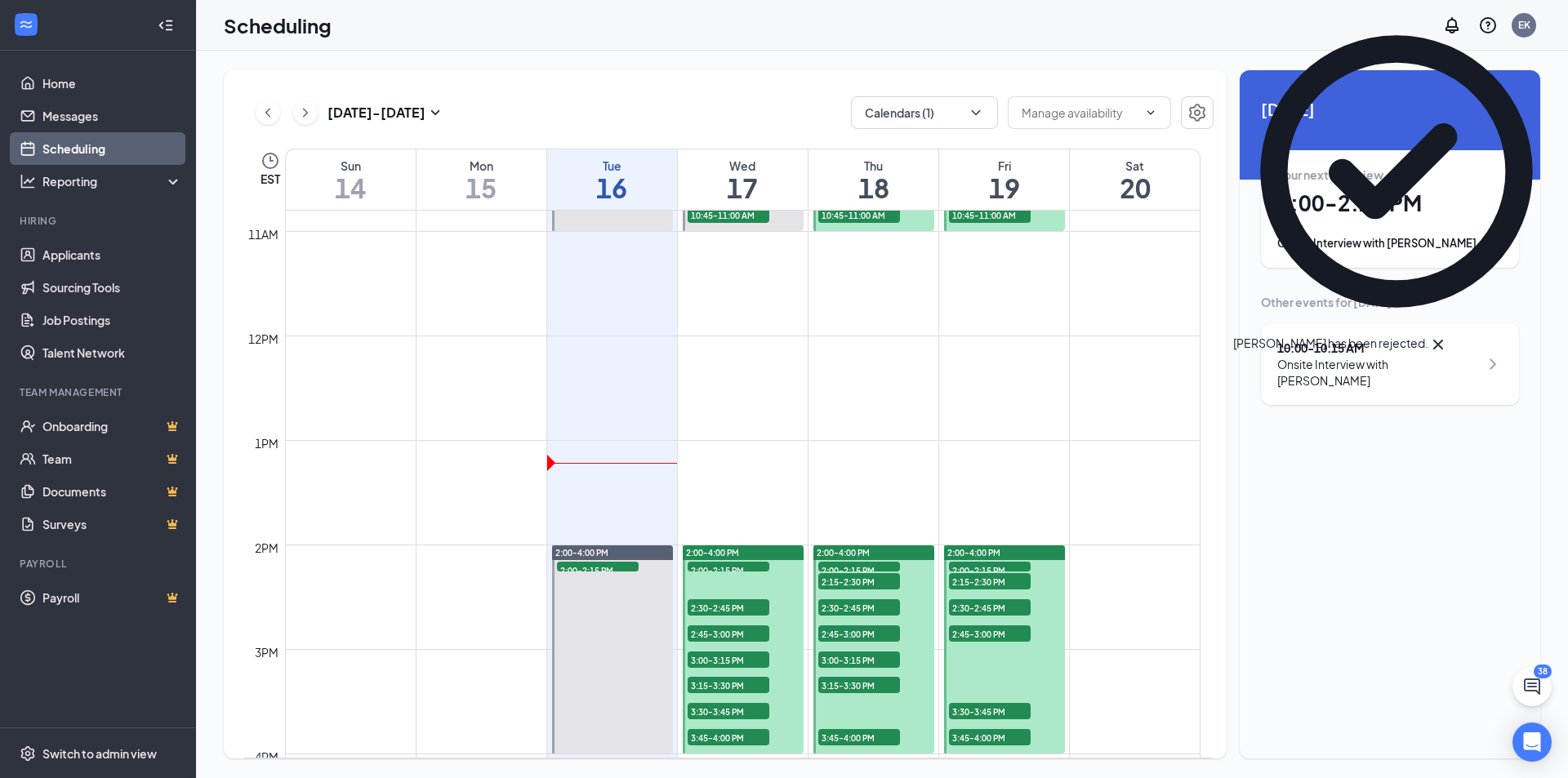
click at [731, 608] on span "2:30-2:45 PM" at bounding box center [729, 607] width 82 height 16
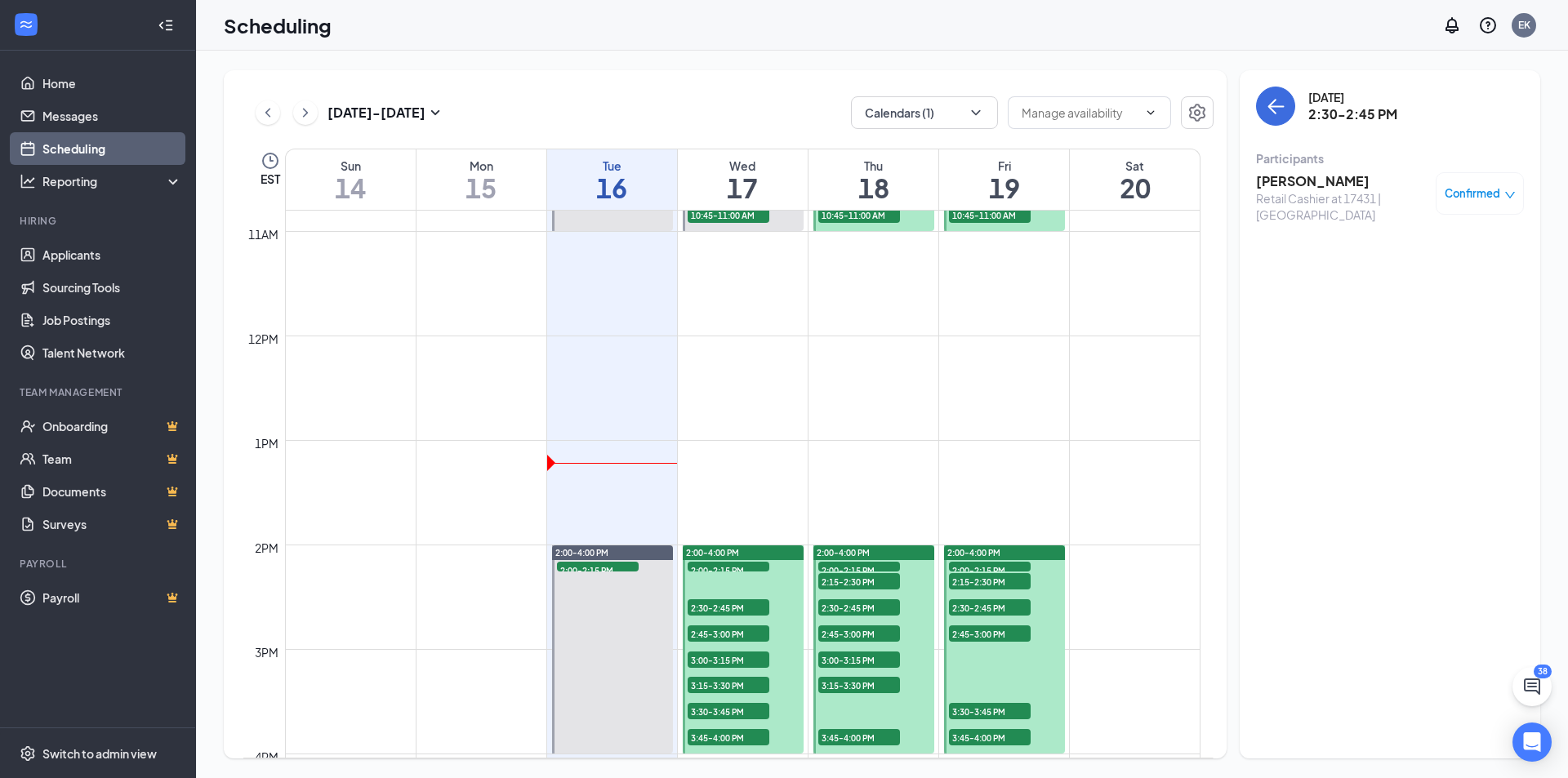
click at [1296, 177] on h3 "[PERSON_NAME]" at bounding box center [1341, 181] width 171 height 18
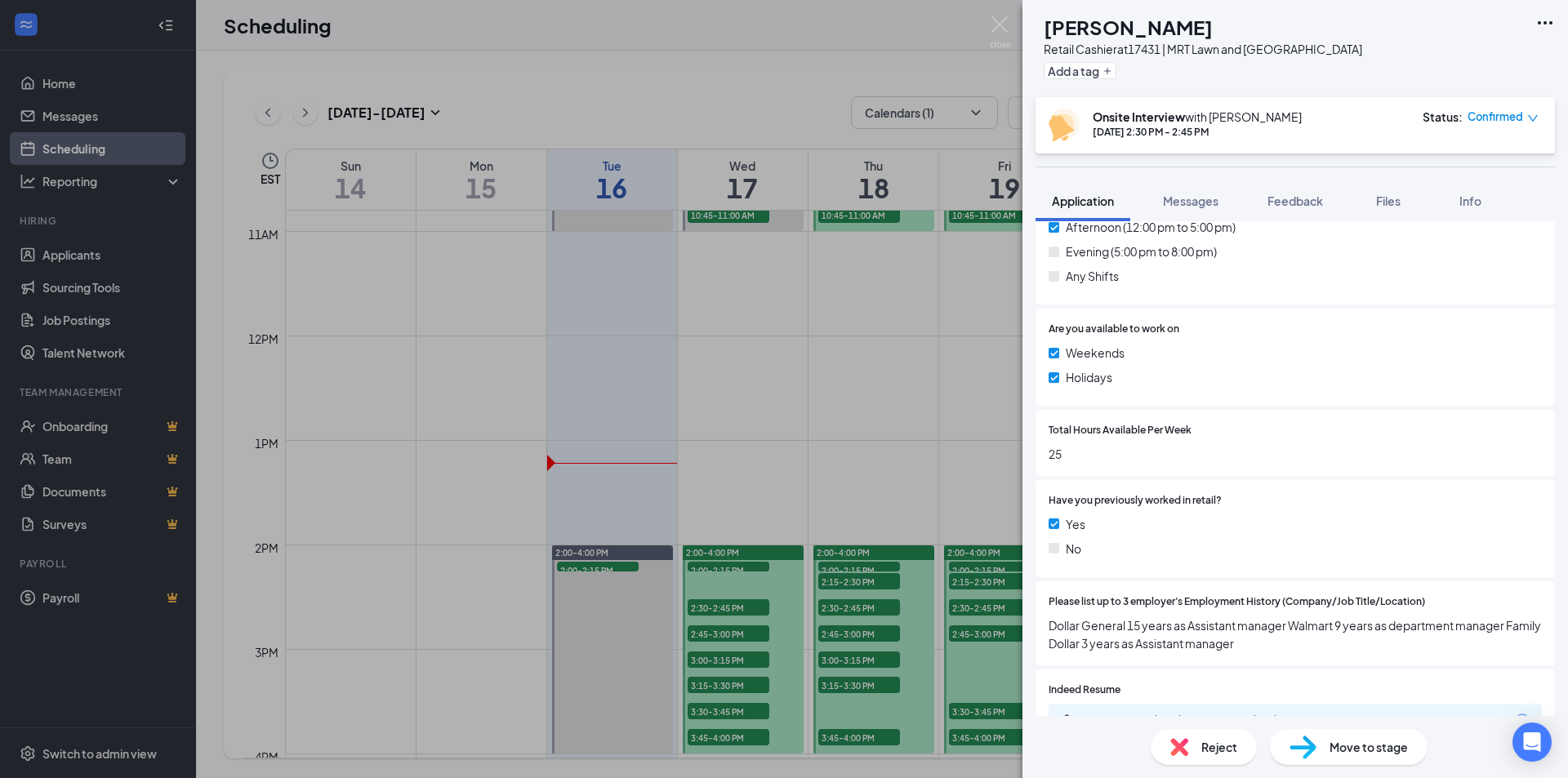
scroll to position [572, 0]
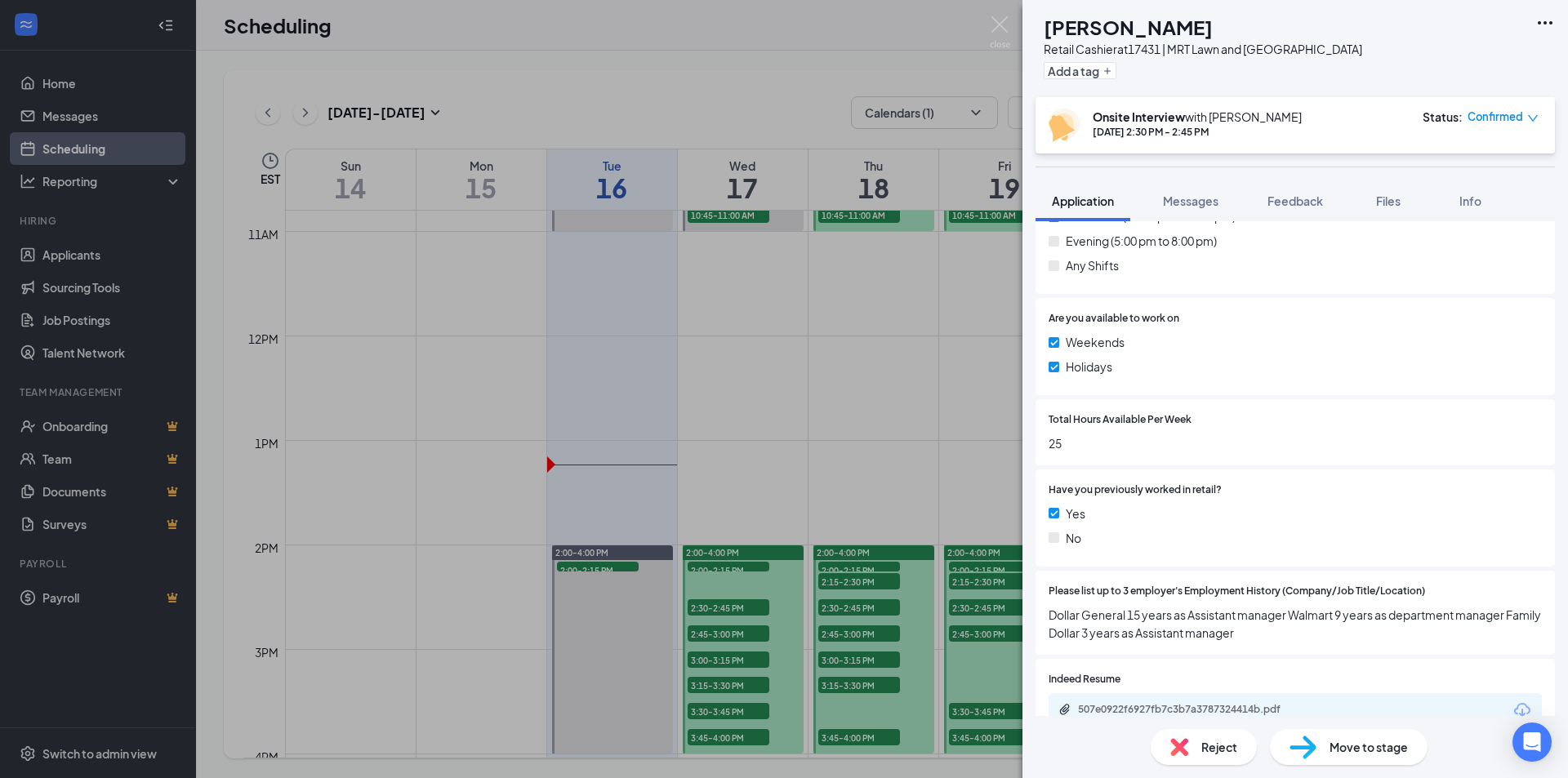
click at [751, 634] on div "DM [PERSON_NAME] Retail Cashier at 17431 | MRT Lawn and [GEOGRAPHIC_DATA] Add a…" at bounding box center [784, 389] width 1568 height 778
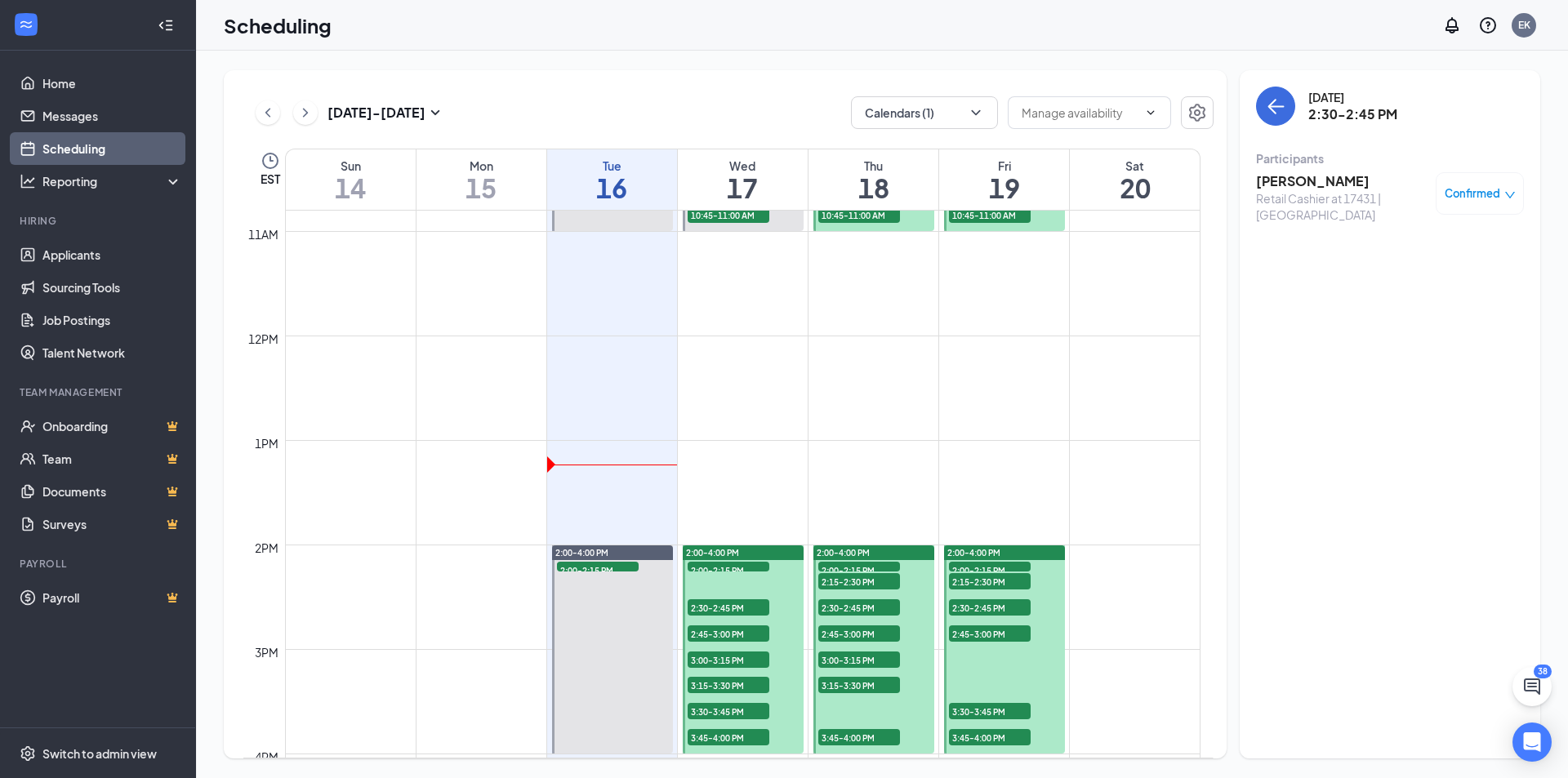
click at [751, 634] on span "2:45-3:00 PM" at bounding box center [729, 634] width 82 height 16
click at [1323, 187] on h3 "[PERSON_NAME]" at bounding box center [1341, 181] width 171 height 18
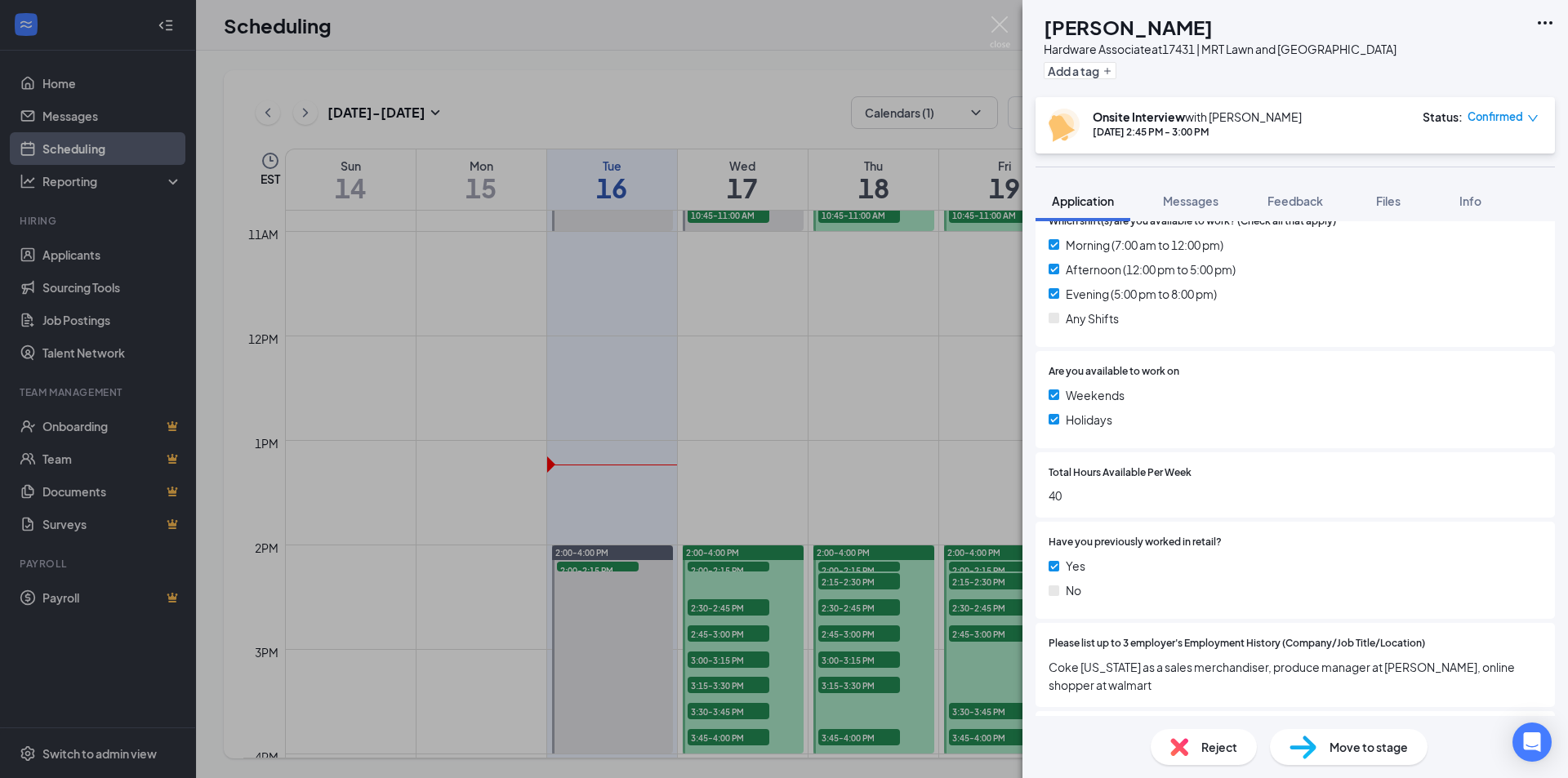
scroll to position [572, 0]
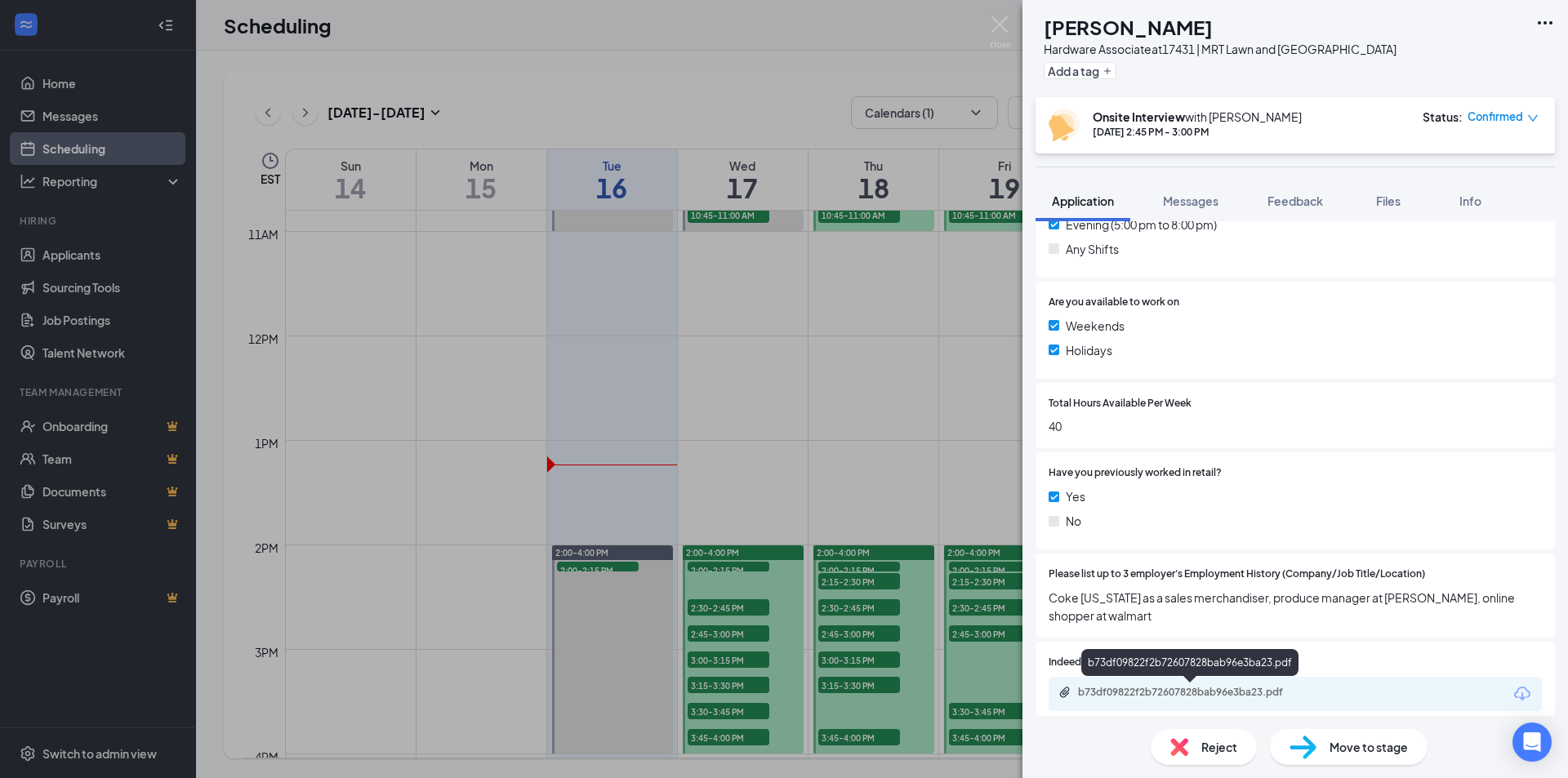
click at [1208, 690] on div "b73df09822f2b72607828bab96e3ba23.pdf" at bounding box center [1191, 693] width 229 height 13
click at [1212, 690] on div "b73df09822f2b72607828bab96e3ba23.pdf" at bounding box center [1191, 693] width 229 height 13
click at [731, 635] on div "TM [PERSON_NAME] Hardware Associate at 17431 | MRT Lawn and [GEOGRAPHIC_DATA] A…" at bounding box center [784, 389] width 1568 height 778
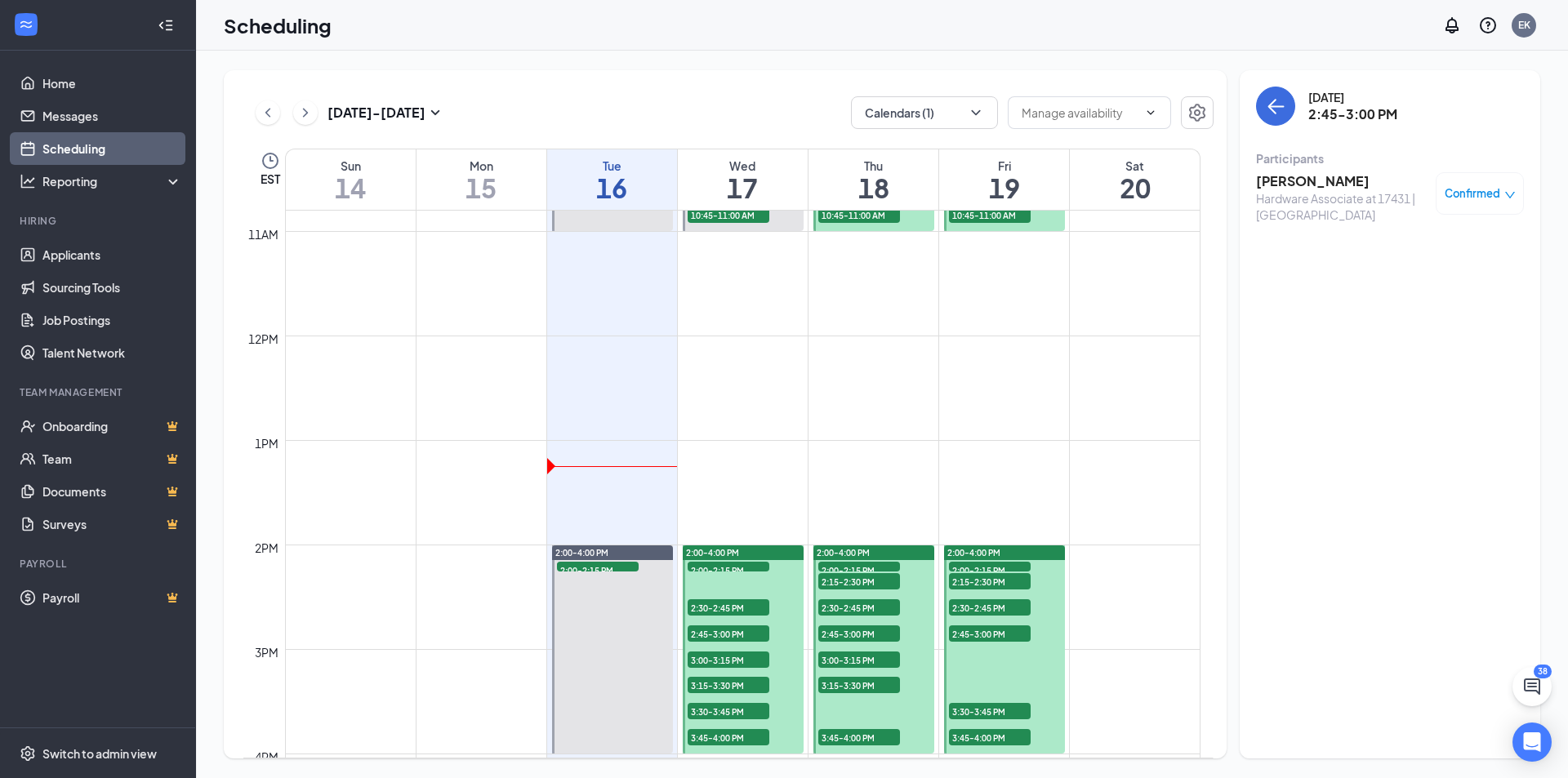
click at [734, 635] on span "2:45-3:00 PM" at bounding box center [729, 634] width 82 height 16
click at [735, 657] on span "3:00-3:15 PM" at bounding box center [729, 660] width 82 height 16
click at [1295, 177] on h3 "[PERSON_NAME]" at bounding box center [1341, 181] width 171 height 18
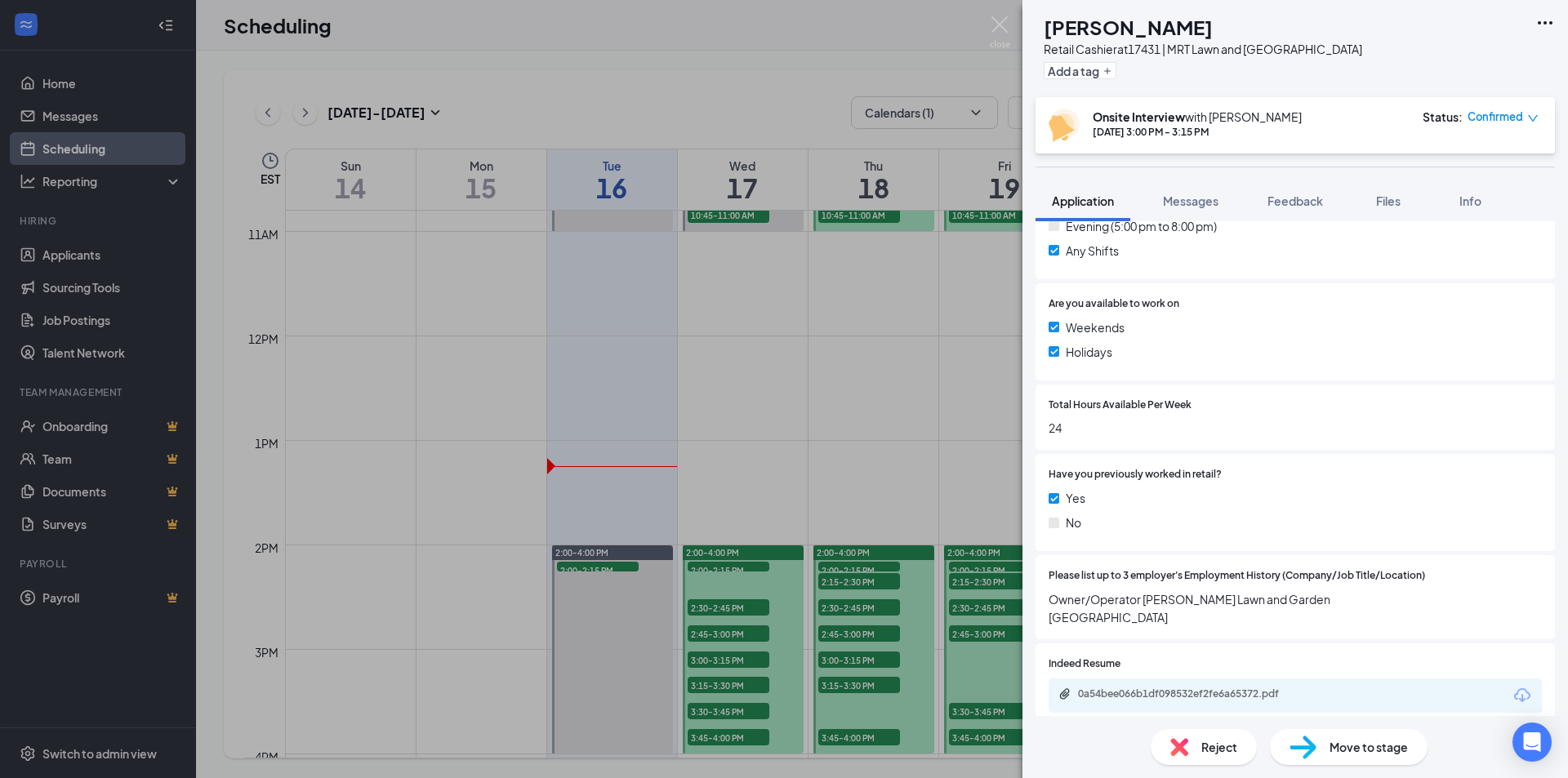
scroll to position [572, 0]
click at [745, 660] on div "HZ [PERSON_NAME] Retail Cashier at 17431 | MRT Lawn and [GEOGRAPHIC_DATA] Add a…" at bounding box center [784, 389] width 1568 height 778
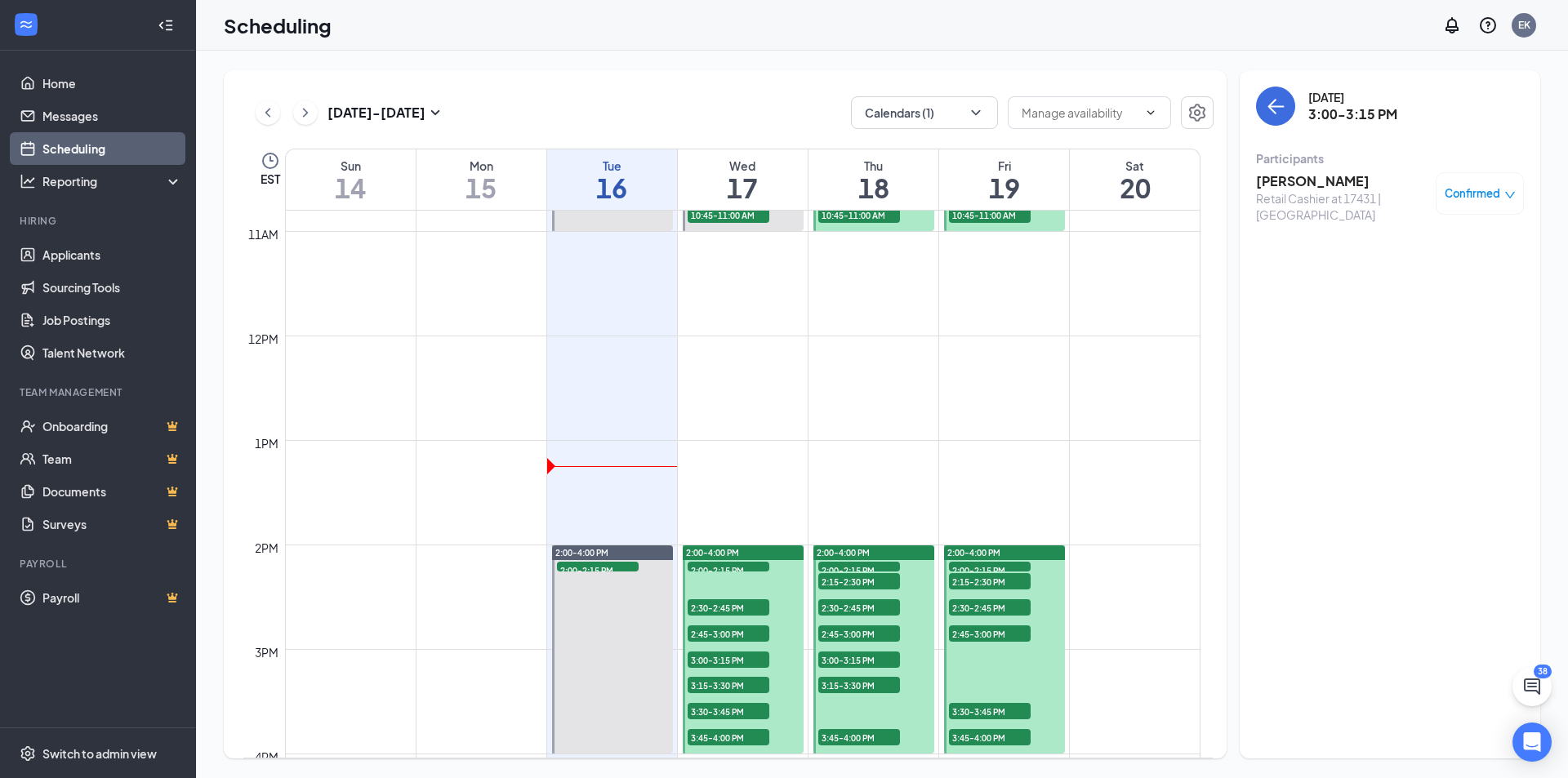
click at [747, 660] on span "3:00-3:15 PM" at bounding box center [729, 660] width 82 height 16
click at [749, 678] on span "3:15-3:30 PM" at bounding box center [729, 685] width 82 height 16
click at [1318, 181] on h3 "[PERSON_NAME]" at bounding box center [1341, 181] width 171 height 18
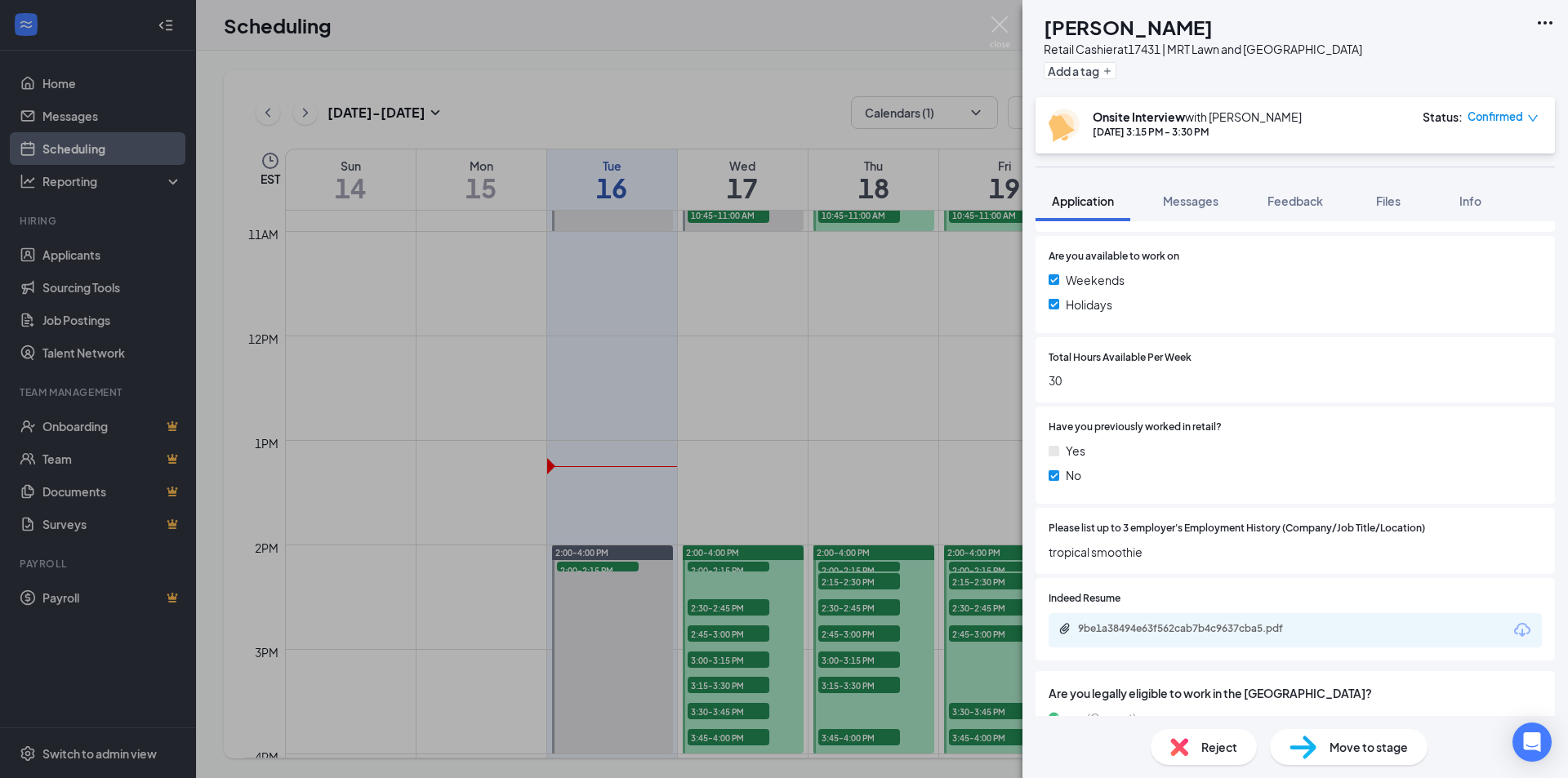
scroll to position [653, 0]
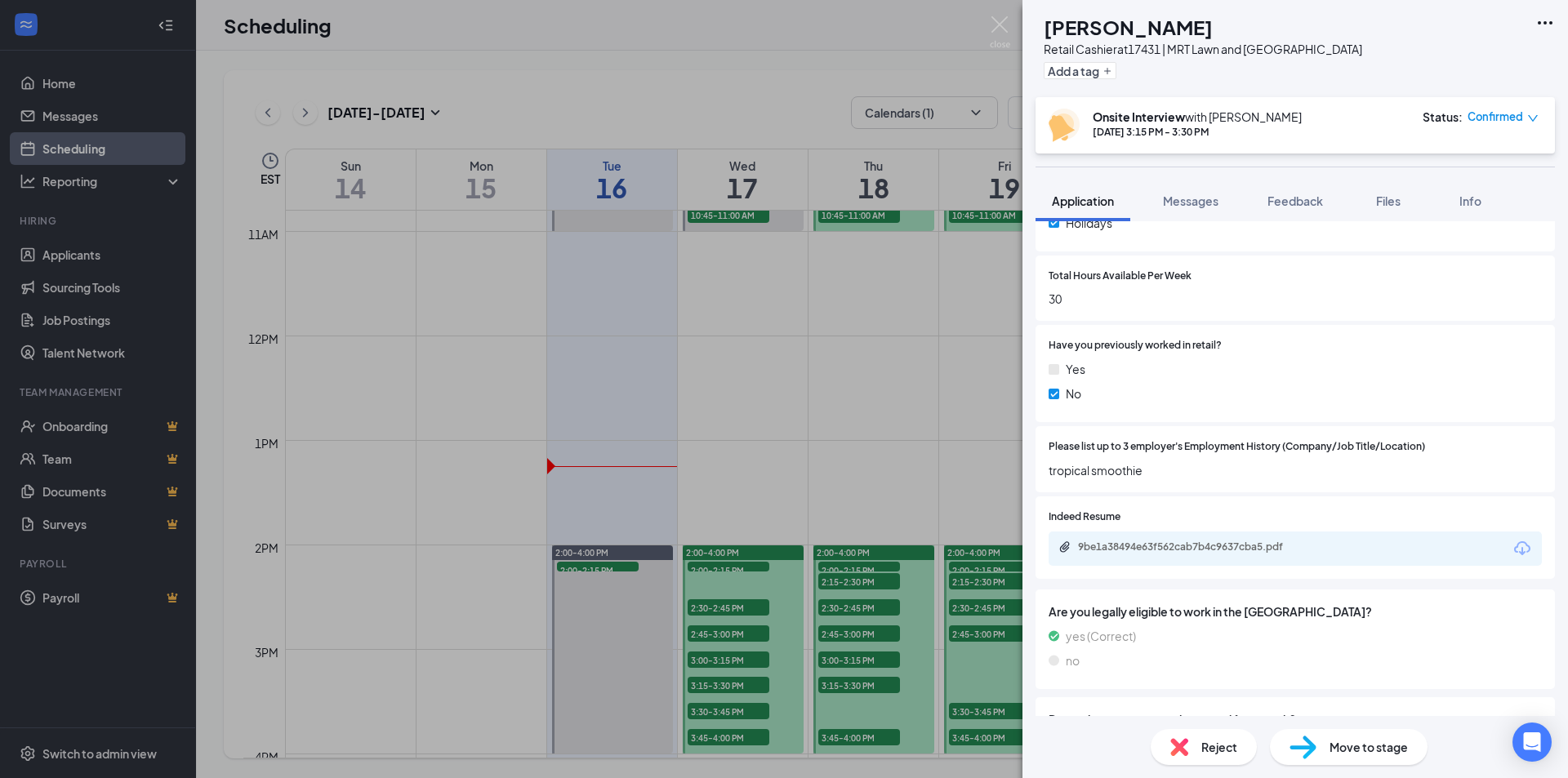
click at [1529, 114] on icon "down" at bounding box center [1533, 118] width 11 height 11
click at [1435, 284] on span "Cancel" at bounding box center [1441, 293] width 112 height 18
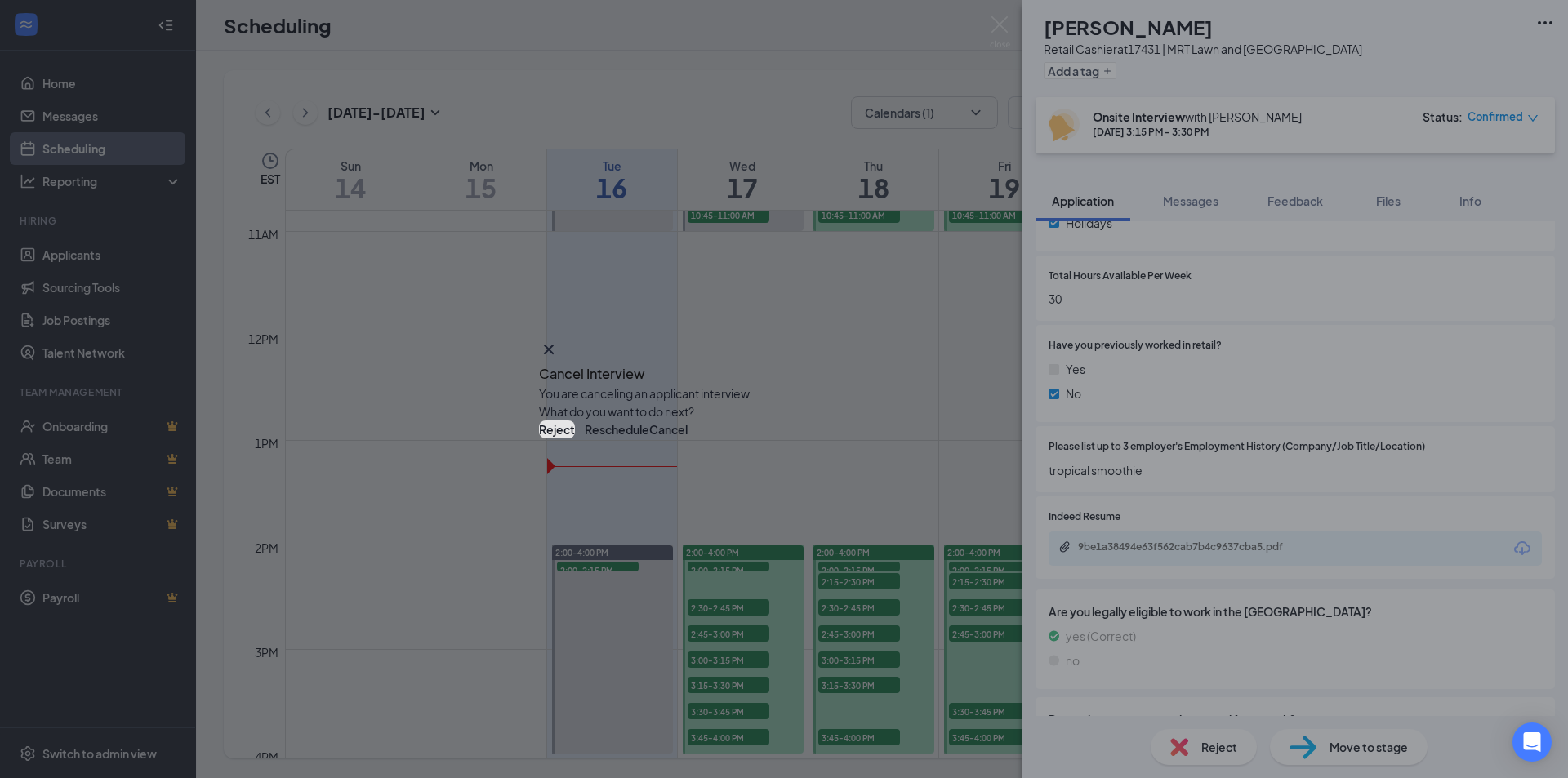
click at [575, 438] on button "Reject" at bounding box center [557, 429] width 36 height 18
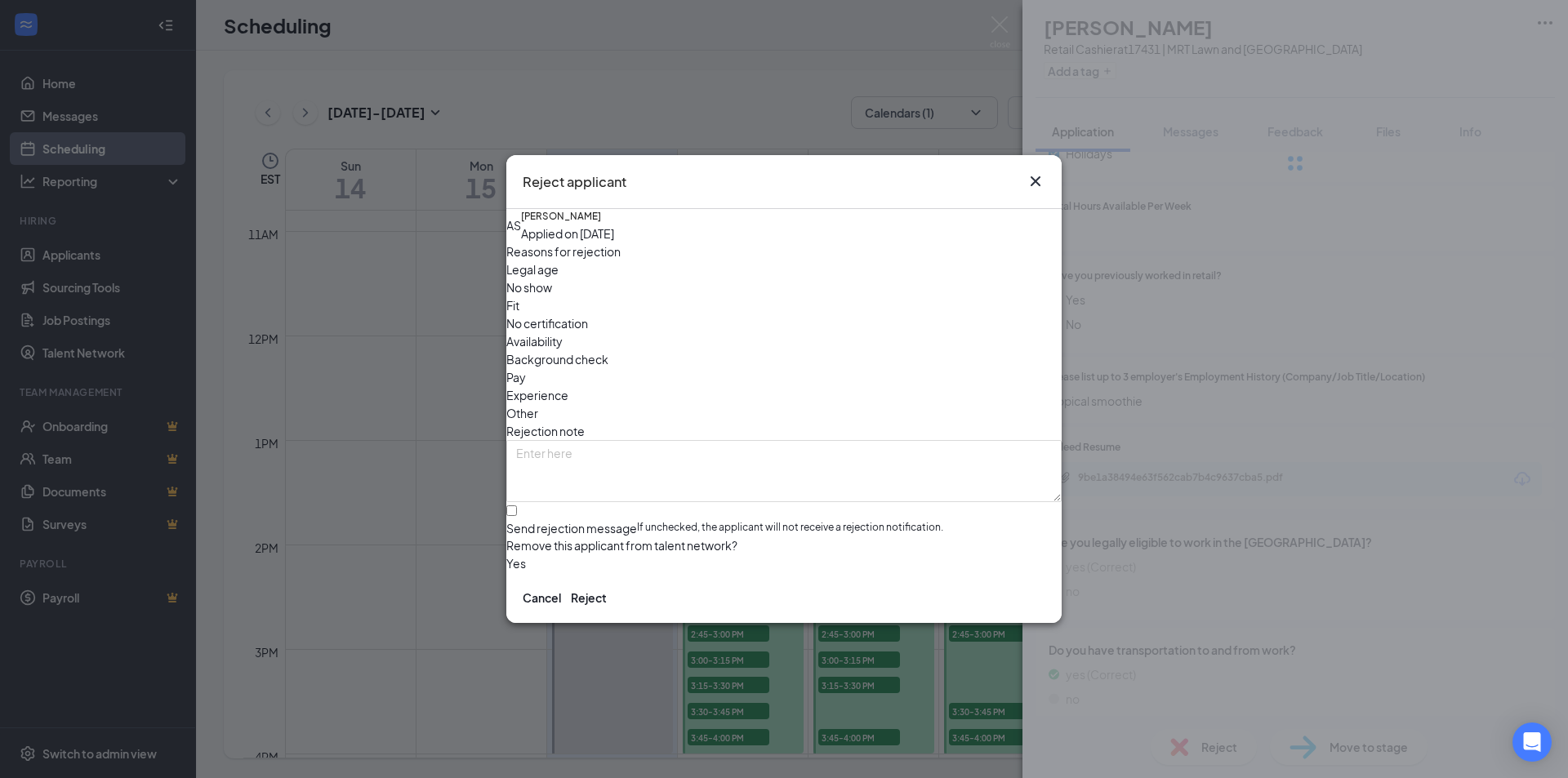
click at [569, 387] on span "Experience" at bounding box center [537, 396] width 62 height 18
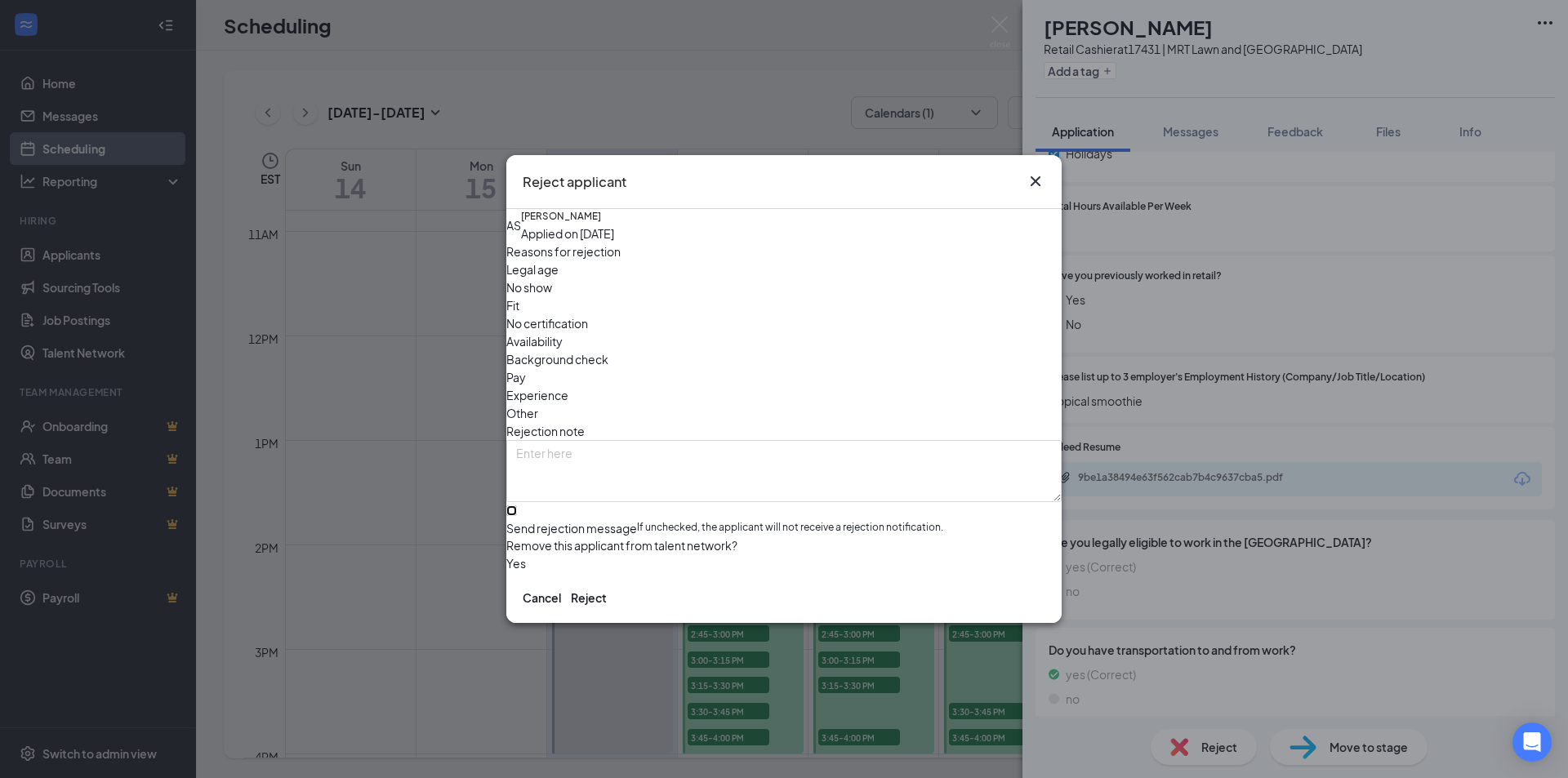
click at [517, 506] on input "Send rejection message If unchecked, the applicant will not receive a rejection…" at bounding box center [511, 510] width 11 height 11
checkbox input "true"
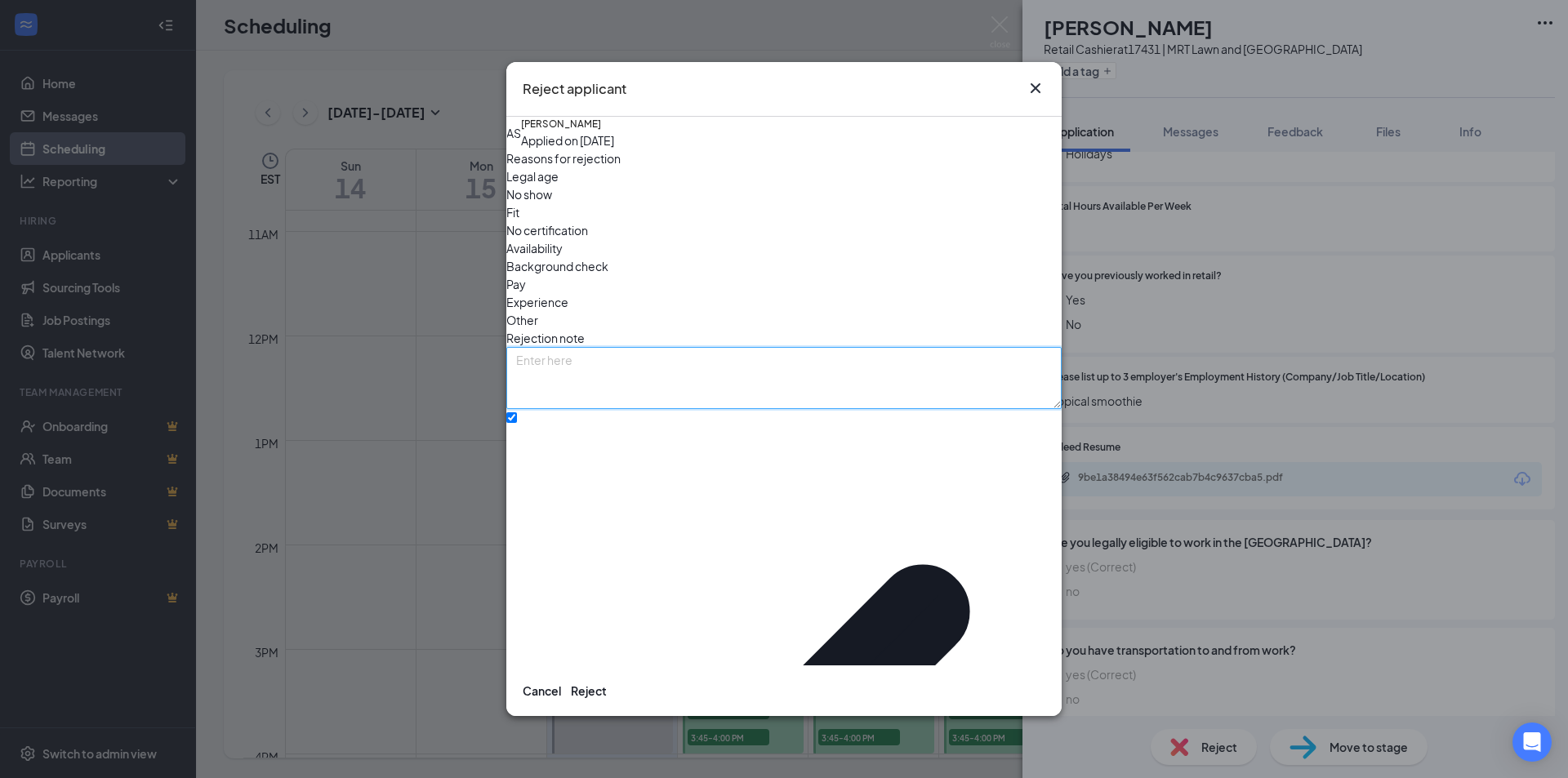
paste textarea "Dear , Thank you for your interest in the position at [GEOGRAPHIC_DATA]. After …"
click at [556, 350] on textarea "Dear , Thank you for your interest in the position at [GEOGRAPHIC_DATA]. After …" at bounding box center [784, 378] width 555 height 62
click at [559, 347] on textarea "Dear , Thank you for your interest in the position at [GEOGRAPHIC_DATA]. After …" at bounding box center [784, 378] width 555 height 62
type textarea "Dear [PERSON_NAME] , Thank you for your interest in the position at [GEOGRAPHIC…"
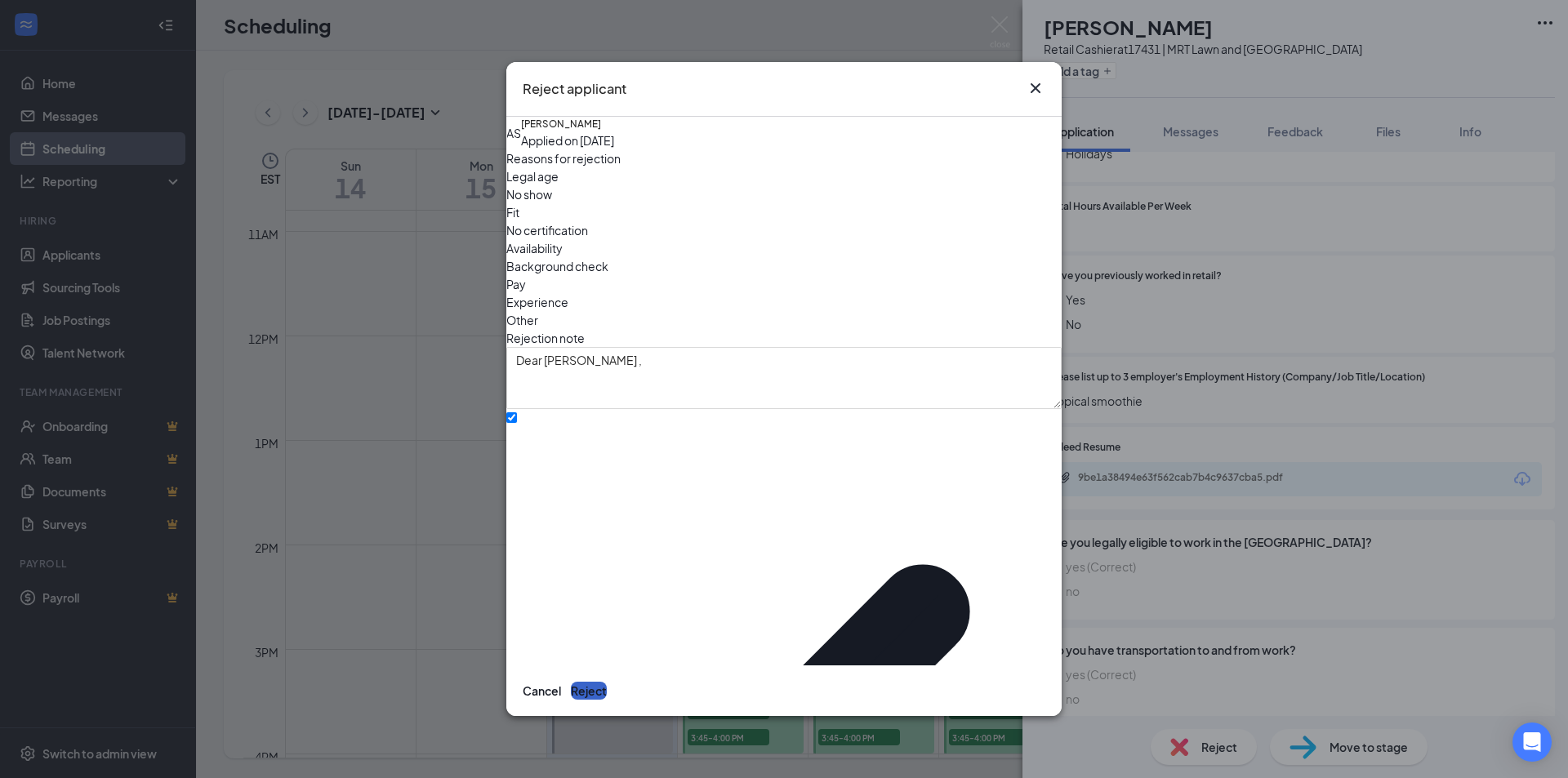
click at [606, 682] on button "Reject" at bounding box center [589, 691] width 36 height 18
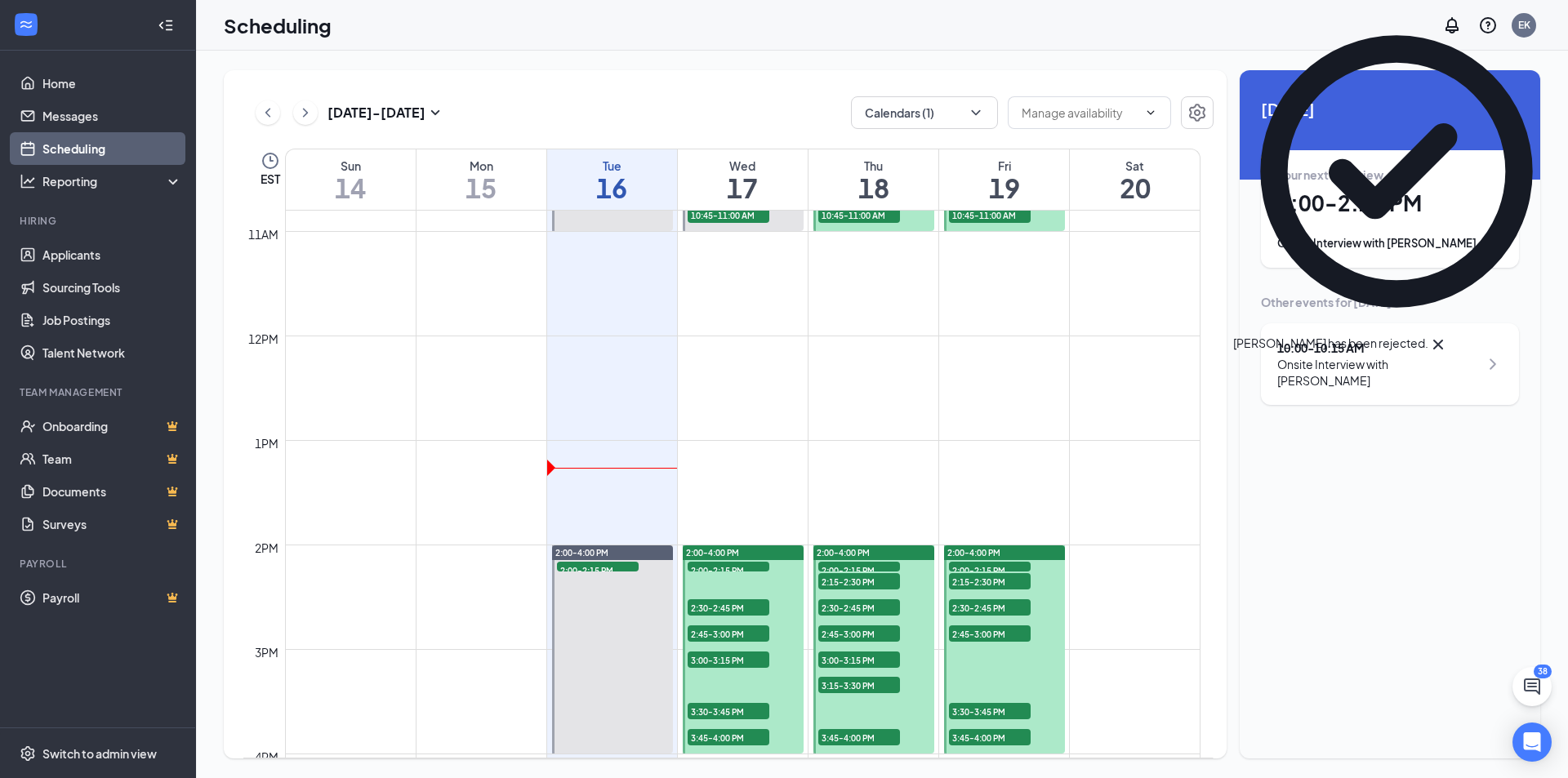
click at [700, 713] on span "3:30-3:45 PM" at bounding box center [729, 712] width 82 height 16
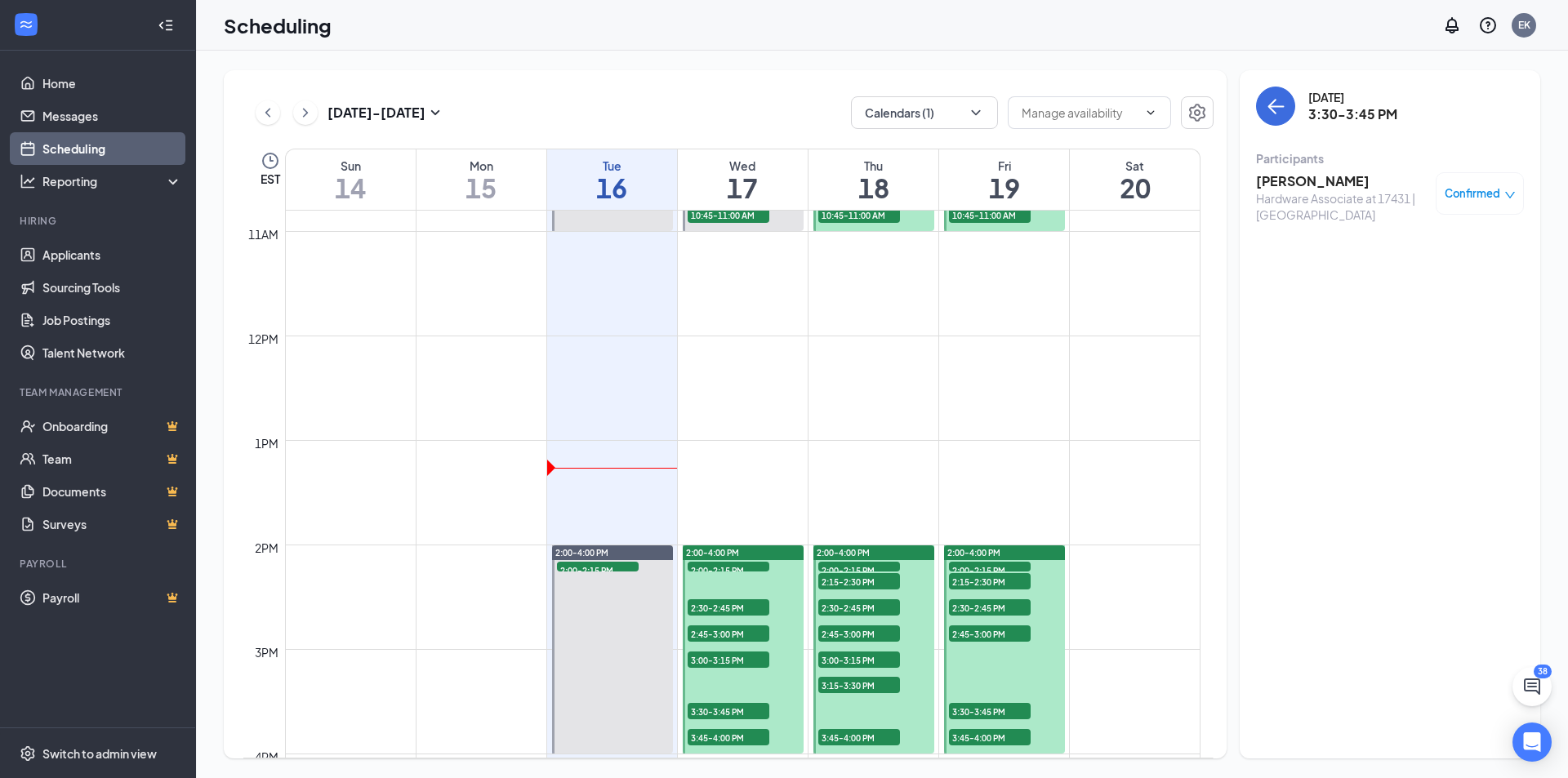
click at [1318, 180] on h3 "[PERSON_NAME]" at bounding box center [1341, 181] width 171 height 18
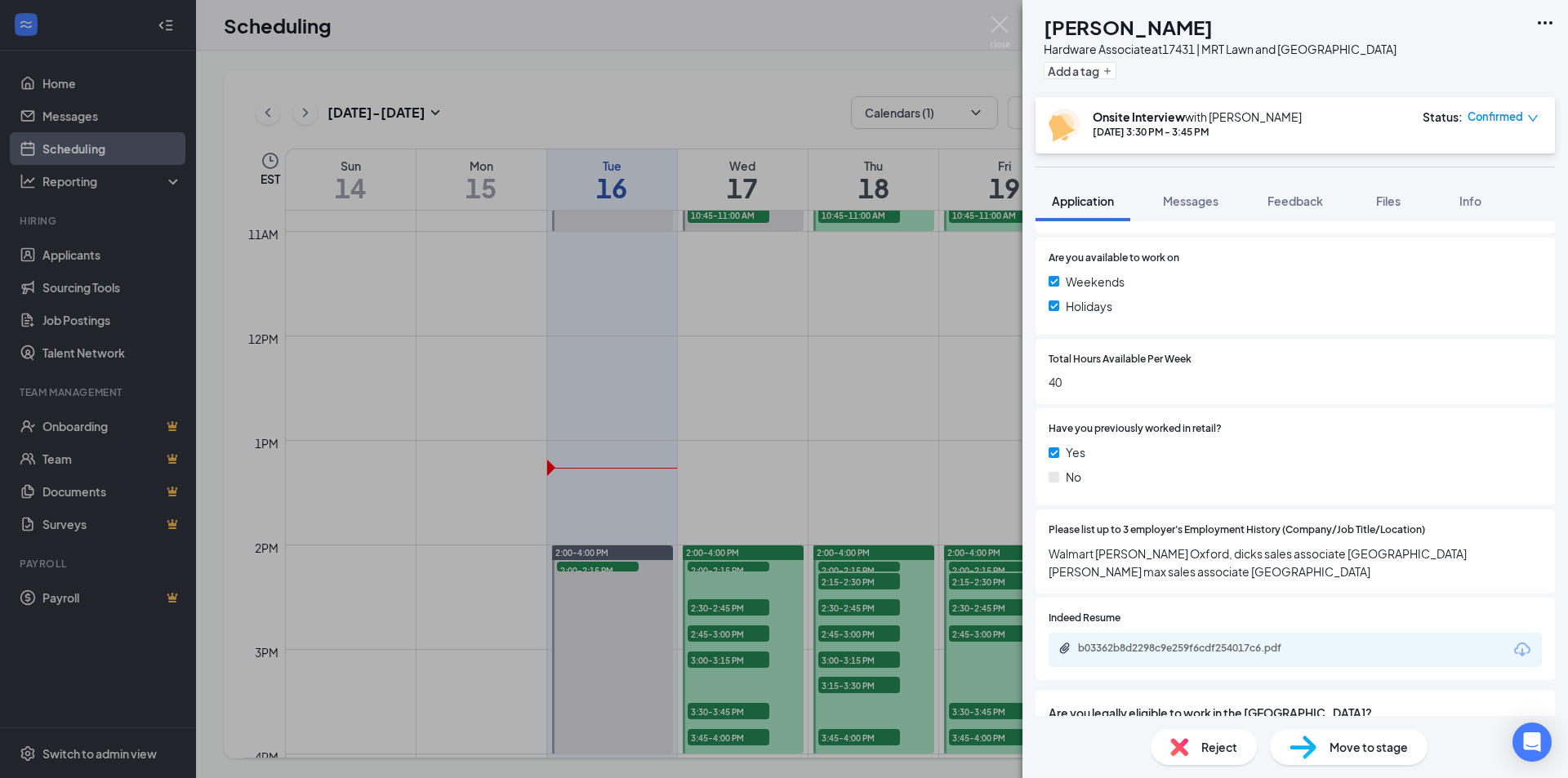
scroll to position [572, 0]
click at [750, 736] on div "[PERSON_NAME] [PERSON_NAME] Hardware Associate at 17431 | MRT Lawn and [GEOGRAP…" at bounding box center [784, 389] width 1568 height 778
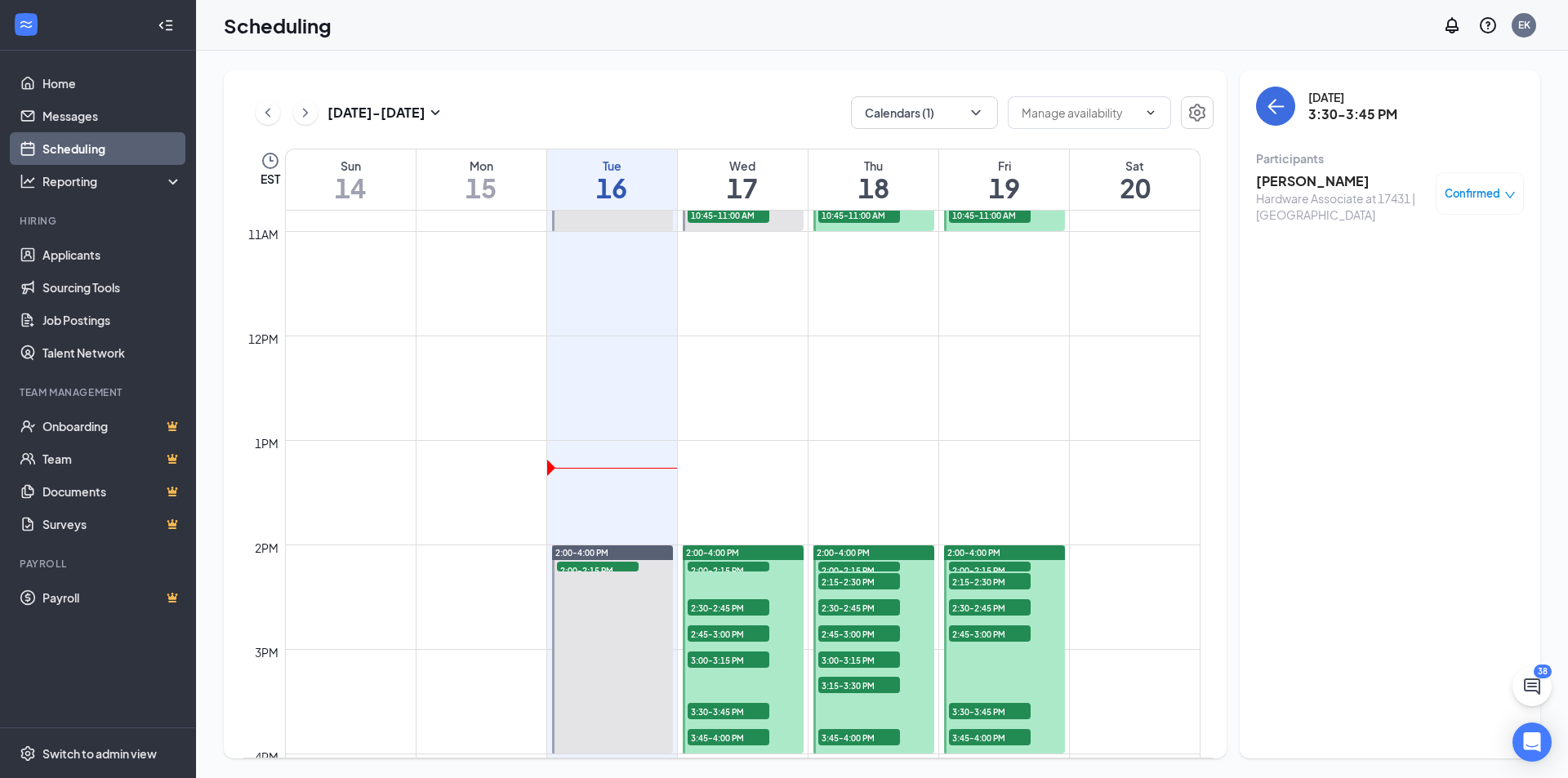
click at [750, 736] on span "3:45-4:00 PM" at bounding box center [729, 738] width 82 height 16
click at [1293, 181] on h3 "[PERSON_NAME]" at bounding box center [1341, 181] width 171 height 18
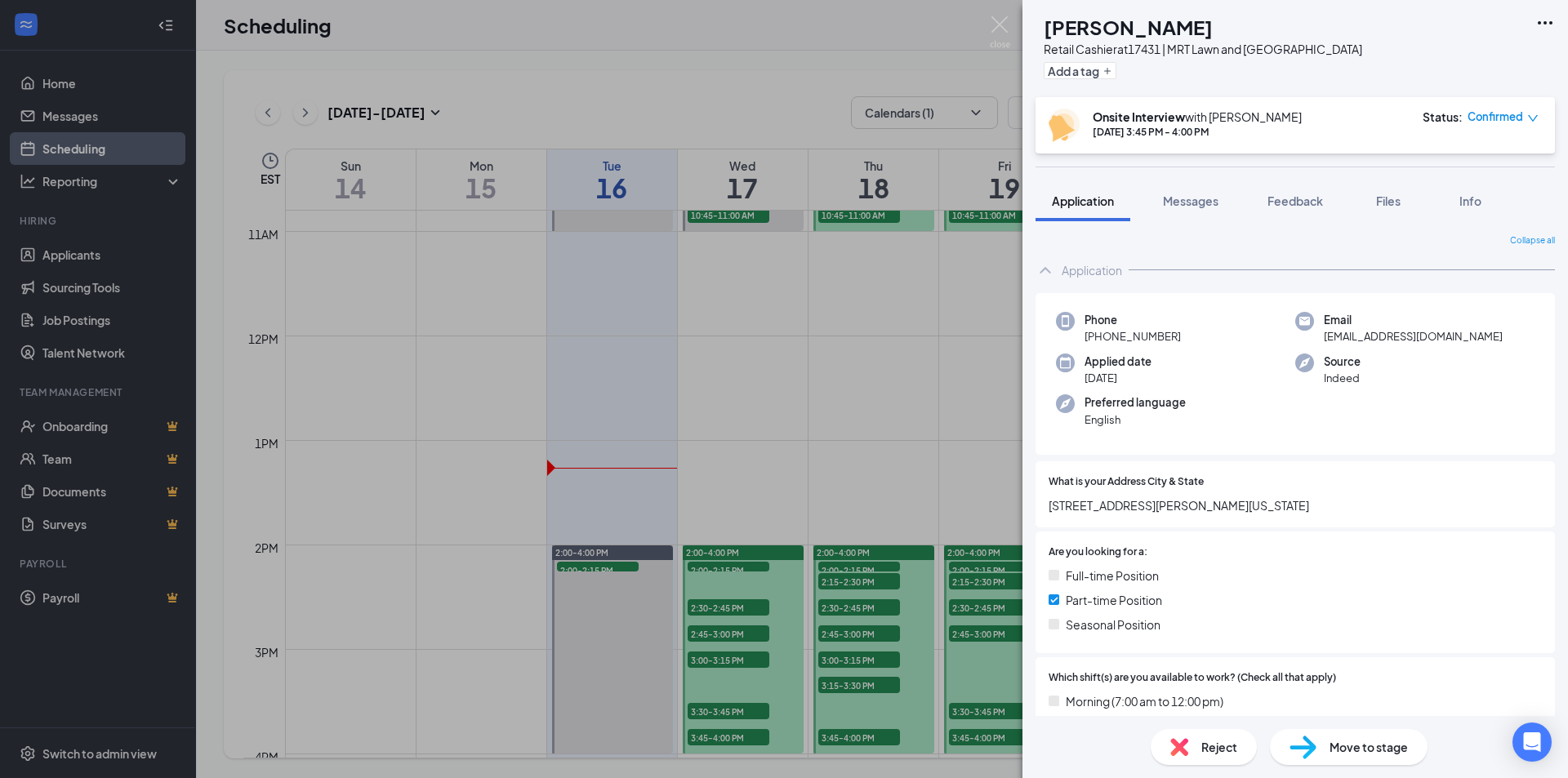
click at [876, 407] on div "SL [PERSON_NAME] Retail Cashier at 17431 | MRT Lawn and [GEOGRAPHIC_DATA] Add a…" at bounding box center [784, 389] width 1568 height 778
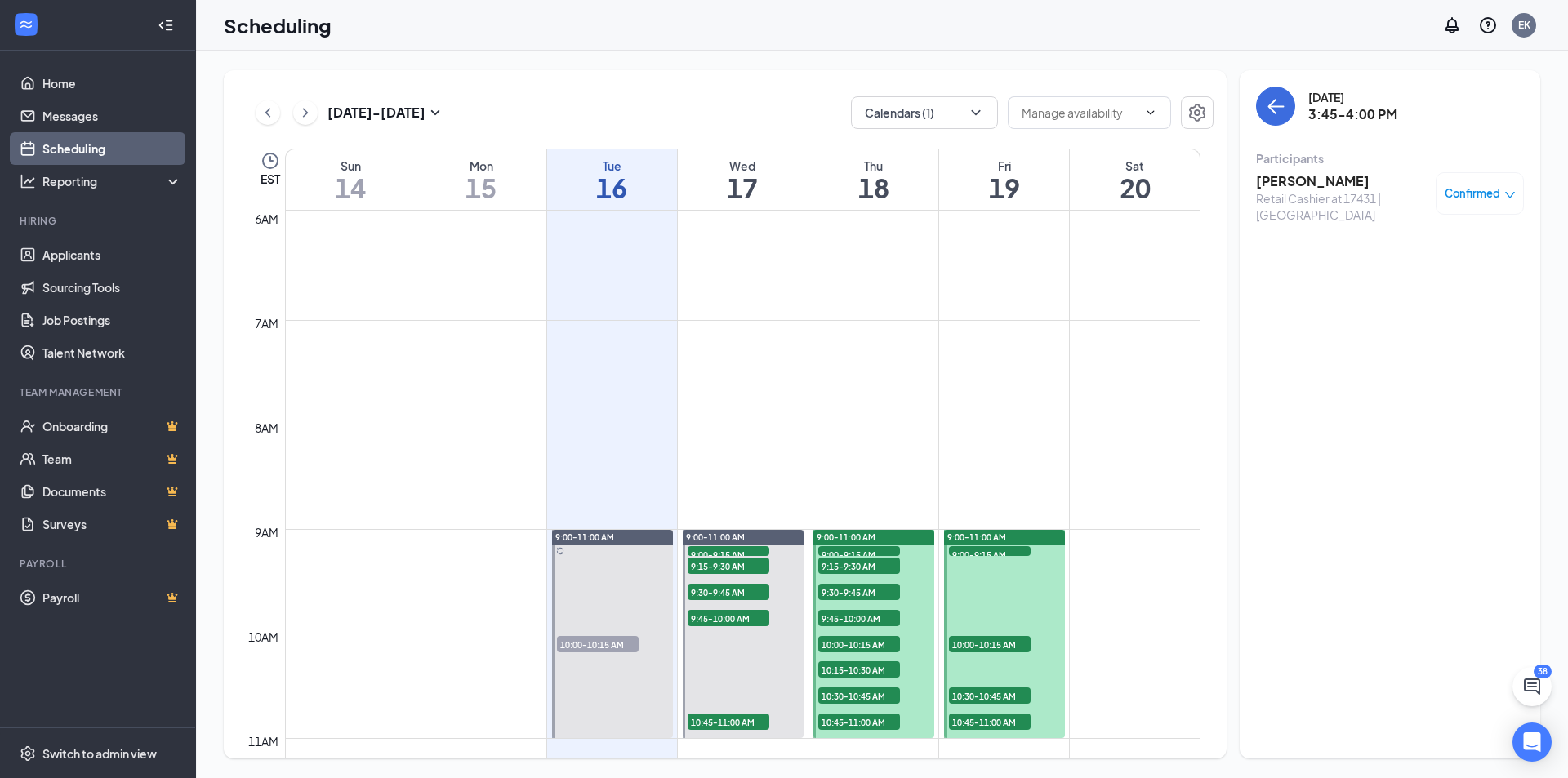
scroll to position [639, 0]
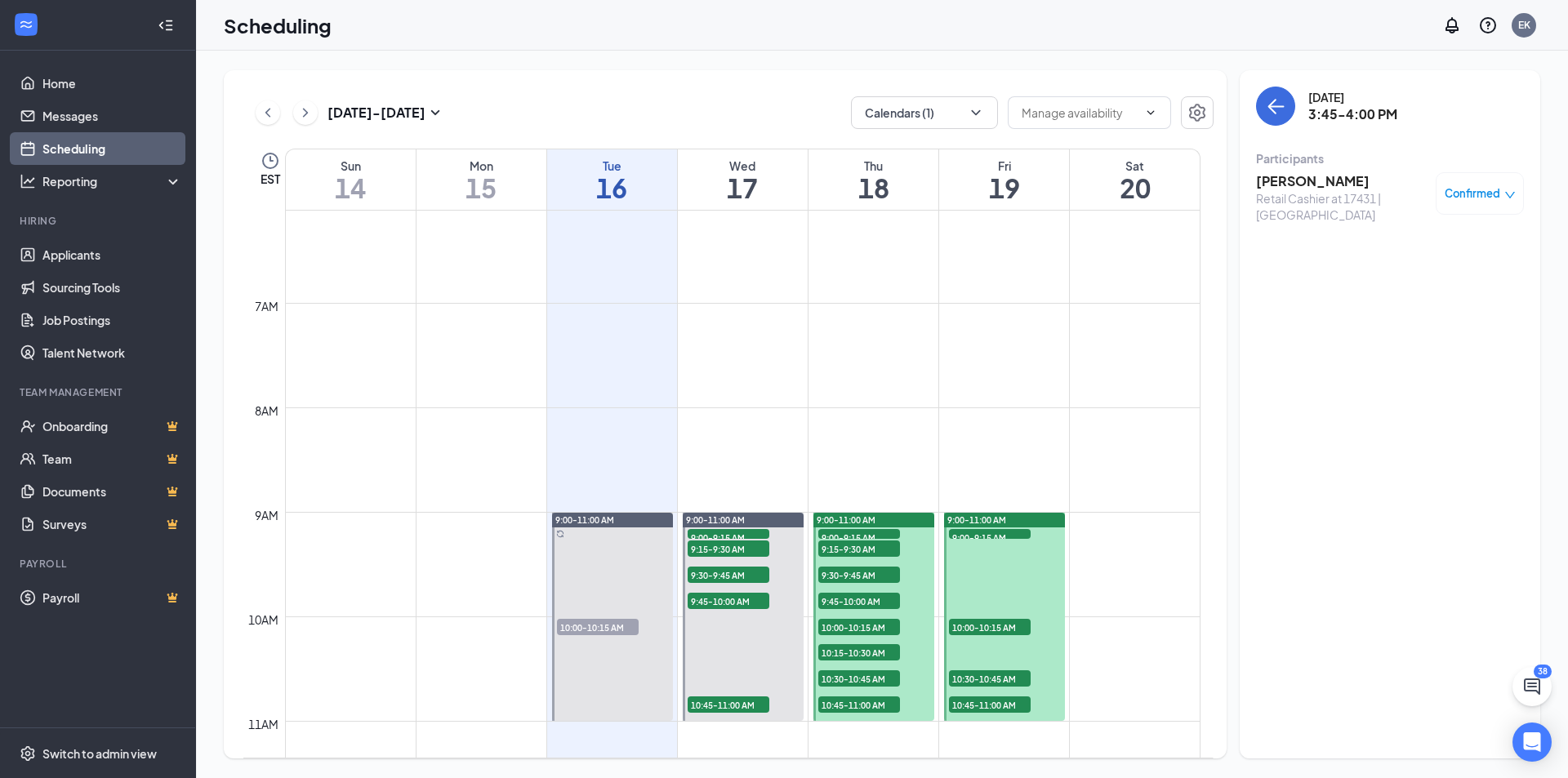
click at [853, 533] on span "9:00-9:15 AM" at bounding box center [859, 538] width 82 height 16
click at [1335, 181] on h3 "[PERSON_NAME]" at bounding box center [1341, 181] width 171 height 18
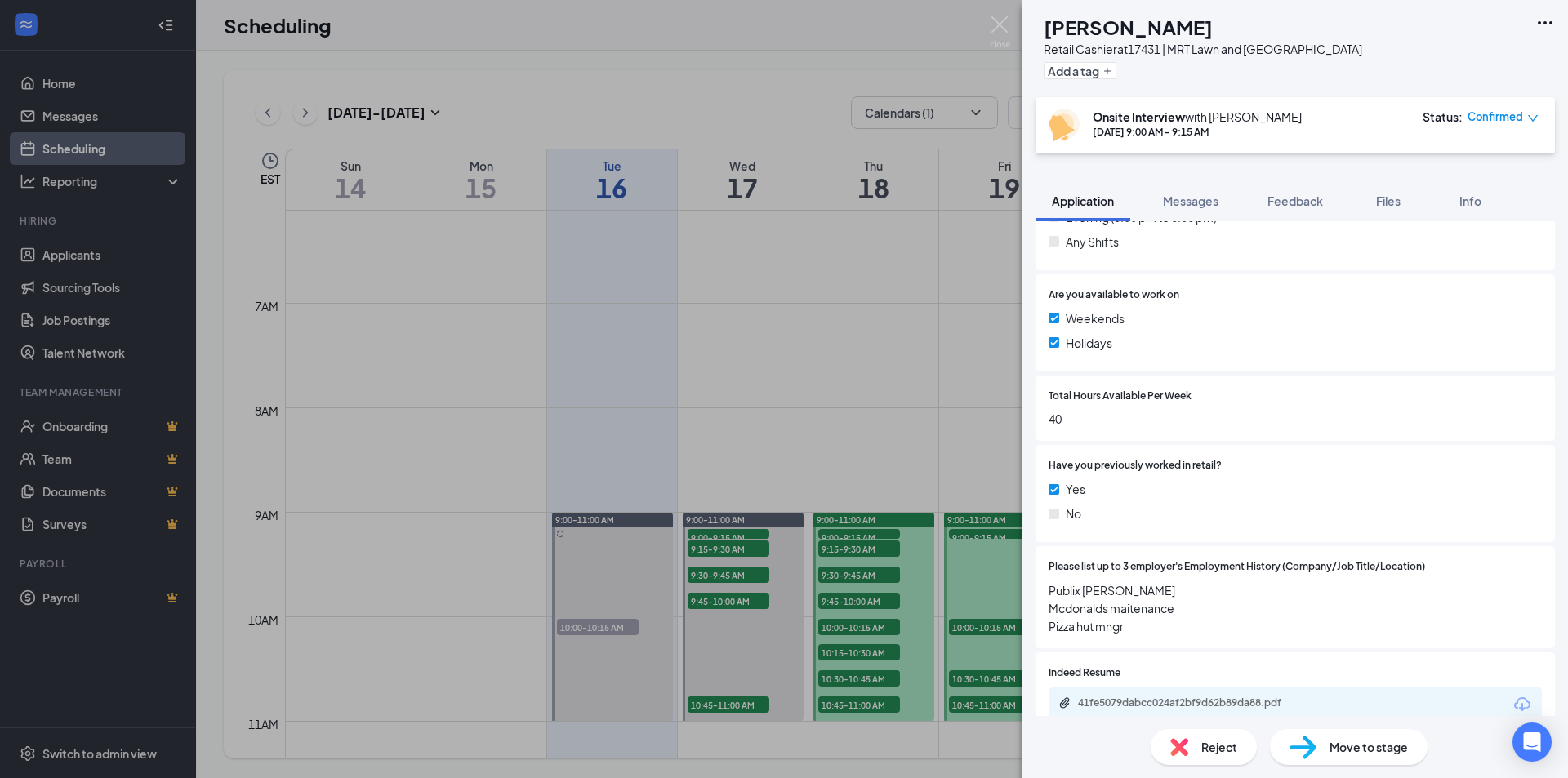
scroll to position [572, 0]
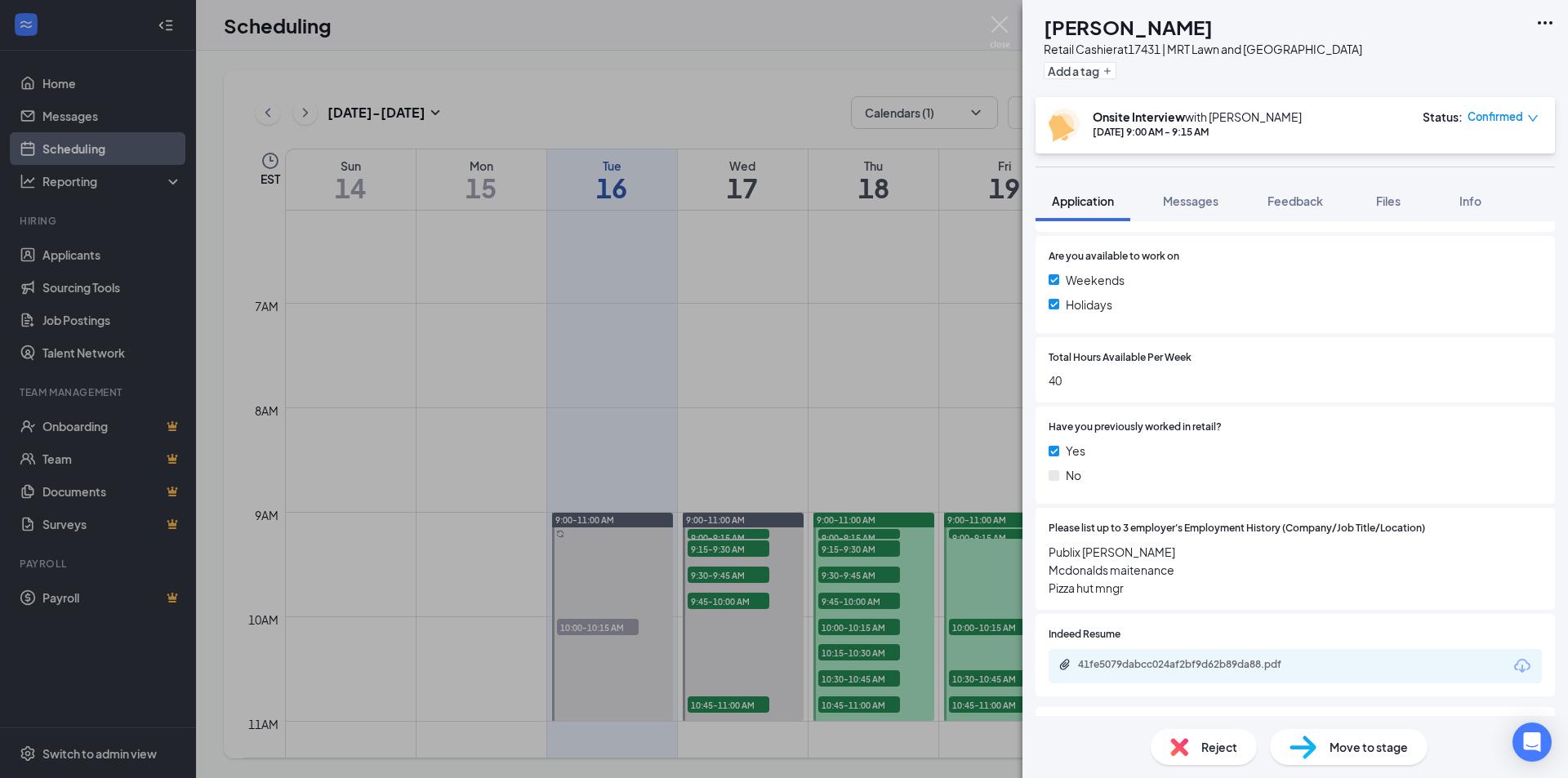
click at [880, 549] on div "[PERSON_NAME] [PERSON_NAME] Retail Cashier at 17431 | MRT Lawn and Garden Cente…" at bounding box center [784, 389] width 1568 height 778
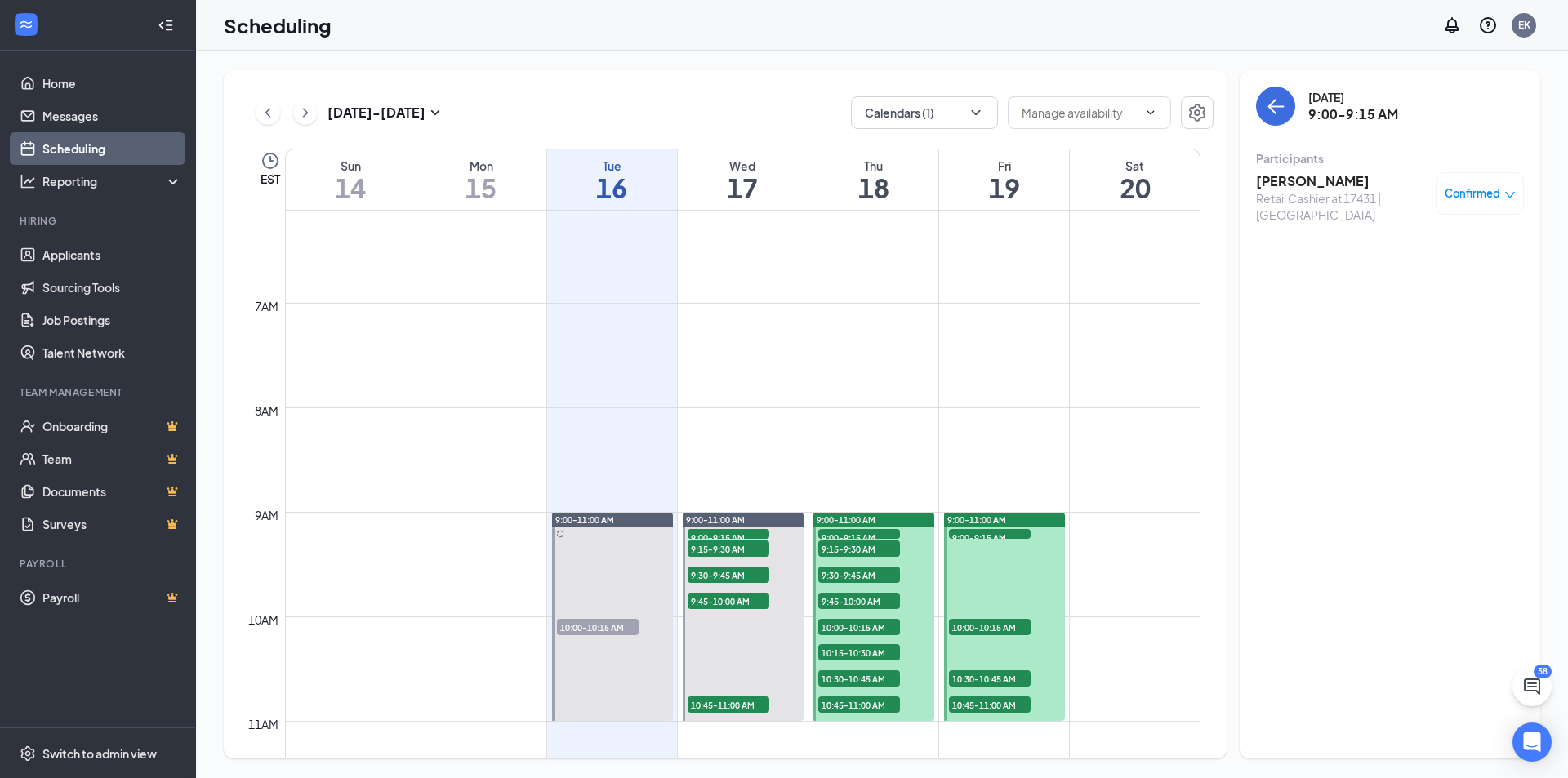
click at [880, 549] on span "9:15-9:30 AM" at bounding box center [859, 549] width 82 height 16
click at [1312, 182] on h3 "[PERSON_NAME]" at bounding box center [1341, 181] width 171 height 18
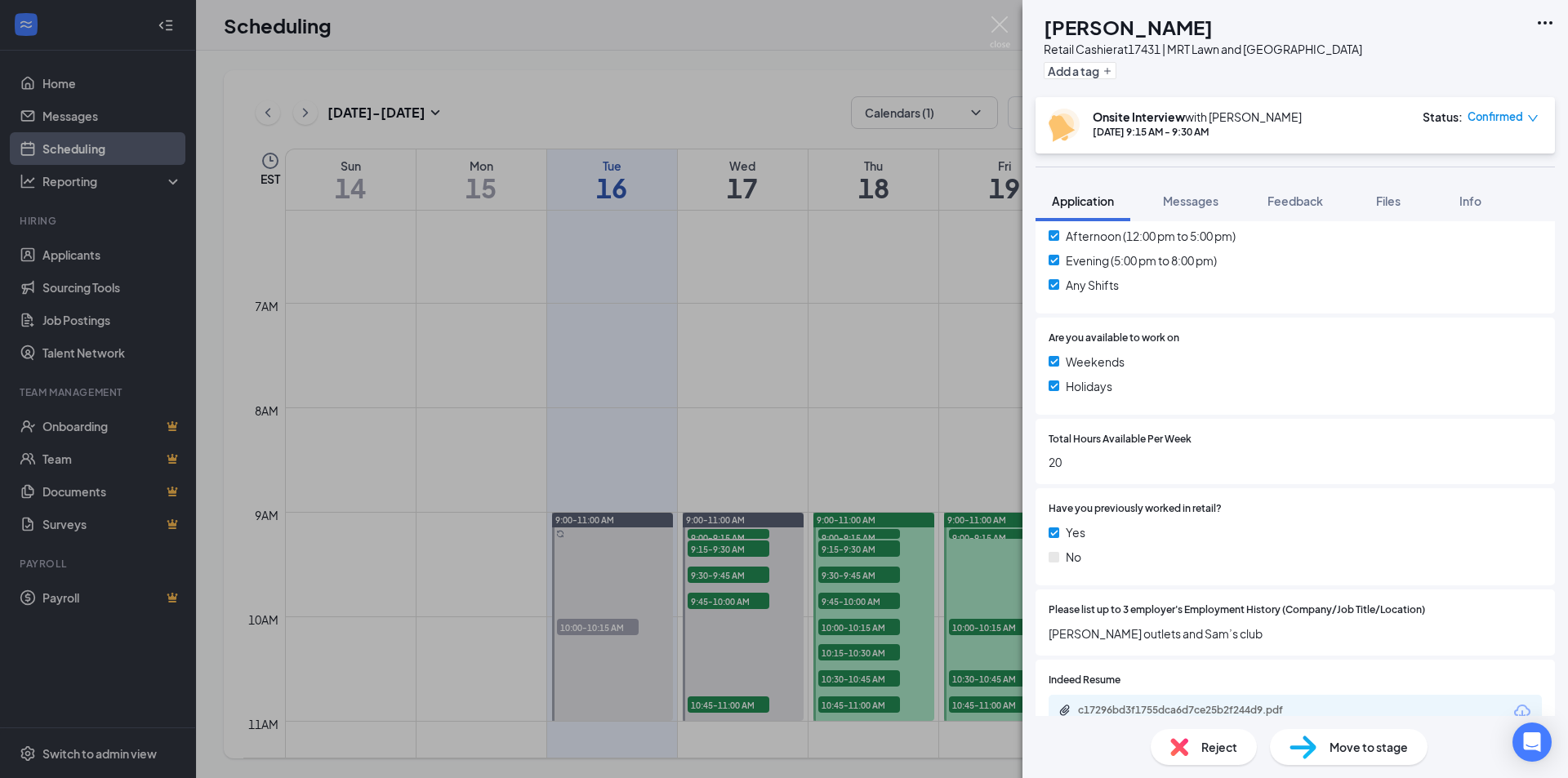
scroll to position [572, 0]
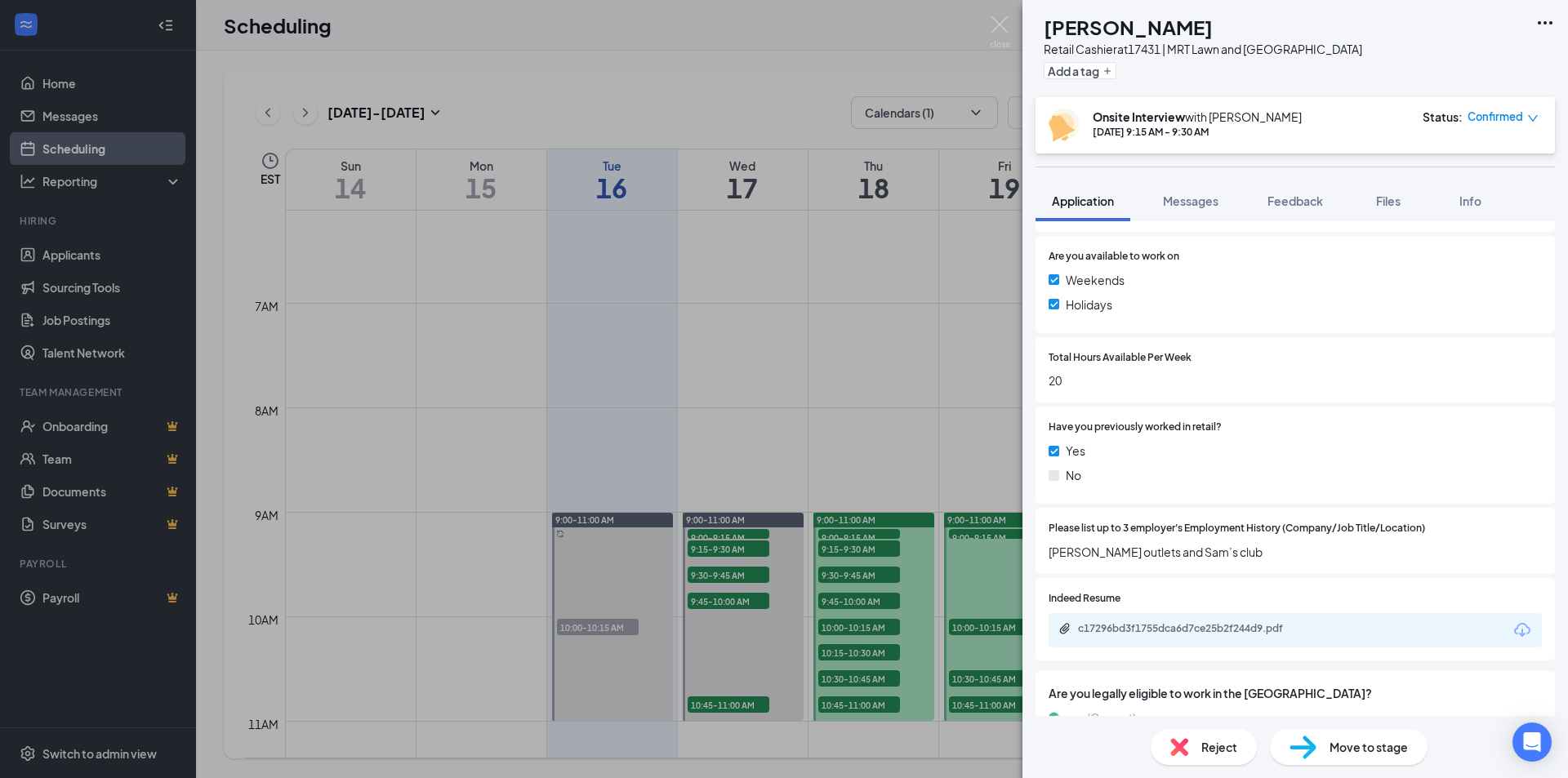
click at [851, 574] on div "SC [PERSON_NAME] Retail Cashier at 17431 | MRT Lawn and Garden Center Add a tag…" at bounding box center [784, 389] width 1568 height 778
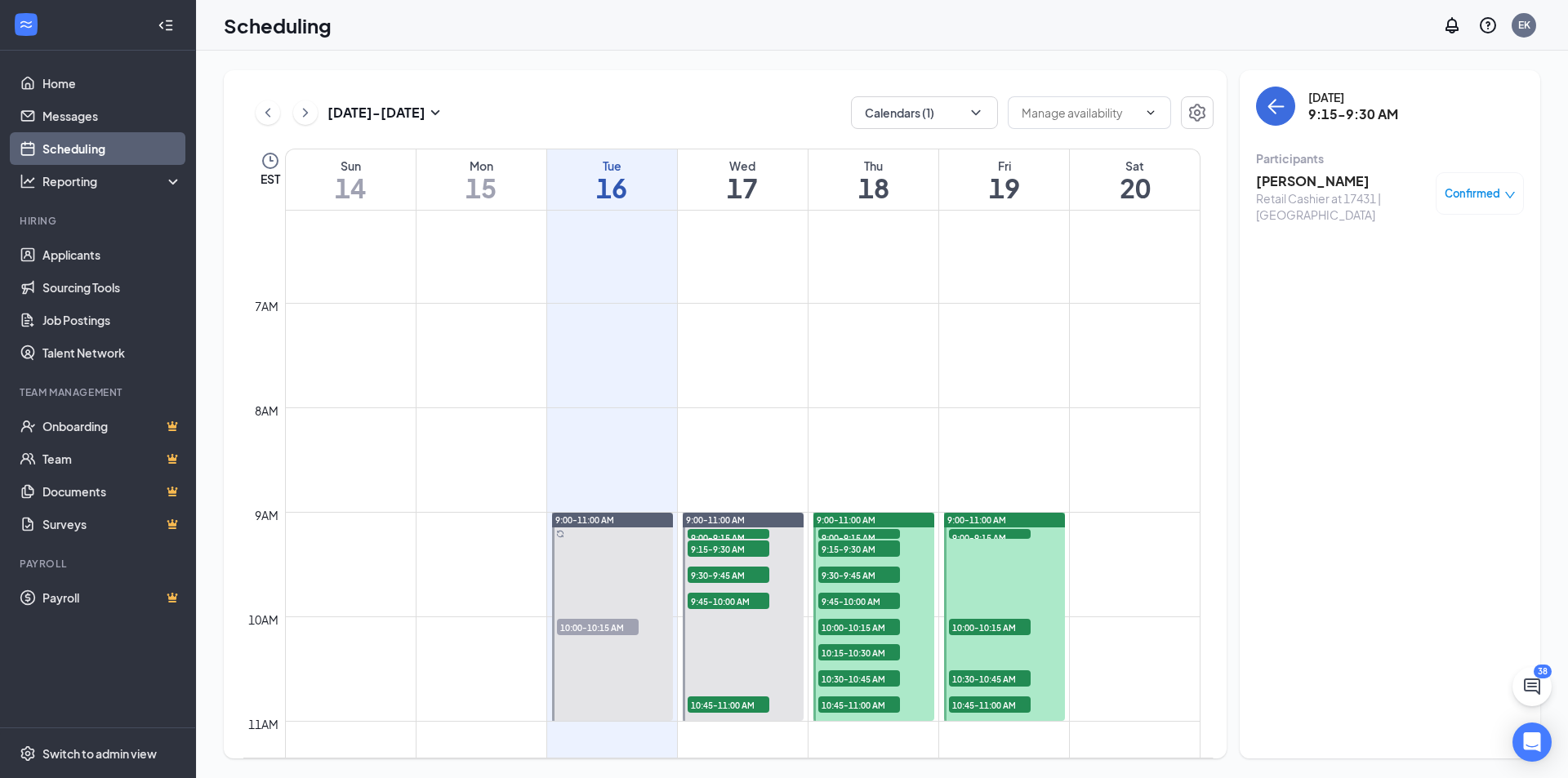
click at [851, 574] on span "9:30-9:45 AM" at bounding box center [859, 575] width 82 height 16
click at [1309, 181] on h3 "[PERSON_NAME]" at bounding box center [1341, 181] width 171 height 18
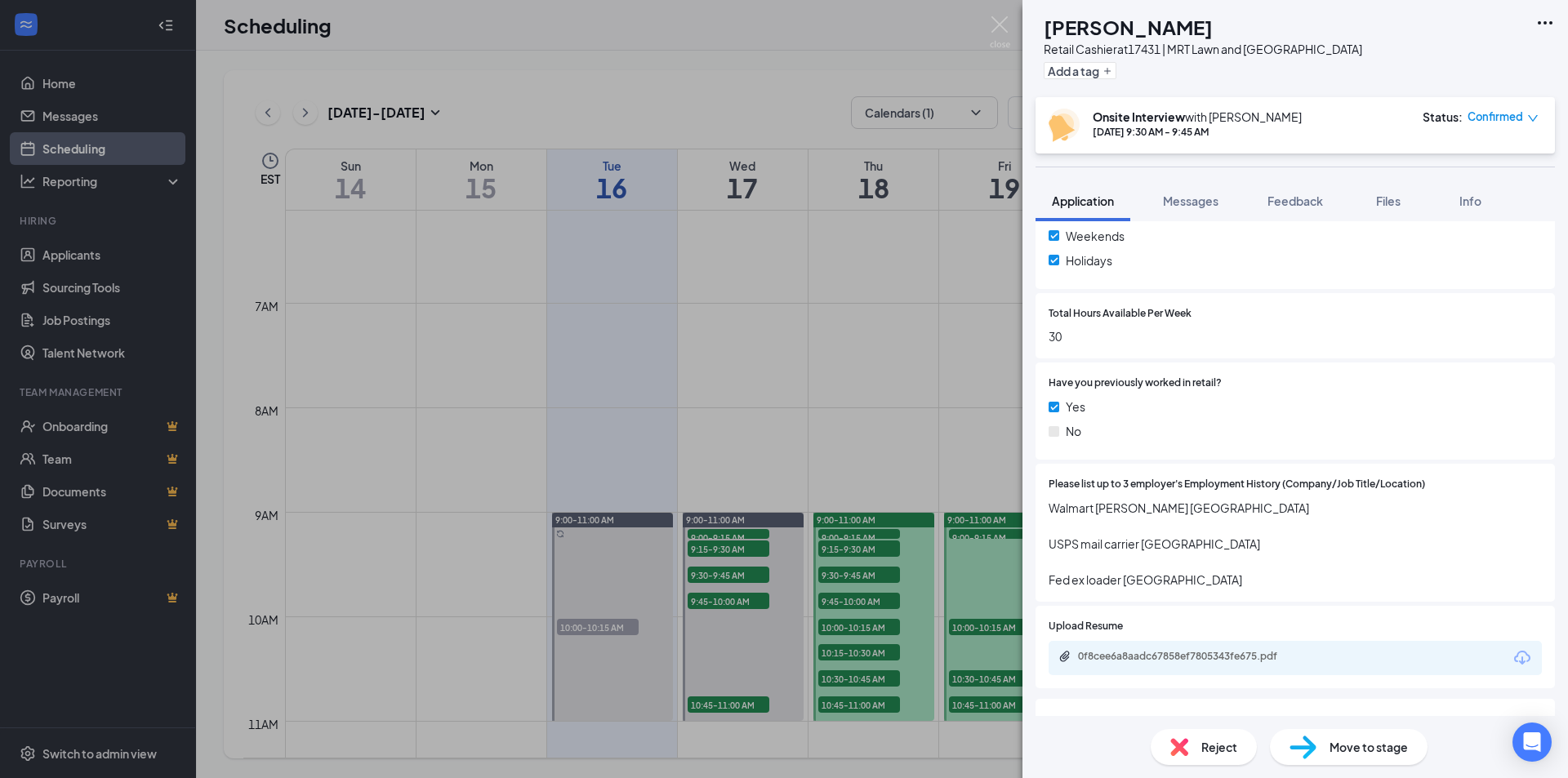
scroll to position [735, 0]
